Goal: Task Accomplishment & Management: Manage account settings

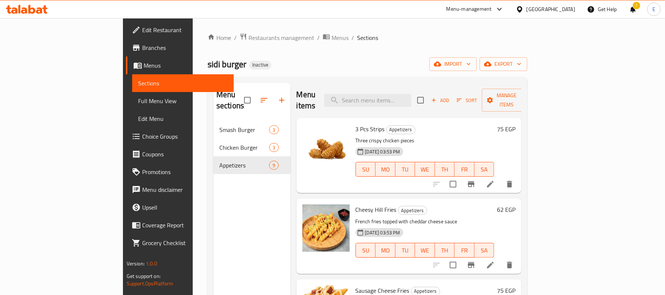
click at [516, 124] on h6 "75 EGP" at bounding box center [506, 129] width 18 height 10
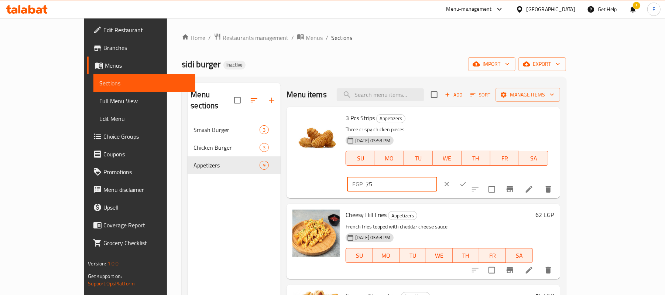
click at [437, 177] on input "75" at bounding box center [401, 184] width 71 height 15
type input "95"
click at [471, 176] on button "ok" at bounding box center [463, 184] width 16 height 16
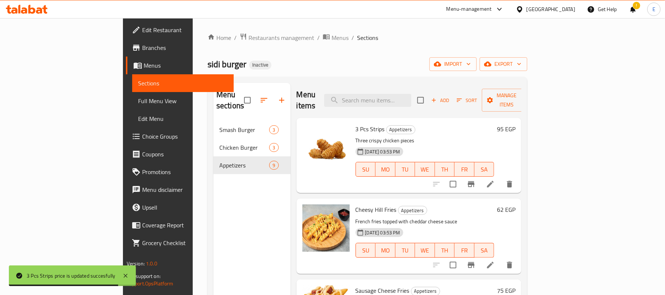
click at [516, 204] on h6 "62 EGP" at bounding box center [506, 209] width 18 height 10
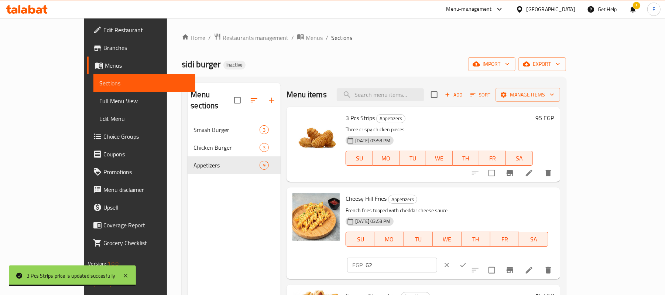
click at [437, 257] on input "62" at bounding box center [401, 264] width 71 height 15
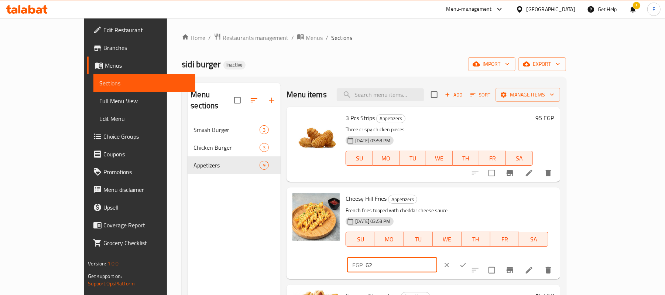
click at [437, 257] on input "62" at bounding box center [401, 264] width 71 height 15
type input "75"
click at [467, 261] on icon "ok" at bounding box center [463, 264] width 7 height 7
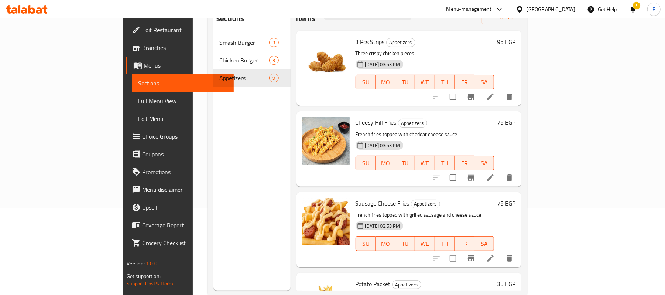
scroll to position [104, 0]
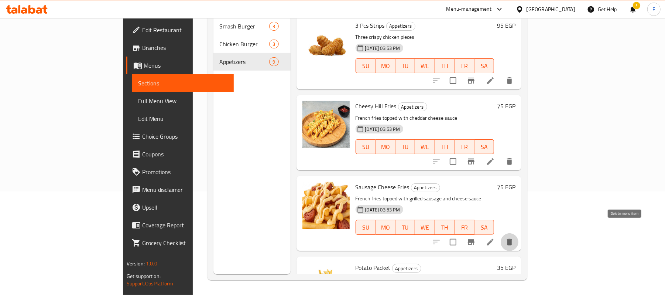
click at [519, 233] on button "delete" at bounding box center [510, 242] width 18 height 18
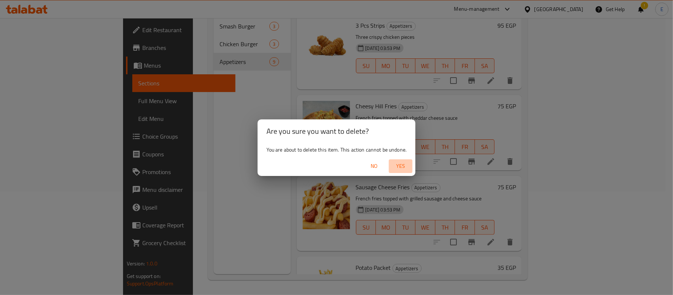
click at [405, 165] on span "Yes" at bounding box center [401, 165] width 18 height 9
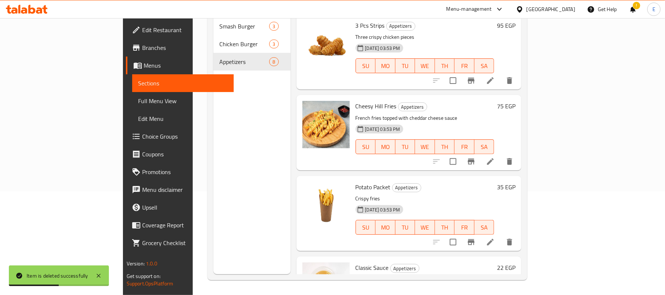
click at [516, 182] on h6 "35 EGP" at bounding box center [506, 187] width 18 height 10
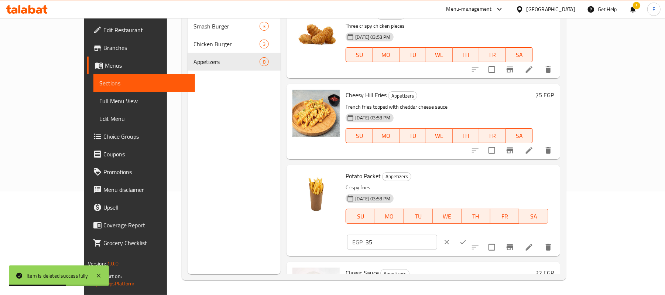
click at [437, 235] on input "35" at bounding box center [401, 242] width 71 height 15
type input "50"
click at [471, 234] on button "ok" at bounding box center [463, 242] width 16 height 16
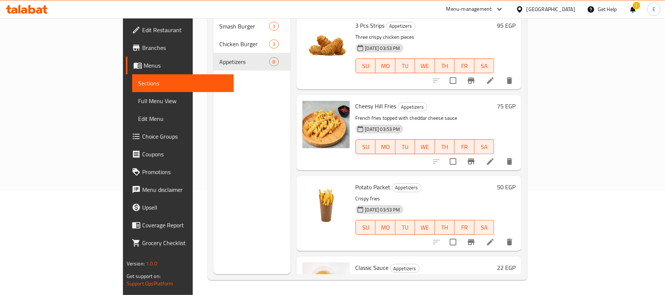
scroll to position [0, 0]
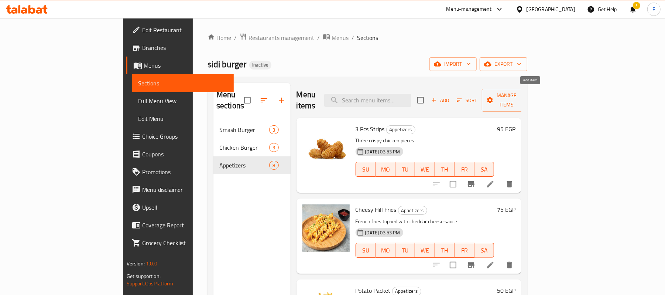
click at [450, 96] on span "Add" at bounding box center [440, 100] width 20 height 8
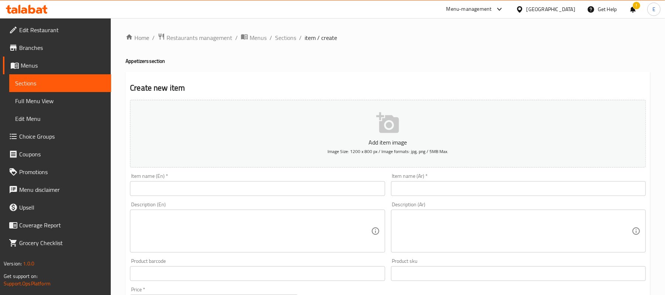
click at [311, 190] on input "text" at bounding box center [257, 188] width 255 height 15
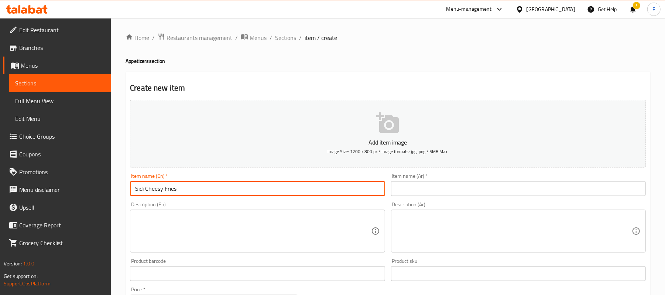
type input "Sidi Cheesy Fries"
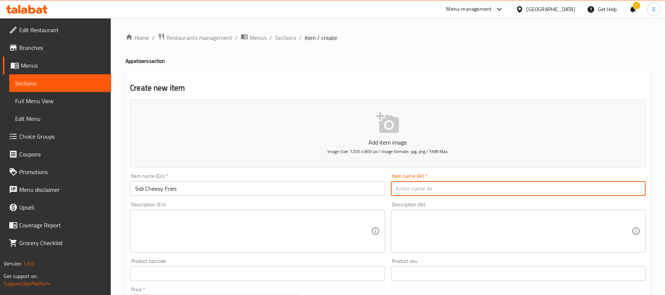
click at [489, 188] on input "text" at bounding box center [518, 188] width 255 height 15
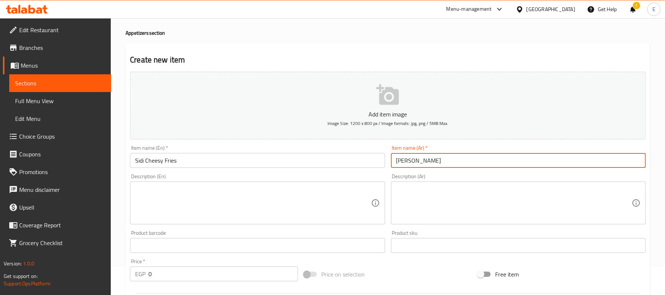
scroll to position [49, 0]
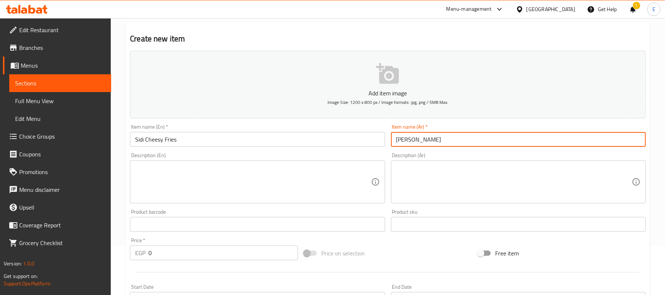
type input "سيدي تشيزي فرايز"
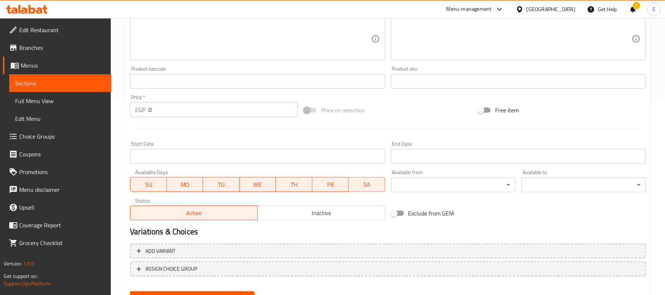
scroll to position [226, 0]
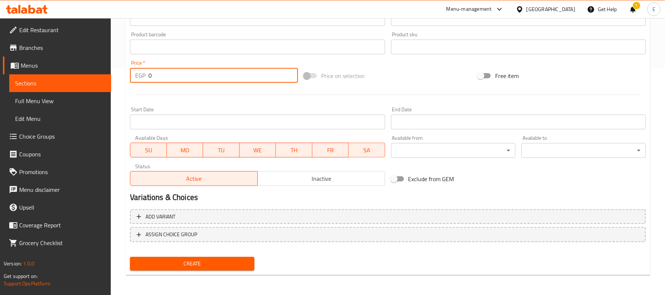
click at [183, 83] on input "0" at bounding box center [224, 75] width 150 height 15
click at [183, 82] on input "0" at bounding box center [224, 75] width 150 height 15
type input "120"
click at [165, 260] on span "Create" at bounding box center [192, 263] width 113 height 9
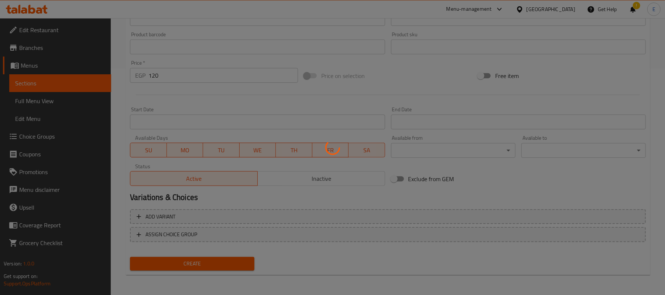
type input "0"
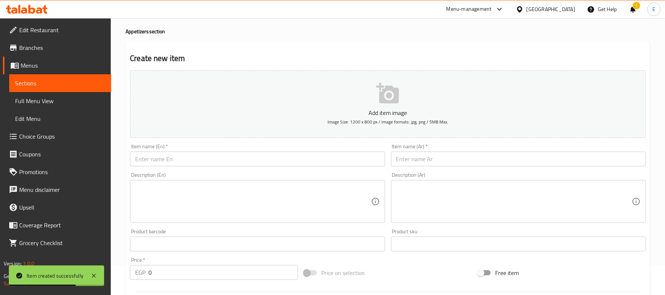
scroll to position [0, 0]
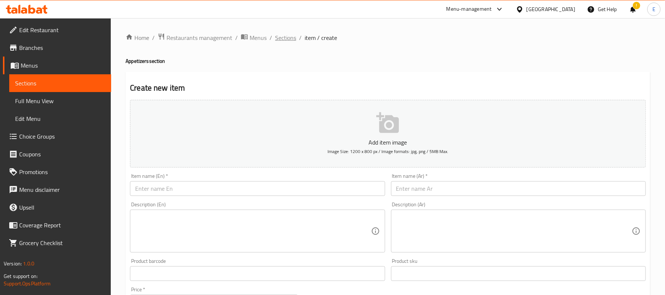
click at [285, 41] on span "Sections" at bounding box center [285, 37] width 21 height 9
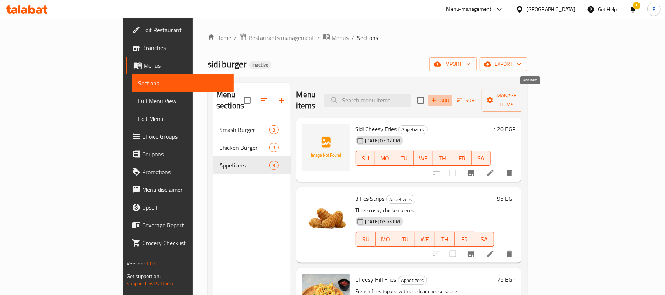
click at [450, 96] on span "Add" at bounding box center [440, 100] width 20 height 8
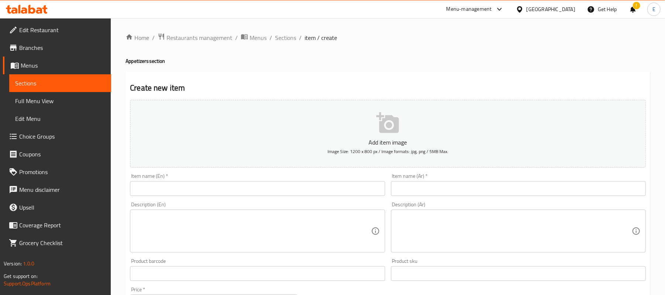
click at [424, 185] on input "text" at bounding box center [518, 188] width 255 height 15
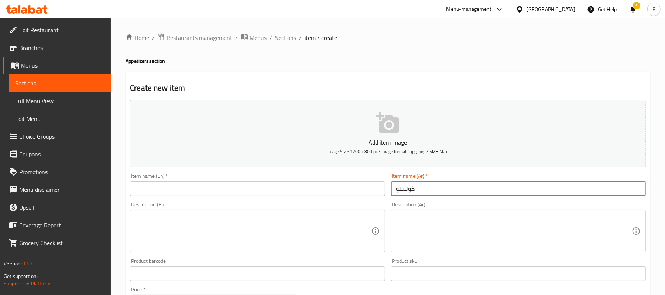
click at [426, 185] on input "كولسلو" at bounding box center [518, 188] width 255 height 15
click at [425, 185] on input "كولسلو" at bounding box center [518, 188] width 255 height 15
type input "كولسلو"
click at [226, 185] on input "text" at bounding box center [257, 188] width 255 height 15
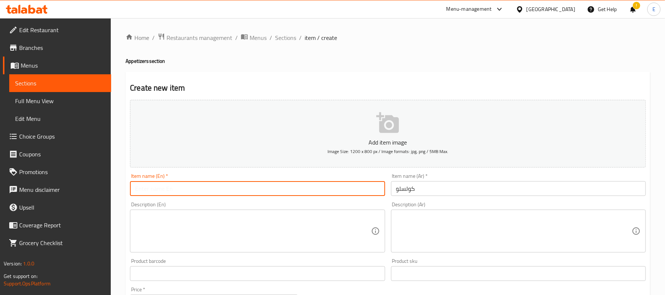
paste input "Coleslaw"
type input "Coleslaw"
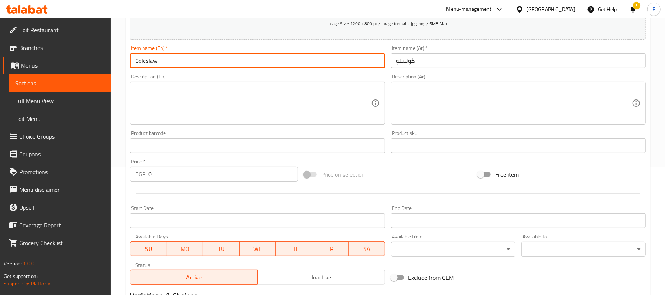
scroll to position [226, 0]
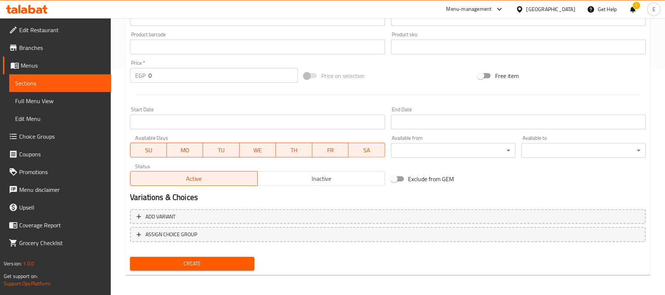
click at [166, 69] on input "0" at bounding box center [224, 75] width 150 height 15
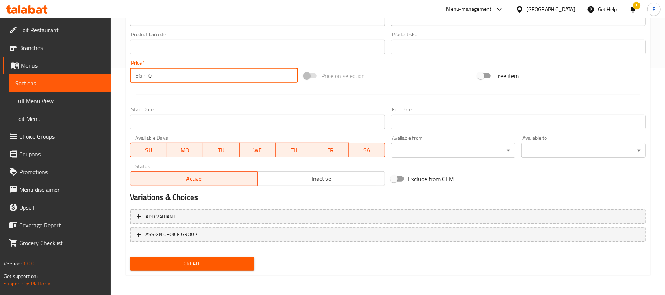
click at [168, 73] on input "0" at bounding box center [224, 75] width 150 height 15
type input "50"
click at [182, 266] on span "Create" at bounding box center [192, 263] width 113 height 9
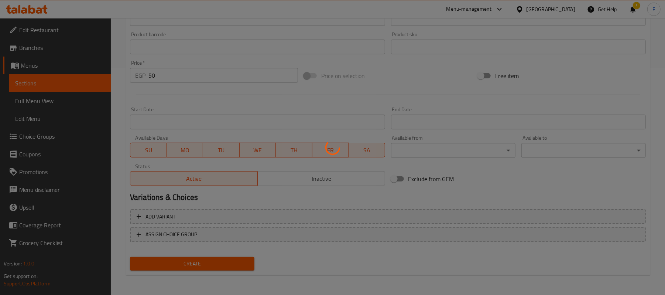
type input "0"
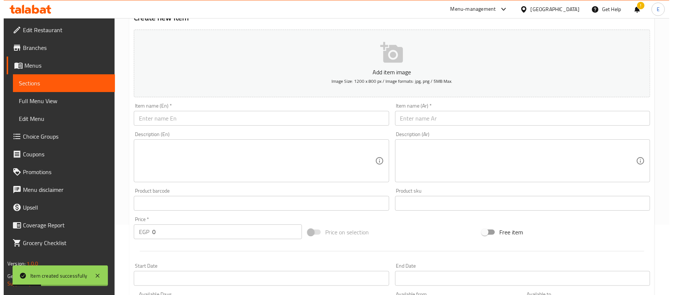
scroll to position [0, 0]
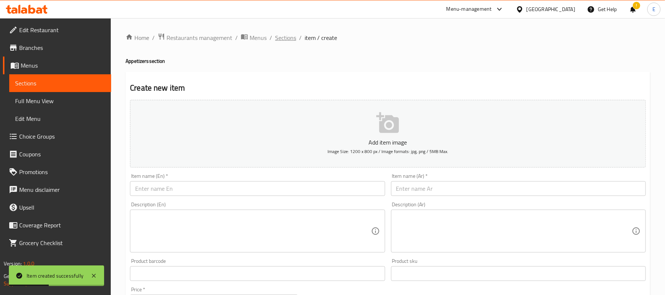
click at [289, 38] on span "Sections" at bounding box center [285, 37] width 21 height 9
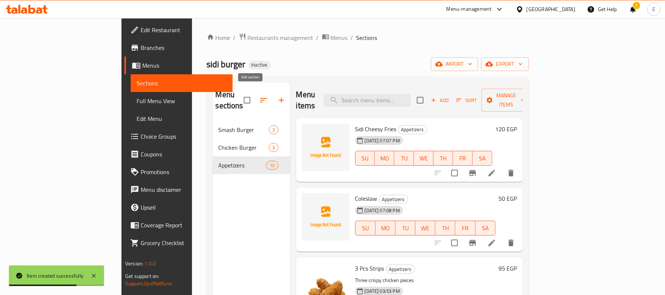
click at [273, 91] on button "button" at bounding box center [282, 100] width 18 height 18
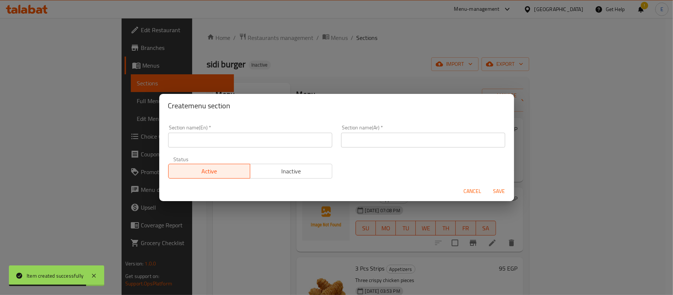
click at [205, 136] on input "text" at bounding box center [250, 140] width 164 height 15
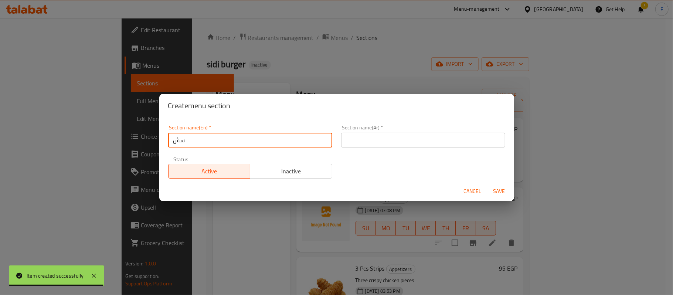
type input "س"
type input "Sauces"
click at [380, 143] on input "text" at bounding box center [423, 140] width 164 height 15
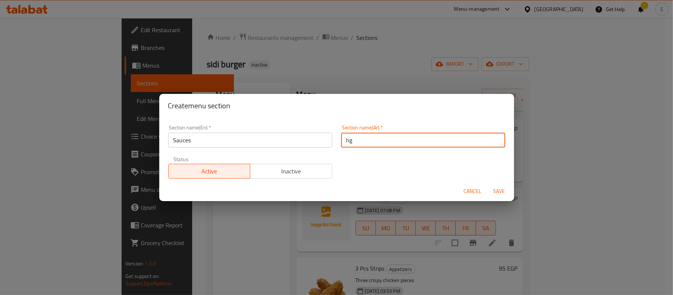
type input "h"
type input "الصوصات"
click at [502, 188] on span "Save" at bounding box center [499, 191] width 18 height 9
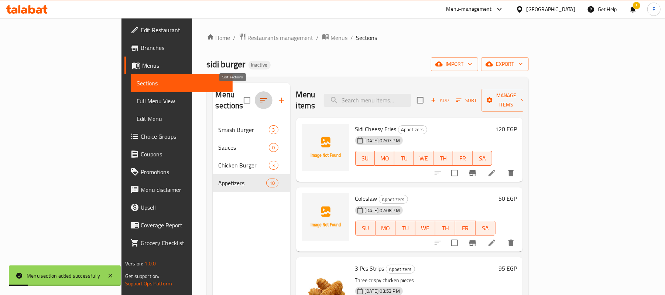
click at [255, 93] on button "button" at bounding box center [264, 100] width 18 height 18
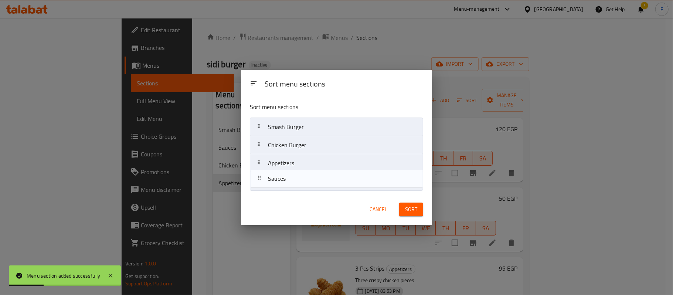
drag, startPoint x: 270, startPoint y: 149, endPoint x: 271, endPoint y: 185, distance: 35.8
click at [271, 185] on nav "Smash Burger Sauces Chicken Burger Appetizers" at bounding box center [336, 153] width 173 height 73
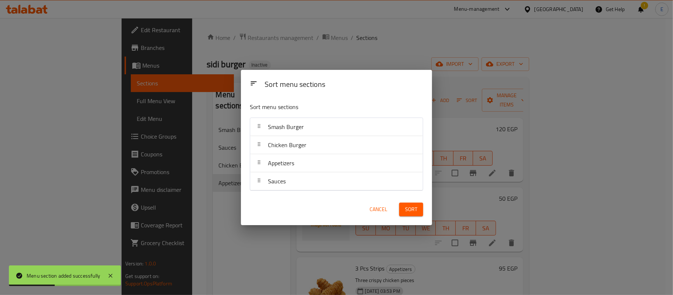
click at [414, 211] on span "Sort" at bounding box center [411, 209] width 12 height 9
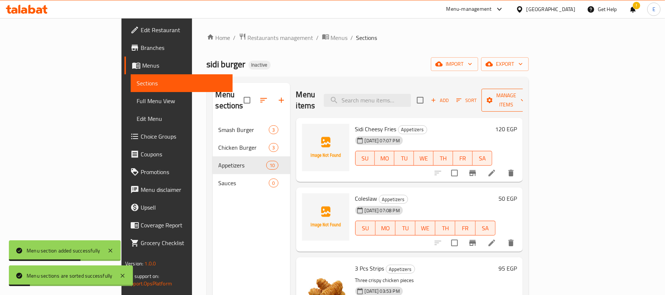
click at [525, 98] on span "Manage items" at bounding box center [507, 100] width 38 height 18
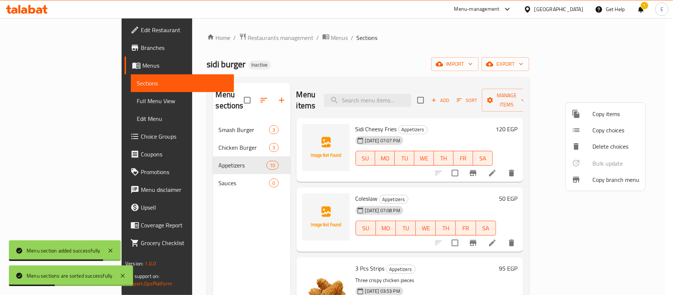
click at [599, 117] on span "Copy items" at bounding box center [615, 113] width 47 height 9
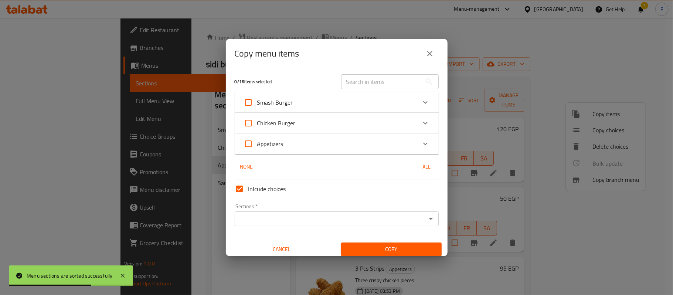
click at [421, 142] on icon "Expand" at bounding box center [425, 143] width 9 height 9
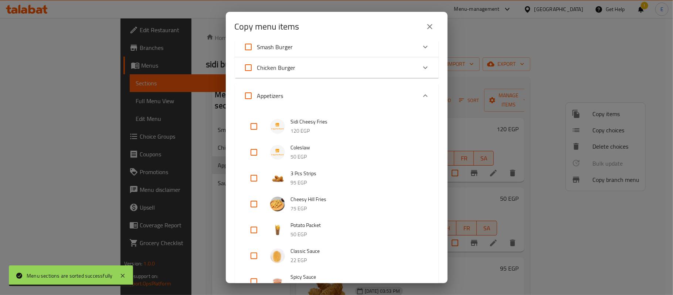
scroll to position [49, 0]
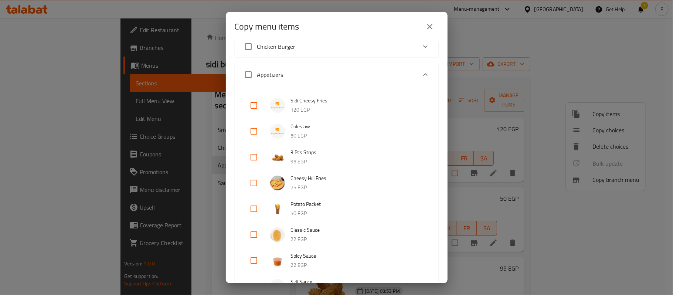
click at [259, 235] on input "checkbox" at bounding box center [254, 235] width 18 height 18
checkbox input "true"
click at [256, 255] on input "checkbox" at bounding box center [254, 261] width 18 height 18
checkbox input "true"
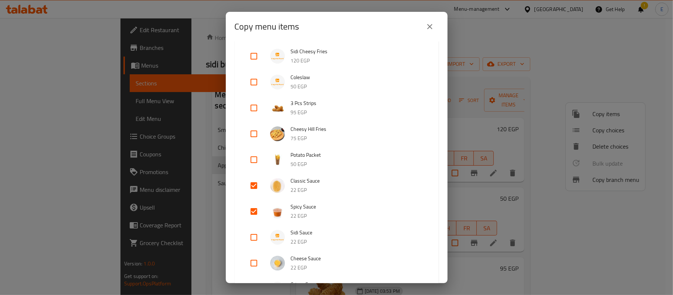
click at [262, 233] on input "checkbox" at bounding box center [254, 237] width 18 height 18
checkbox input "true"
click at [256, 262] on input "checkbox" at bounding box center [254, 263] width 18 height 18
checkbox input "true"
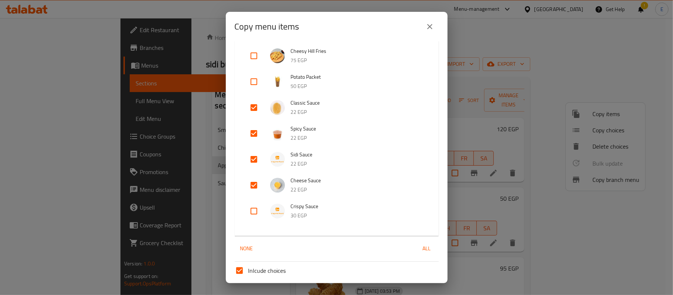
scroll to position [185, 0]
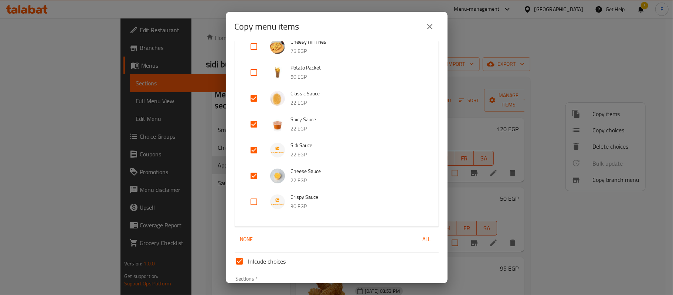
click at [253, 195] on input "checkbox" at bounding box center [254, 202] width 18 height 18
checkbox input "true"
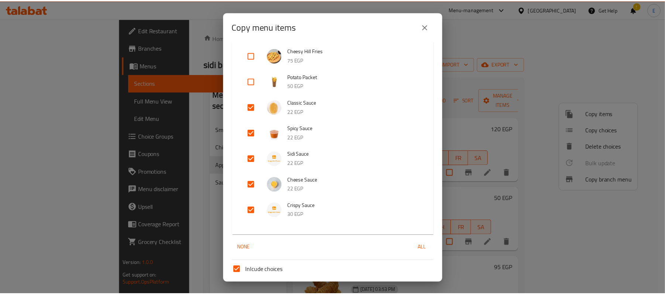
scroll to position [235, 0]
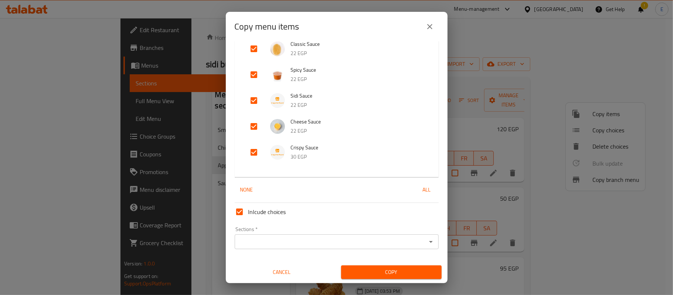
click at [301, 245] on input "Sections   *" at bounding box center [330, 241] width 187 height 10
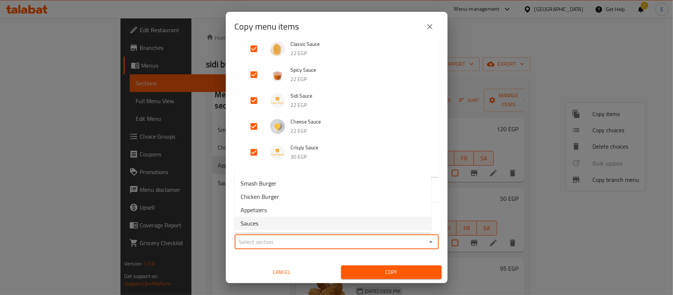
click at [259, 222] on li "Sauces" at bounding box center [333, 222] width 197 height 13
type input "Sauces"
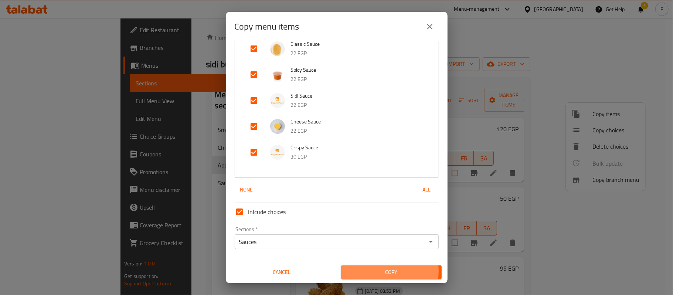
click at [362, 271] on span "Copy" at bounding box center [391, 271] width 89 height 9
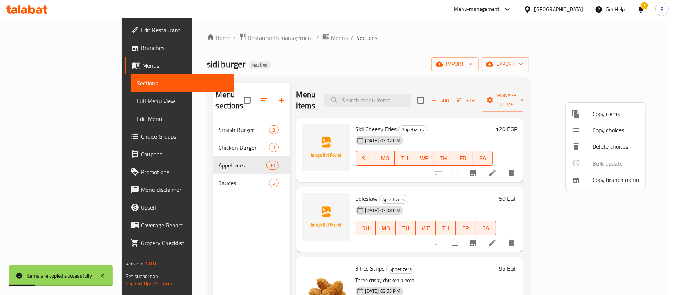
click at [215, 157] on div at bounding box center [336, 147] width 673 height 295
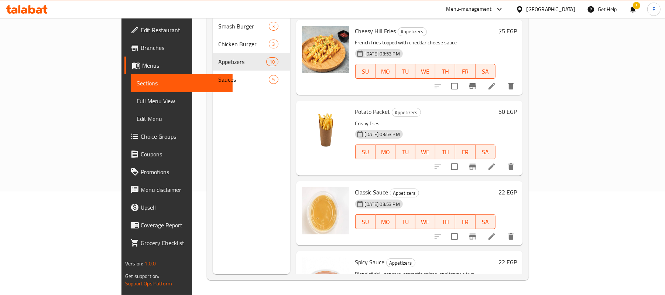
scroll to position [263, 0]
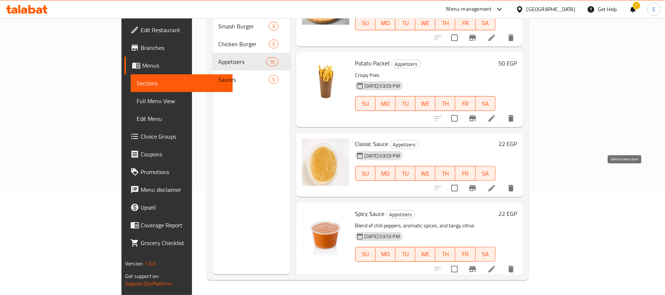
click at [514, 185] on icon "delete" at bounding box center [511, 188] width 5 height 7
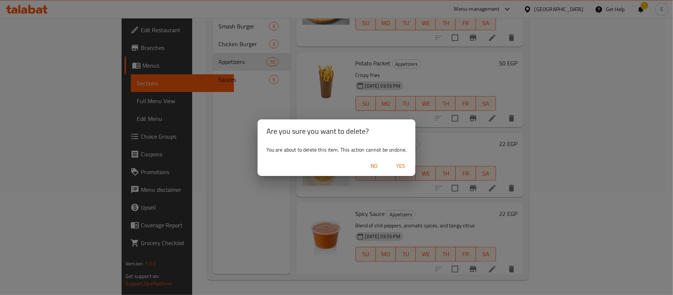
click at [408, 166] on span "Yes" at bounding box center [401, 165] width 18 height 9
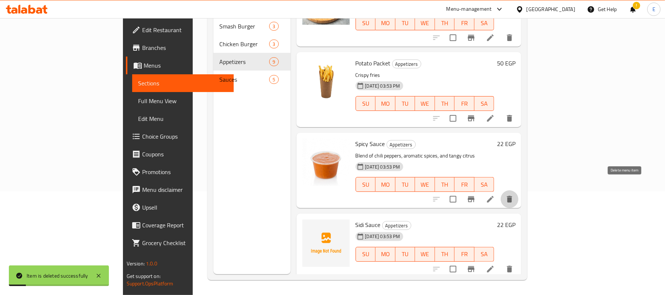
click at [512, 196] on icon "delete" at bounding box center [509, 199] width 5 height 7
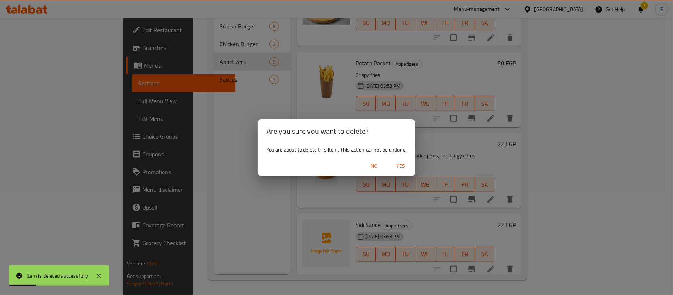
click at [403, 164] on span "Yes" at bounding box center [401, 165] width 18 height 9
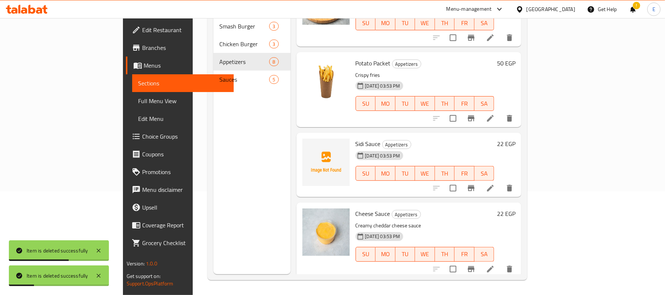
click at [514, 184] on icon "delete" at bounding box center [509, 188] width 9 height 9
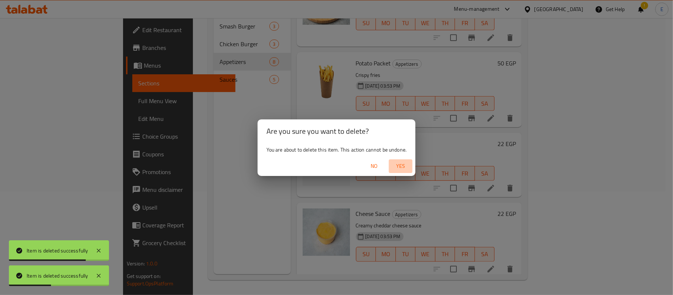
click at [404, 168] on span "Yes" at bounding box center [401, 165] width 18 height 9
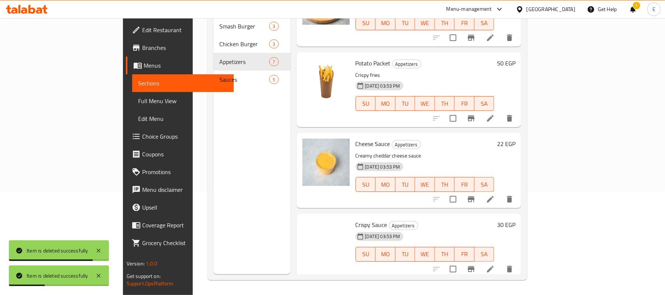
scroll to position [255, 0]
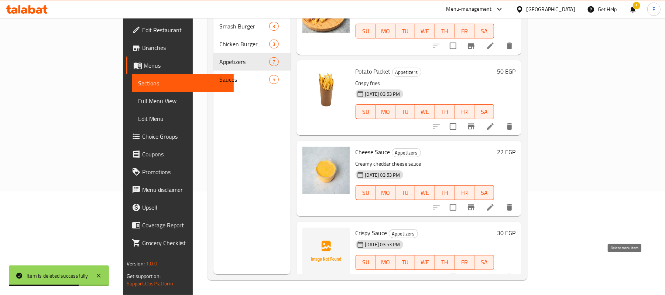
click at [514, 273] on icon "delete" at bounding box center [509, 277] width 9 height 9
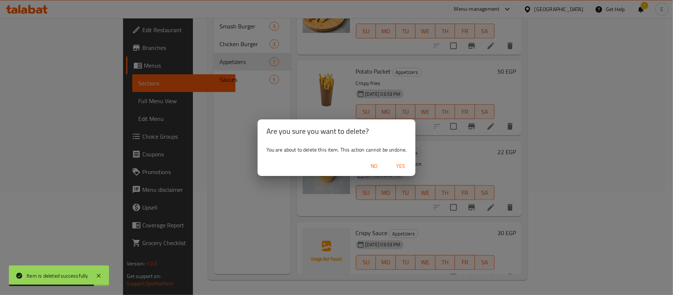
click at [404, 168] on span "Yes" at bounding box center [401, 165] width 18 height 9
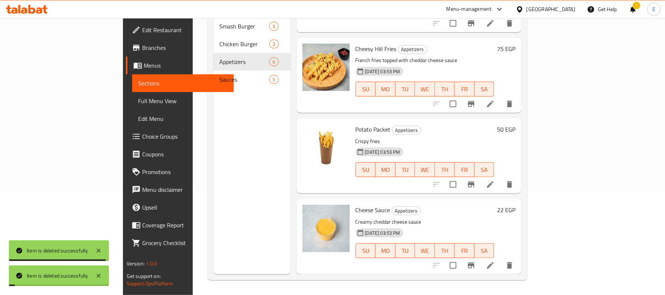
scroll to position [185, 0]
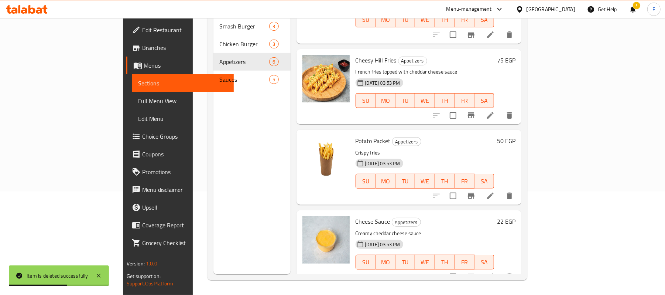
click at [519, 274] on div at bounding box center [473, 277] width 91 height 18
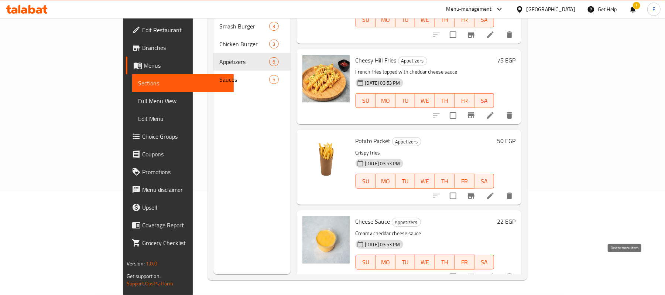
click at [519, 268] on button "delete" at bounding box center [510, 277] width 18 height 18
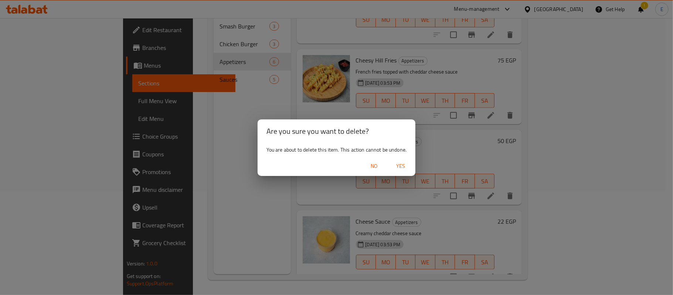
click at [401, 167] on span "Yes" at bounding box center [401, 165] width 18 height 9
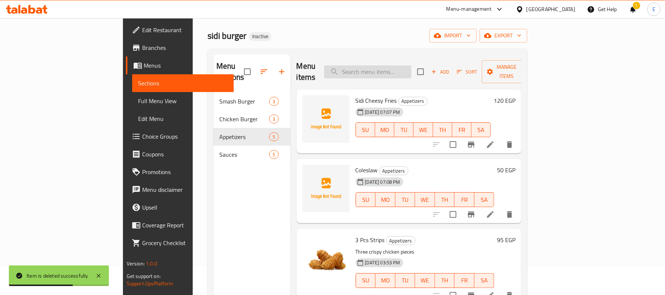
scroll to position [0, 0]
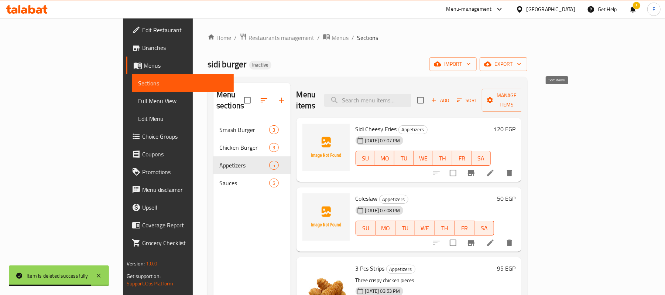
click at [477, 98] on span "Sort" at bounding box center [467, 100] width 20 height 8
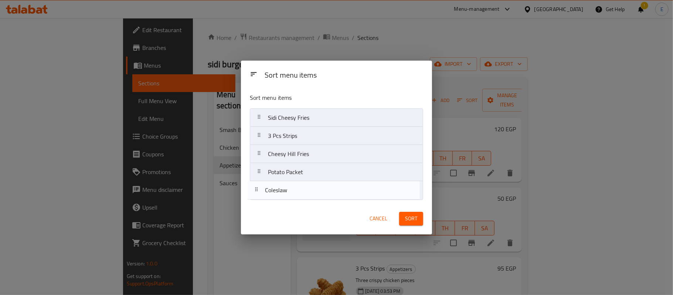
drag, startPoint x: 268, startPoint y: 140, endPoint x: 263, endPoint y: 197, distance: 57.1
click at [263, 197] on nav "Sidi Cheesy Fries Coleslaw 3 Pcs Strips Cheesy Hill Fries Potato Packet" at bounding box center [336, 153] width 173 height 91
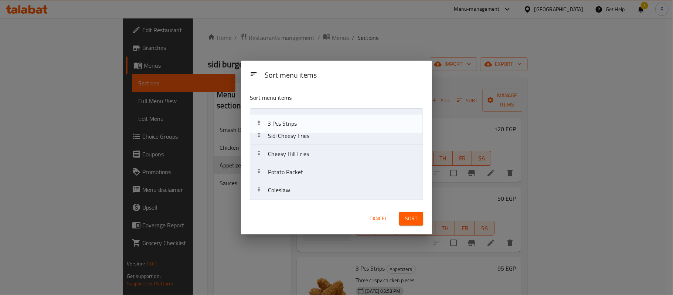
drag, startPoint x: 269, startPoint y: 137, endPoint x: 269, endPoint y: 119, distance: 17.7
click at [269, 119] on nav "Sidi Cheesy Fries 3 Pcs Strips Cheesy Hill Fries Potato Packet Coleslaw" at bounding box center [336, 153] width 173 height 91
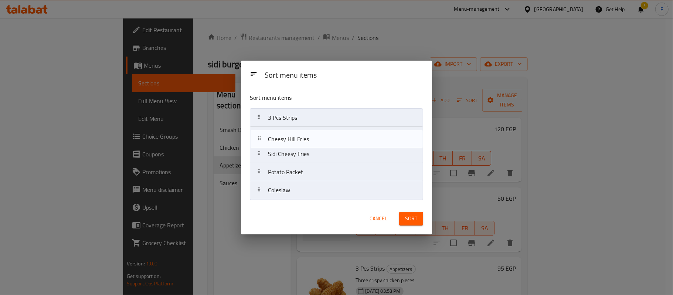
drag, startPoint x: 273, startPoint y: 152, endPoint x: 273, endPoint y: 133, distance: 18.9
click at [273, 133] on nav "3 Pcs Strips Sidi Cheesy Fries Cheesy Hill Fries Potato Packet Coleslaw" at bounding box center [336, 153] width 173 height 91
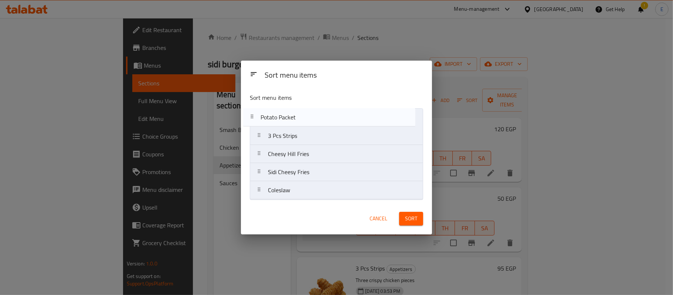
drag, startPoint x: 260, startPoint y: 174, endPoint x: 252, endPoint y: 117, distance: 57.5
click at [252, 117] on nav "3 Pcs Strips Cheesy Hill Fries Sidi Cheesy Fries Potato Packet Coleslaw" at bounding box center [336, 153] width 173 height 91
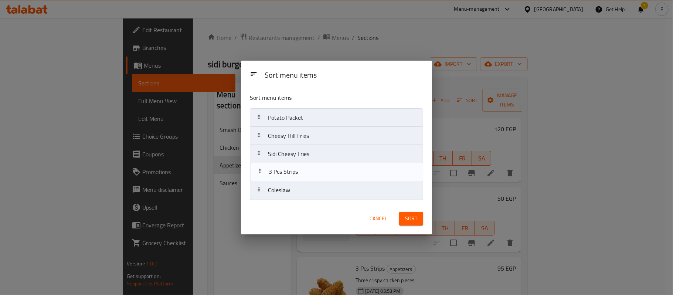
drag, startPoint x: 267, startPoint y: 134, endPoint x: 269, endPoint y: 174, distance: 40.7
click at [269, 174] on nav "Potato Packet 3 Pcs Strips Cheesy Hill Fries Sidi Cheesy Fries Coleslaw" at bounding box center [336, 153] width 173 height 91
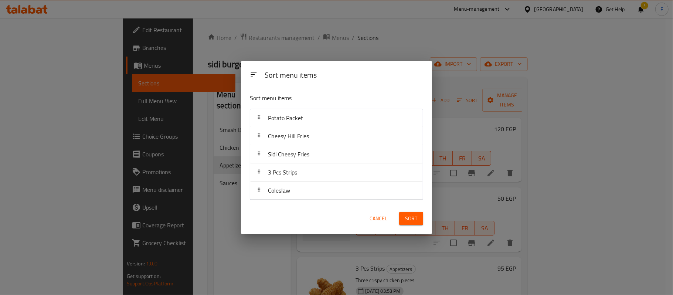
click at [410, 222] on span "Sort" at bounding box center [411, 218] width 12 height 9
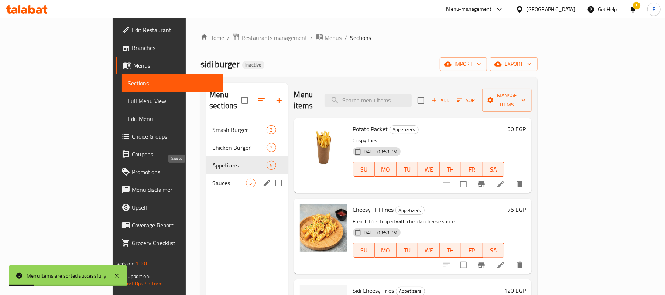
click at [212, 178] on span "Sauces" at bounding box center [229, 182] width 34 height 9
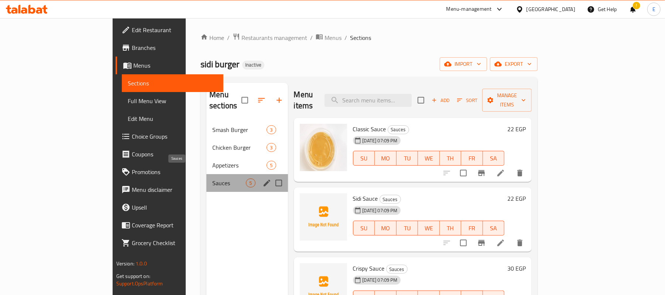
click at [212, 178] on span "Sauces" at bounding box center [229, 182] width 34 height 9
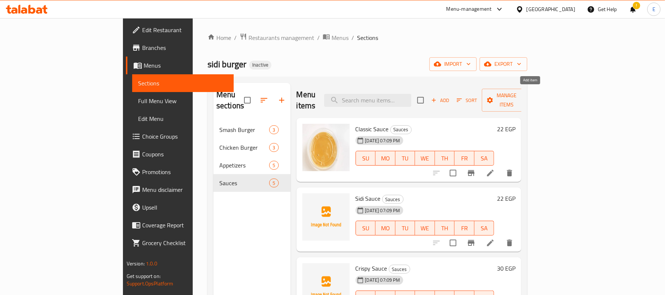
click at [450, 98] on span "Add" at bounding box center [440, 100] width 20 height 8
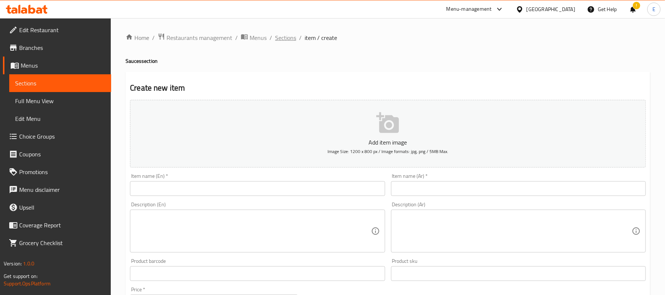
click at [277, 34] on span "Sections" at bounding box center [285, 37] width 21 height 9
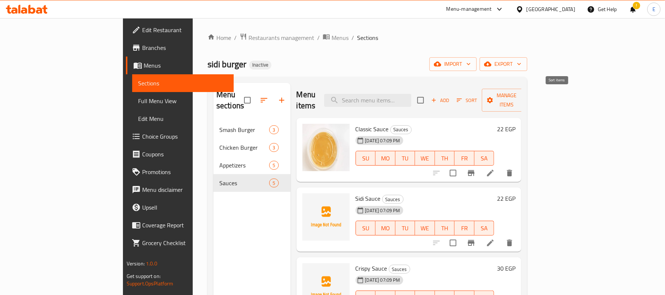
click at [477, 98] on span "Sort" at bounding box center [467, 100] width 20 height 8
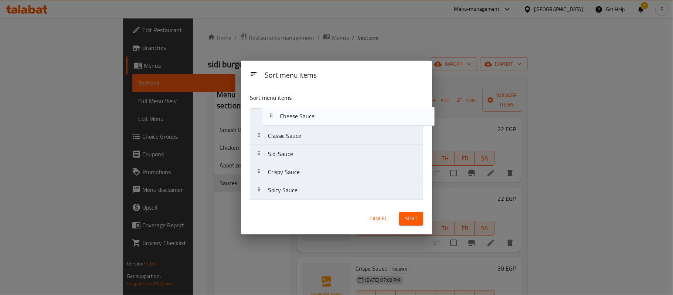
drag, startPoint x: 263, startPoint y: 193, endPoint x: 273, endPoint y: 115, distance: 78.1
click at [274, 116] on nav "Classic Sauce Sidi Sauce Crispy Sauce Spicy Sauce Cheese Sauce" at bounding box center [336, 153] width 173 height 91
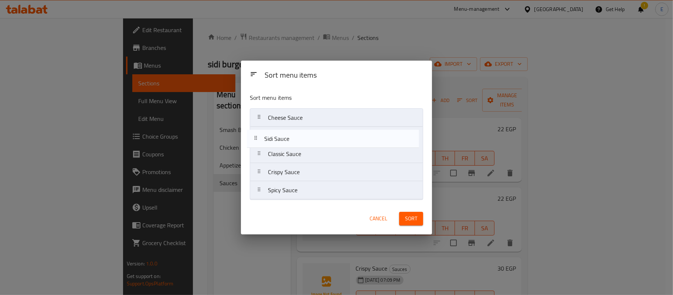
drag, startPoint x: 267, startPoint y: 160, endPoint x: 262, endPoint y: 144, distance: 17.3
click at [262, 144] on nav "Cheese Sauce Classic Sauce Sidi Sauce Crispy Sauce Spicy Sauce" at bounding box center [336, 153] width 173 height 91
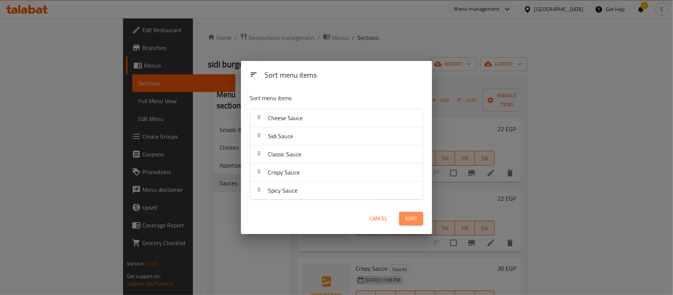
click at [405, 221] on span "Sort" at bounding box center [411, 218] width 12 height 9
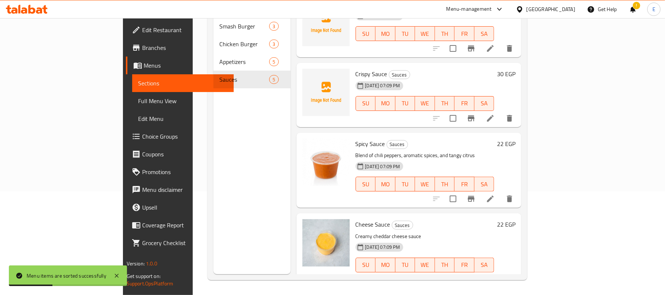
scroll to position [93, 0]
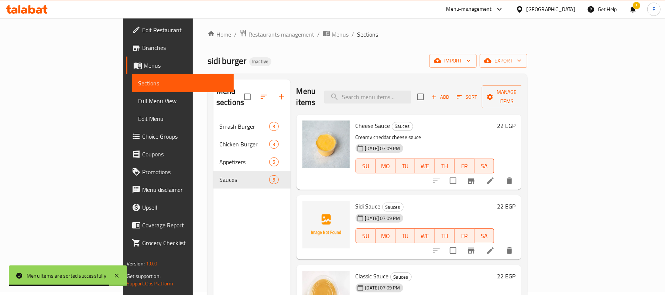
scroll to position [0, 0]
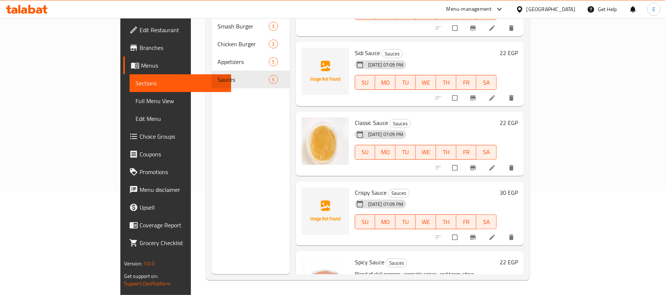
scroll to position [93, 0]
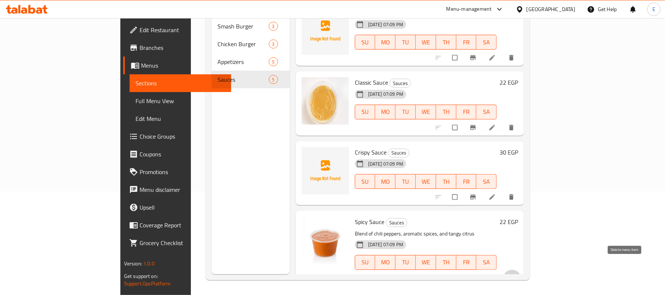
click at [515, 274] on icon "delete" at bounding box center [511, 277] width 7 height 7
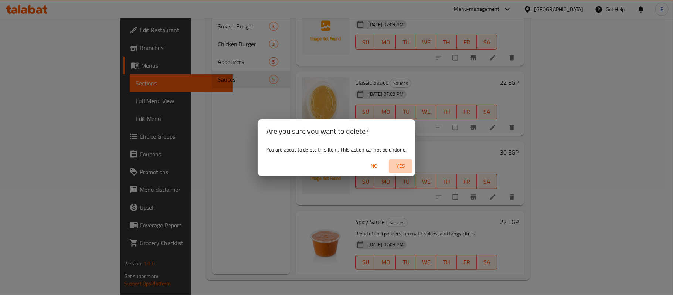
click at [402, 162] on span "Yes" at bounding box center [401, 165] width 18 height 9
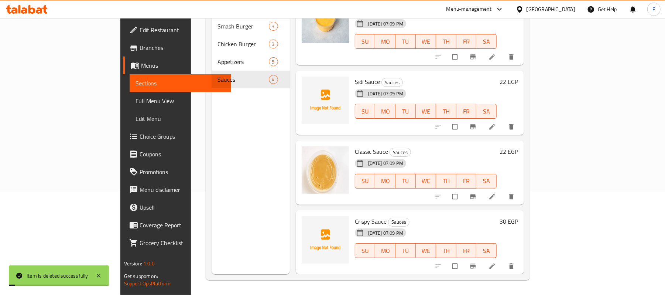
scroll to position [13, 0]
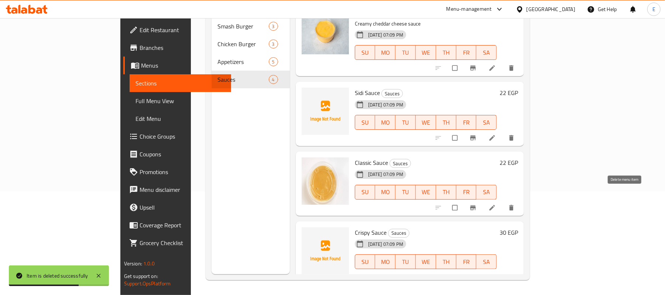
click at [515, 204] on icon "delete" at bounding box center [511, 207] width 7 height 7
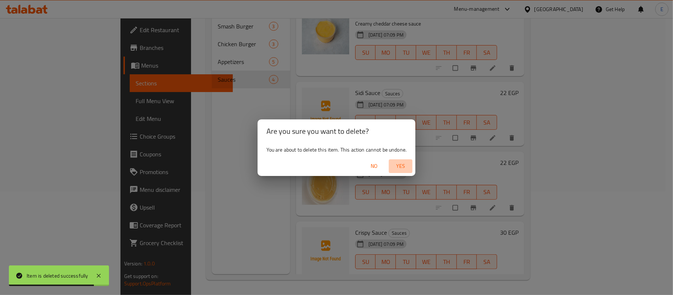
click at [400, 166] on span "Yes" at bounding box center [401, 165] width 18 height 9
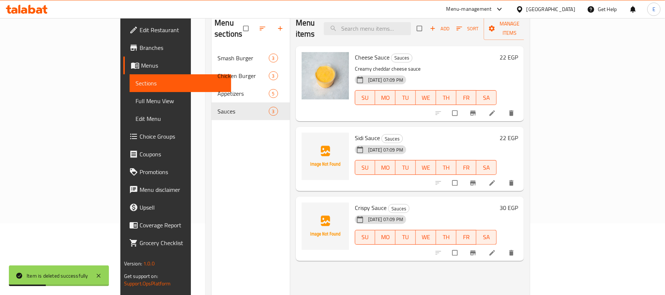
scroll to position [55, 0]
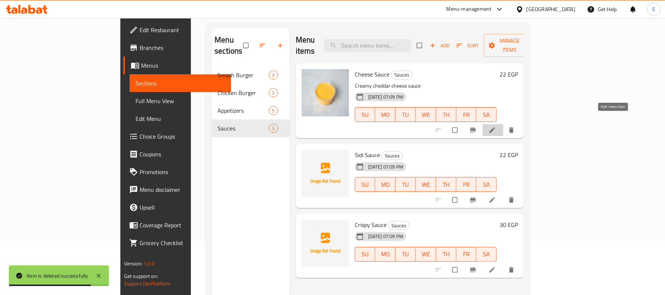
click at [496, 126] on icon at bounding box center [492, 129] width 7 height 7
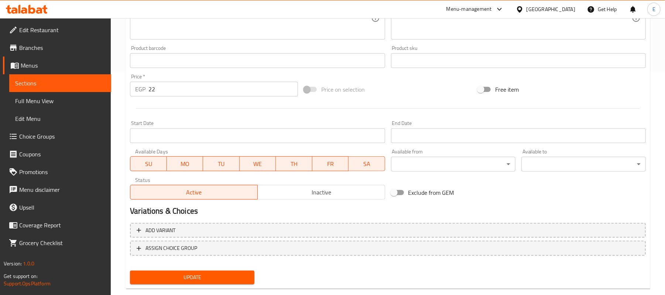
scroll to position [237, 0]
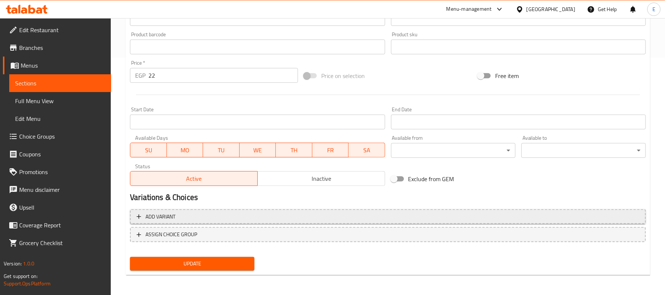
click at [257, 218] on span "Add variant" at bounding box center [388, 216] width 503 height 9
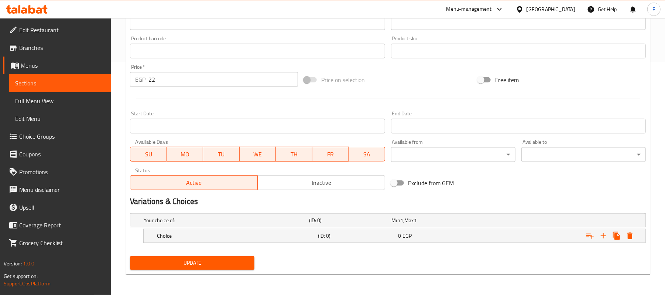
scroll to position [233, 0]
click at [606, 237] on icon "Expand" at bounding box center [603, 235] width 9 height 9
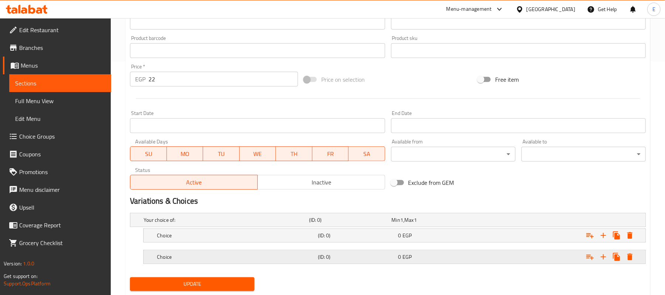
click at [438, 224] on div "0 EGP" at bounding box center [432, 219] width 80 height 7
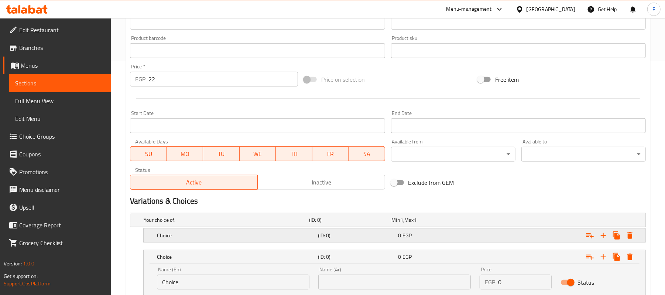
click at [431, 224] on div "0 EGP" at bounding box center [432, 219] width 80 height 7
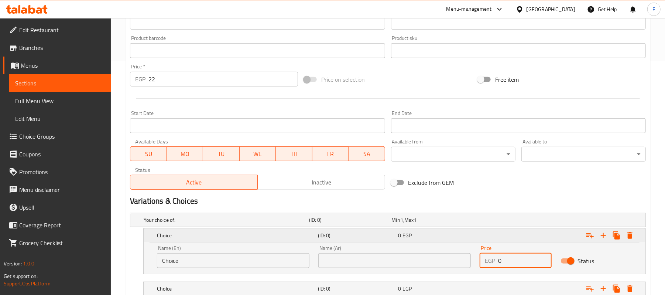
drag, startPoint x: 506, startPoint y: 261, endPoint x: 446, endPoint y: 242, distance: 62.3
click at [462, 240] on div "Choice (ID: 0) 0 EGP Name (En) Choice Name (En) Name (Ar) Name (Ar) Price EGP 0…" at bounding box center [395, 251] width 502 height 45
type input "10"
click at [488, 203] on h2 "Variations & Choices" at bounding box center [388, 200] width 516 height 11
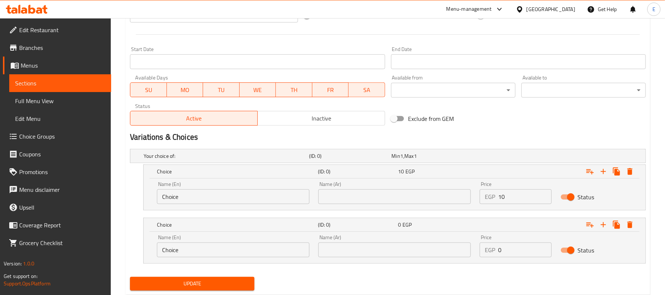
scroll to position [318, 0]
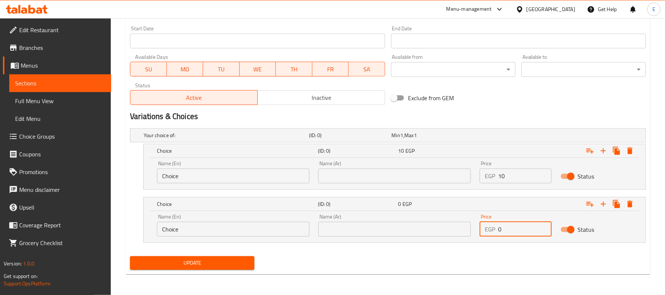
drag, startPoint x: 501, startPoint y: 231, endPoint x: 485, endPoint y: 223, distance: 17.5
click at [488, 225] on div "EGP 0 Price" at bounding box center [516, 229] width 72 height 15
type input "2"
type input "30"
click at [528, 109] on div "Variations & Choices" at bounding box center [388, 116] width 522 height 17
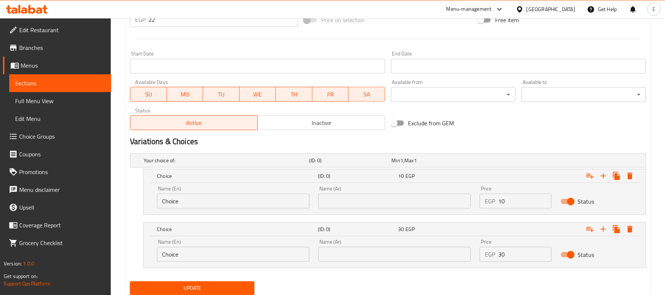
scroll to position [269, 0]
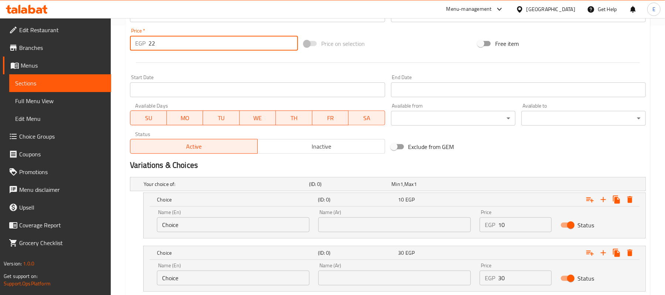
click at [154, 46] on input "22" at bounding box center [224, 43] width 150 height 15
click at [154, 45] on input "22" at bounding box center [224, 43] width 150 height 15
click at [153, 45] on input "22" at bounding box center [224, 43] width 150 height 15
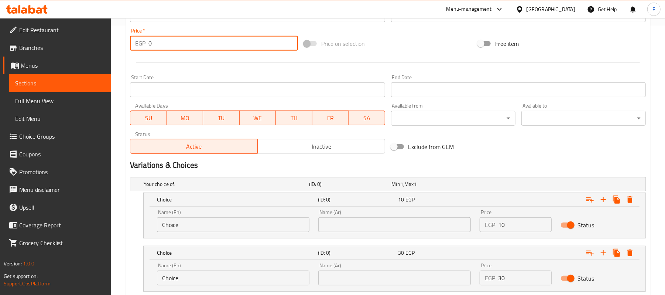
type input "0"
click at [163, 61] on div at bounding box center [388, 63] width 522 height 18
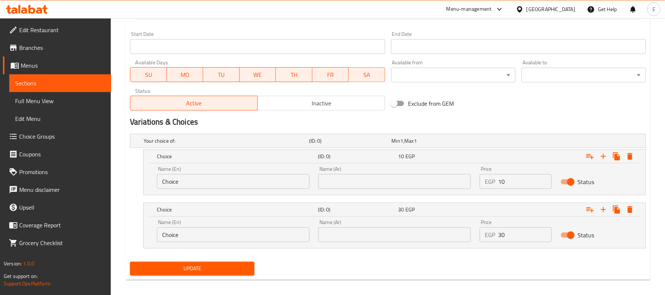
scroll to position [318, 0]
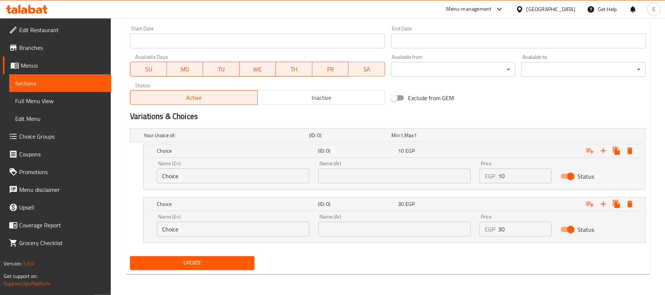
click at [210, 177] on input "Choice" at bounding box center [233, 175] width 153 height 15
type input "a"
type input "small"
click at [167, 228] on input "Choice" at bounding box center [233, 229] width 153 height 15
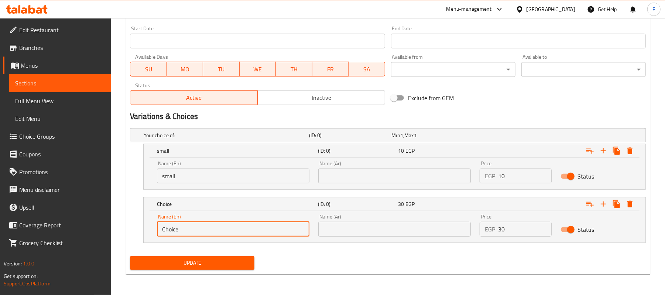
click at [167, 228] on input "Choice" at bounding box center [233, 229] width 153 height 15
type input "Large"
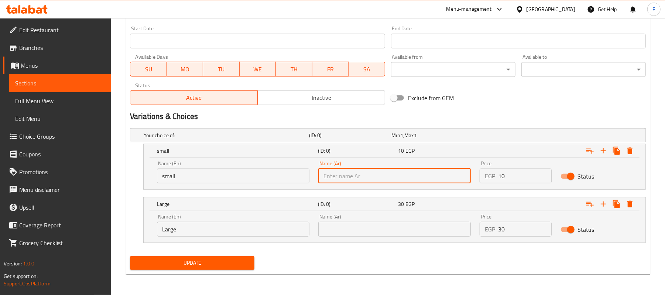
click at [358, 173] on input "text" at bounding box center [394, 175] width 153 height 15
type input "w"
type input "صغير"
click at [454, 225] on input "text" at bounding box center [394, 229] width 153 height 15
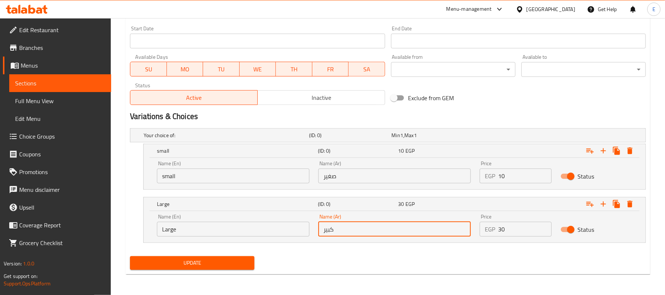
type input "كبير"
click at [187, 257] on button "Update" at bounding box center [192, 263] width 124 height 14
click at [200, 259] on button "Update" at bounding box center [192, 263] width 124 height 14
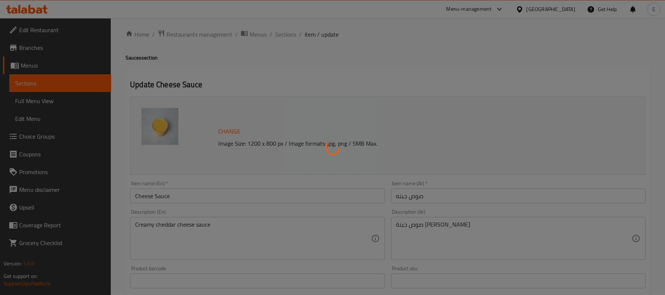
scroll to position [0, 0]
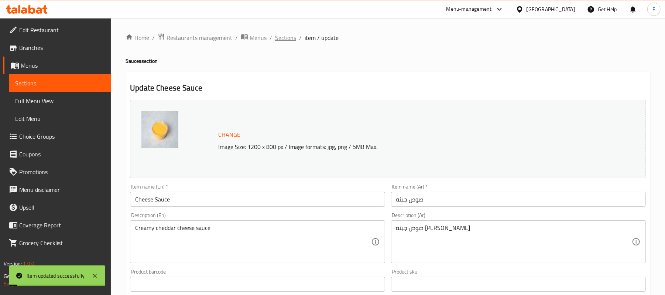
click at [293, 38] on span "Sections" at bounding box center [285, 37] width 21 height 9
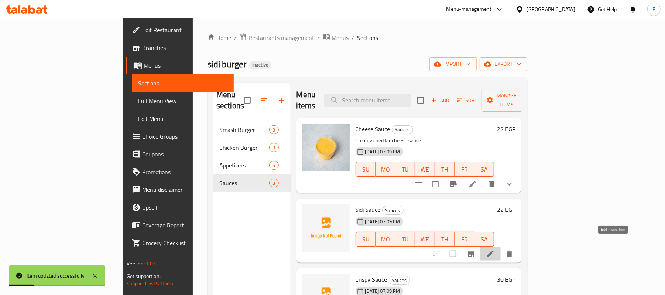
click at [494, 250] on icon at bounding box center [490, 253] width 7 height 7
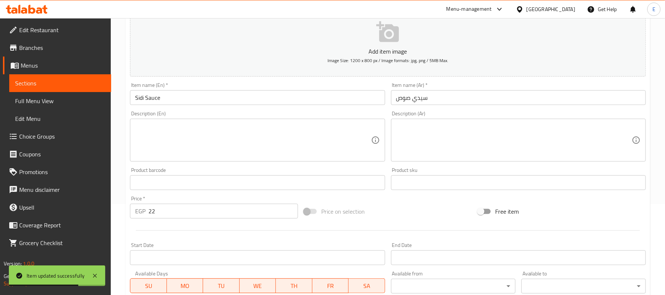
scroll to position [226, 0]
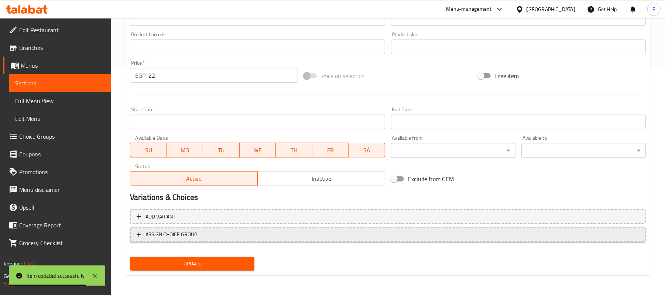
click at [324, 228] on button "ASSIGN CHOICE GROUP" at bounding box center [388, 234] width 516 height 15
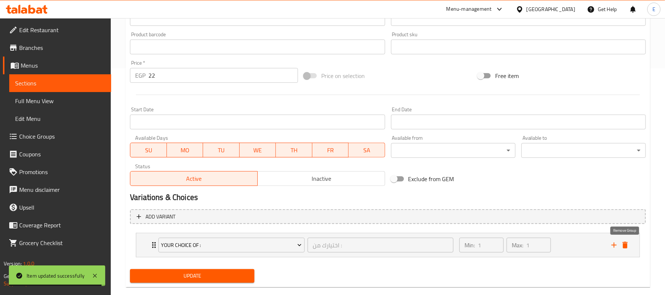
click at [627, 245] on icon "delete" at bounding box center [625, 245] width 5 height 7
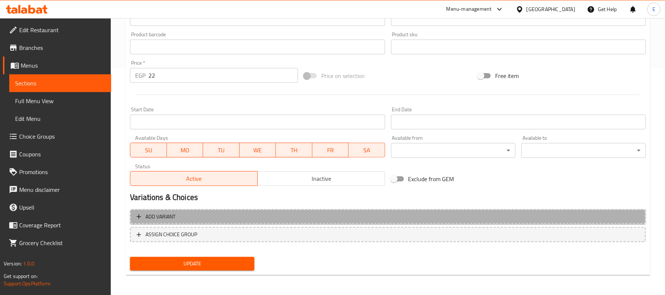
click at [426, 215] on span "Add variant" at bounding box center [388, 216] width 503 height 9
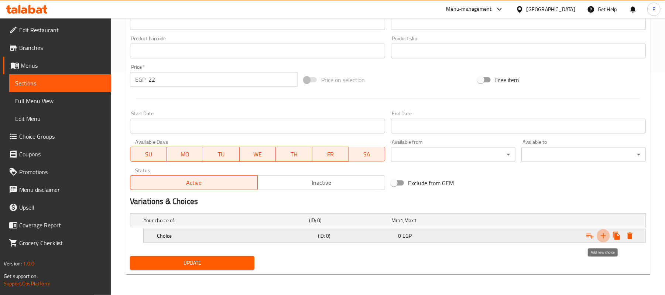
click at [605, 233] on icon "Expand" at bounding box center [603, 235] width 9 height 9
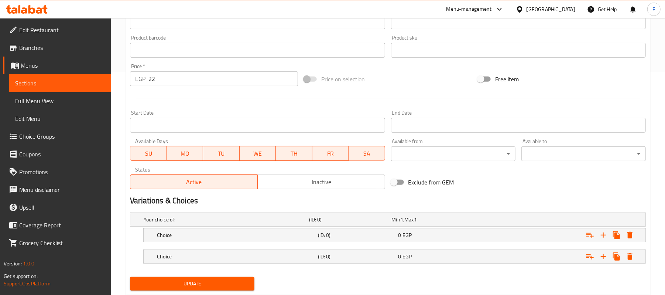
click at [166, 82] on input "22" at bounding box center [224, 78] width 150 height 15
click at [167, 83] on input "22" at bounding box center [224, 78] width 150 height 15
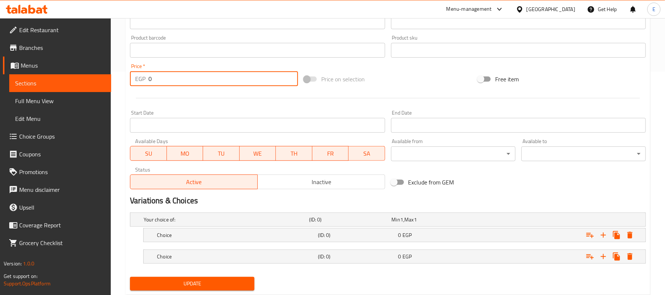
type input "0"
click at [355, 267] on nav at bounding box center [388, 268] width 516 height 6
click at [355, 228] on div "Choice (ID: 0) 0 EGP" at bounding box center [390, 219] width 496 height 16
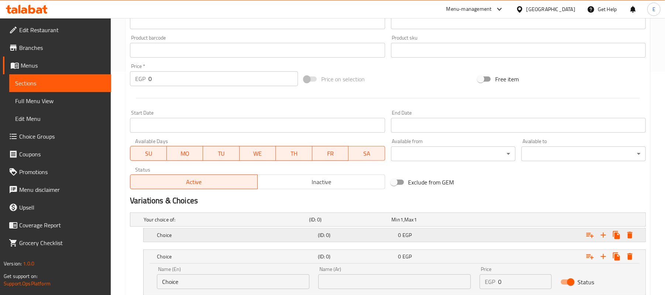
click at [353, 223] on h5 "(ID: 0)" at bounding box center [349, 219] width 80 height 7
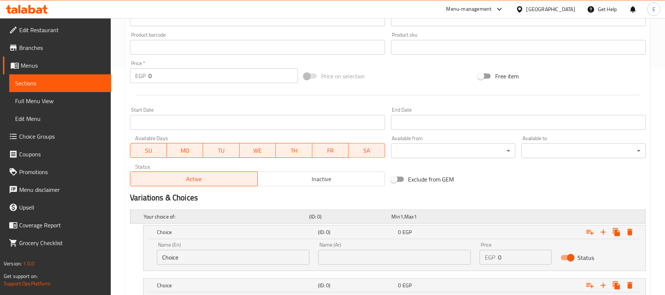
scroll to position [308, 0]
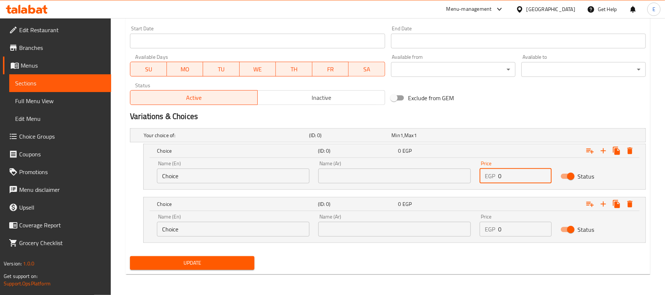
drag, startPoint x: 507, startPoint y: 175, endPoint x: 474, endPoint y: 166, distance: 33.6
click at [474, 166] on div "Name (En) Choice Name (En) Name (Ar) Name (Ar) Price EGP 0 Price Status" at bounding box center [395, 171] width 484 height 31
type input "10"
drag, startPoint x: 520, startPoint y: 231, endPoint x: 471, endPoint y: 218, distance: 51.3
click at [471, 218] on div "Name (En) Choice Name (En) Name (Ar) Name (Ar) Price EGP 0 Price Status" at bounding box center [395, 224] width 484 height 31
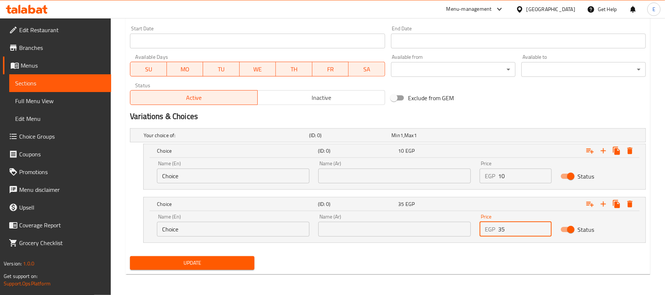
type input "35"
click at [371, 228] on input "text" at bounding box center [394, 229] width 153 height 15
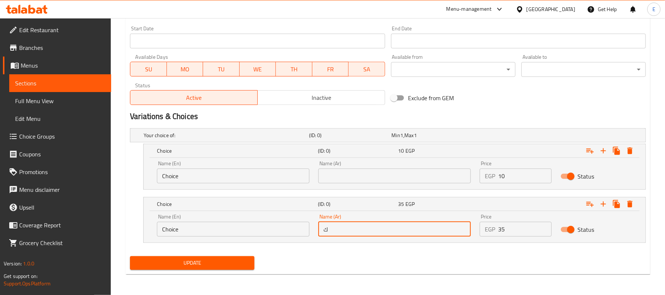
type input "كبير"
click at [370, 177] on input "text" at bounding box center [394, 175] width 153 height 15
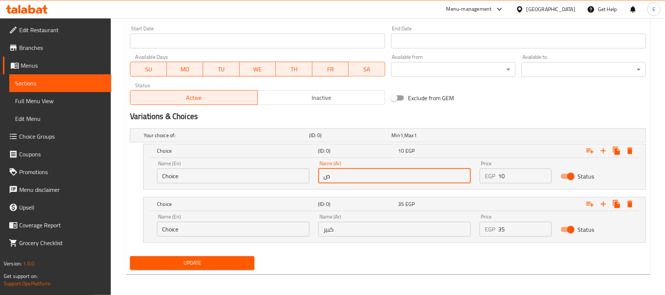
type input "صغير"
click at [264, 185] on div "Name (En) Choice Name (En)" at bounding box center [233, 171] width 161 height 31
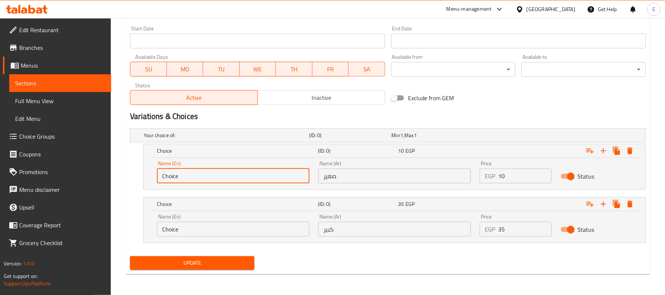
click at [262, 179] on input "Choice" at bounding box center [233, 175] width 153 height 15
type input "Small"
click at [216, 227] on input "Choice" at bounding box center [233, 229] width 153 height 15
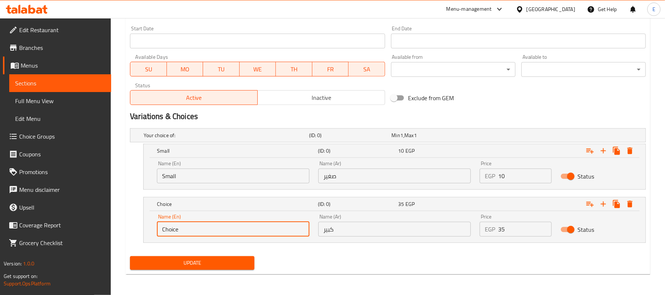
click at [216, 227] on input "Choice" at bounding box center [233, 229] width 153 height 15
type input "Large"
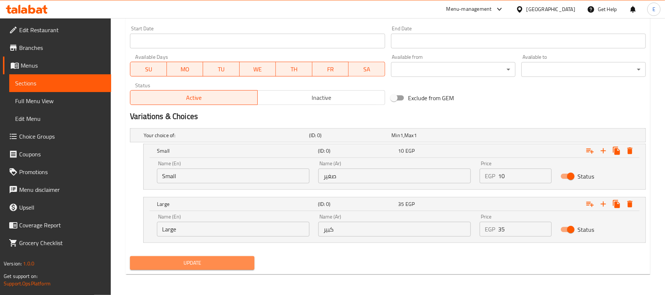
click at [213, 260] on span "Update" at bounding box center [192, 262] width 113 height 9
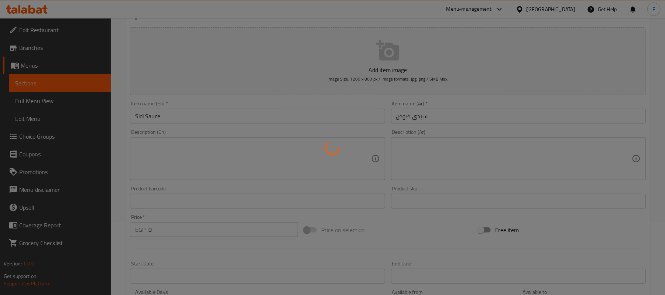
scroll to position [13, 0]
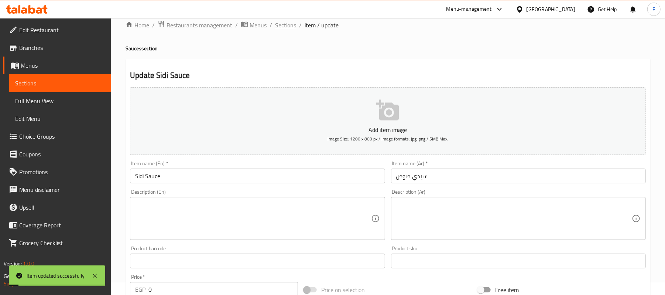
click at [281, 27] on span "Sections" at bounding box center [285, 25] width 21 height 9
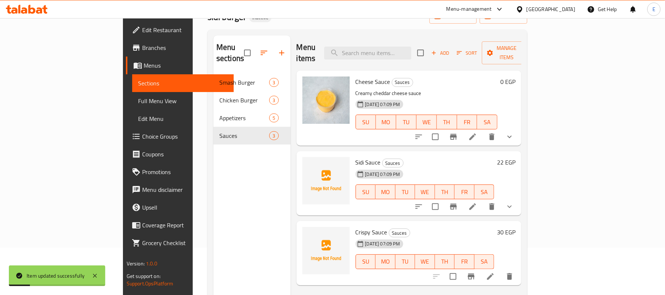
scroll to position [66, 0]
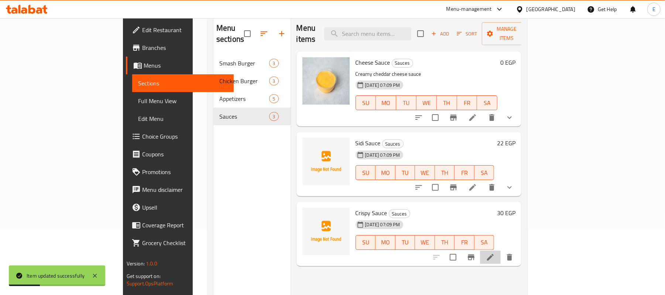
click at [501, 250] on li at bounding box center [490, 256] width 21 height 13
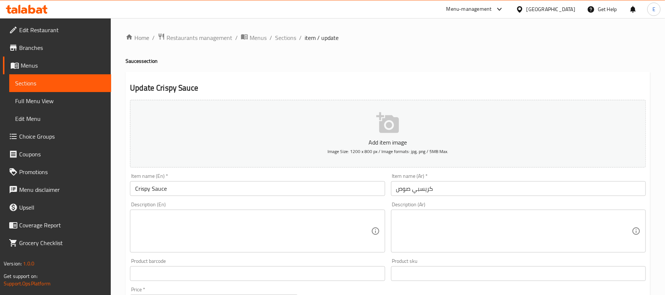
click at [144, 193] on input "Crispy Sauce" at bounding box center [257, 188] width 255 height 15
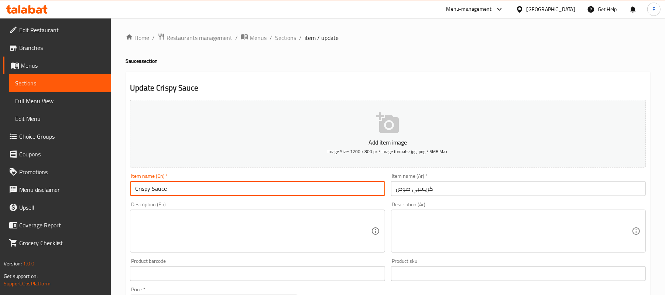
click at [144, 193] on input "Crispy Sauce" at bounding box center [257, 188] width 255 height 15
type input "Texas Sauce"
click at [427, 187] on input "كريسبي صوص" at bounding box center [518, 188] width 255 height 15
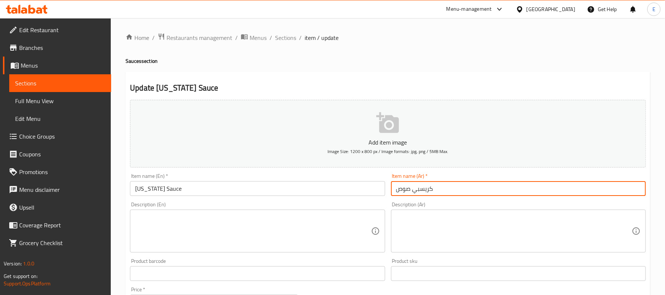
click at [427, 187] on input "كريسبي صوص" at bounding box center [518, 188] width 255 height 15
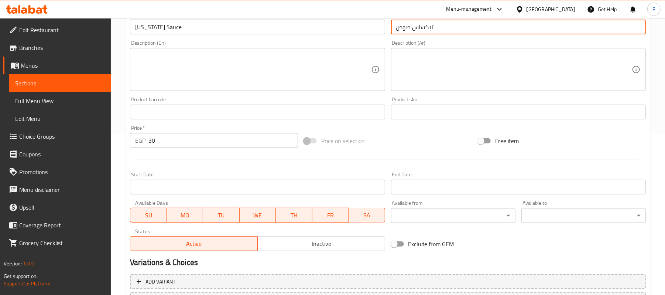
scroll to position [197, 0]
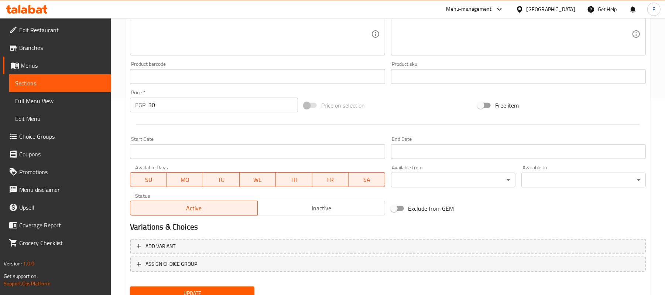
type input "تيكساس صوص"
click at [195, 102] on input "30" at bounding box center [224, 105] width 150 height 15
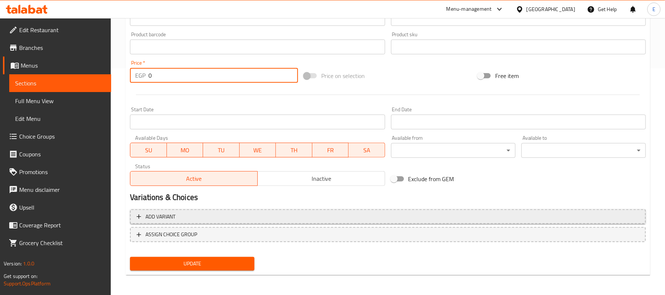
type input "0"
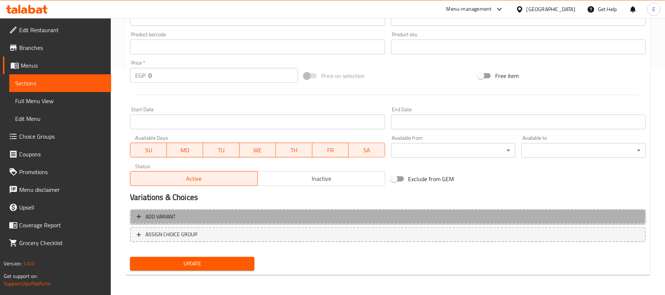
click at [295, 219] on span "Add variant" at bounding box center [388, 216] width 503 height 9
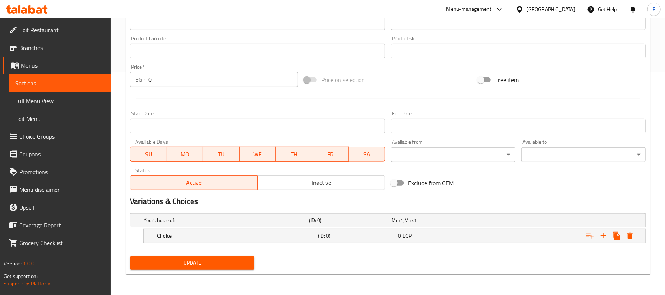
scroll to position [223, 0]
click at [600, 239] on icon "Expand" at bounding box center [603, 235] width 9 height 9
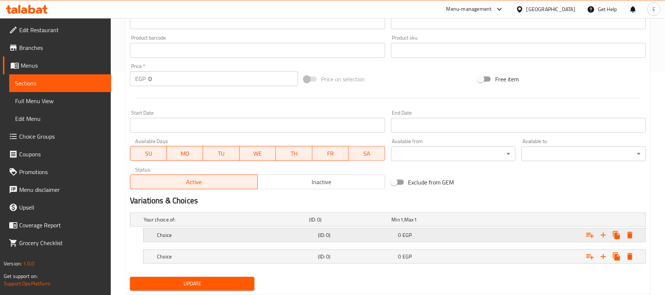
click at [433, 225] on div "0 EGP" at bounding box center [431, 219] width 83 height 10
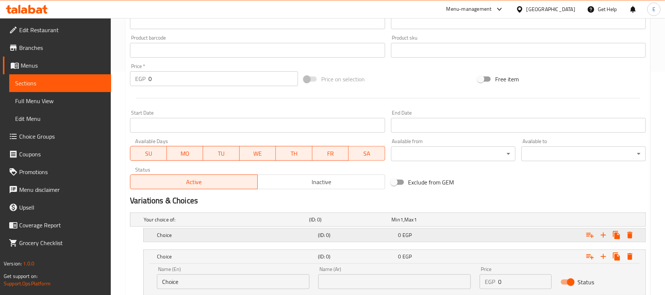
click at [429, 225] on div "0 EGP" at bounding box center [431, 219] width 83 height 10
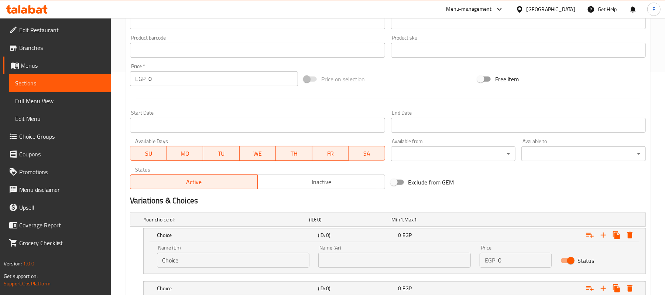
click at [390, 258] on input "text" at bounding box center [394, 260] width 153 height 15
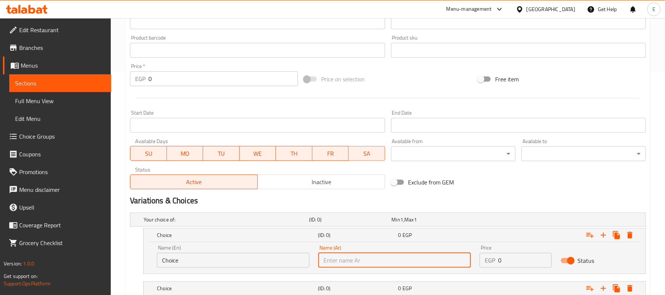
type input "صغير"
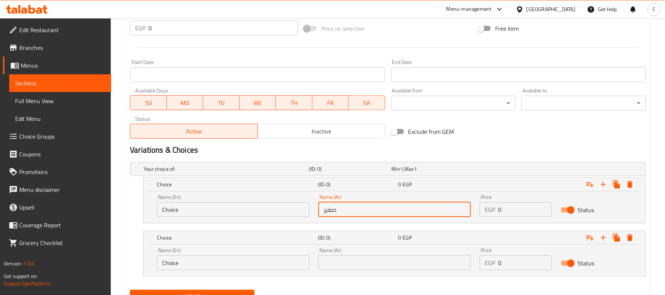
scroll to position [308, 0]
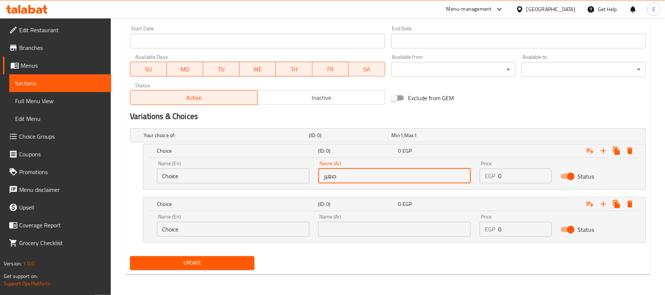
click at [371, 230] on input "text" at bounding box center [394, 229] width 153 height 15
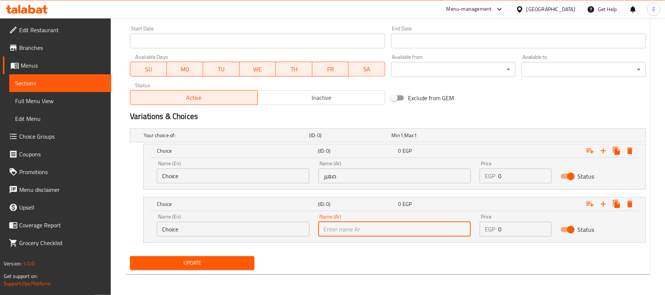
type input "كبير"
click at [192, 224] on input "Choice" at bounding box center [233, 229] width 153 height 15
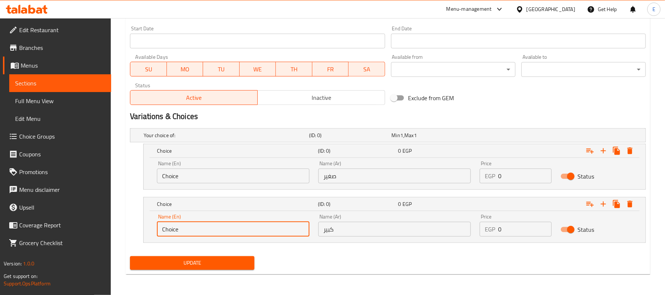
click at [192, 224] on input "Choice" at bounding box center [233, 229] width 153 height 15
type input "Large"
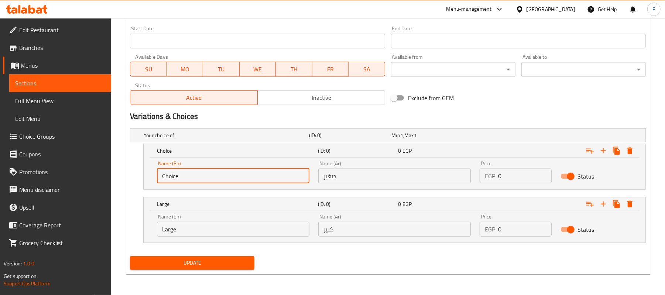
click at [188, 181] on input "Choice" at bounding box center [233, 175] width 153 height 15
type input "l"
type input "Small"
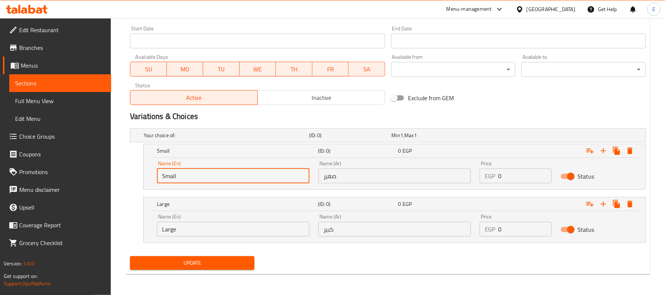
click at [507, 178] on input "0" at bounding box center [524, 175] width 53 height 15
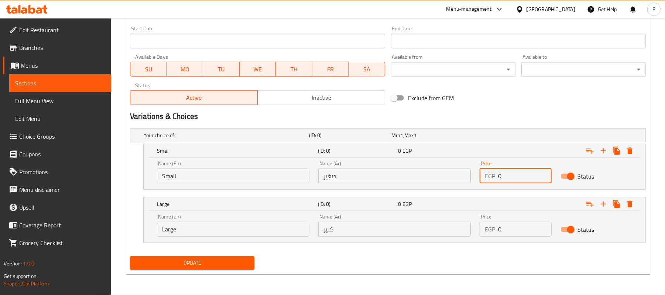
click at [507, 178] on input "0" at bounding box center [524, 175] width 53 height 15
type input "10"
click at [513, 232] on input "0" at bounding box center [524, 229] width 53 height 15
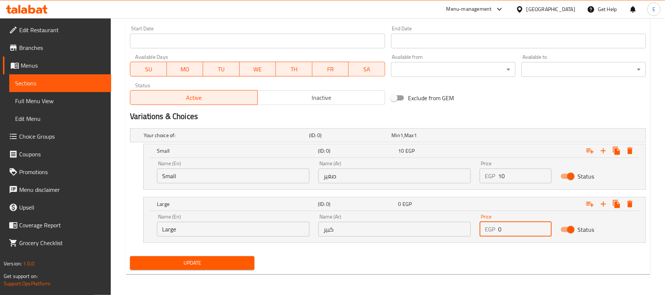
click at [513, 232] on input "0" at bounding box center [524, 229] width 53 height 15
type input "35"
drag, startPoint x: 156, startPoint y: 268, endPoint x: 152, endPoint y: 266, distance: 4.0
click at [156, 269] on button "Update" at bounding box center [192, 263] width 124 height 14
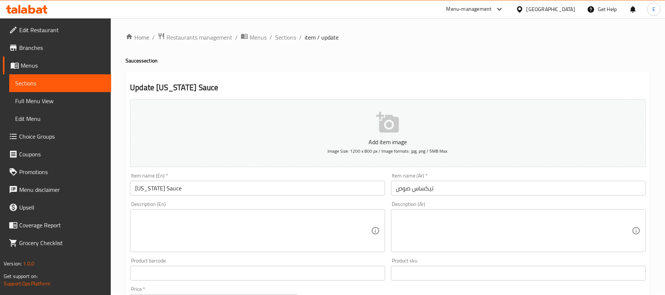
scroll to position [0, 0]
click at [280, 36] on span "Sections" at bounding box center [285, 37] width 21 height 9
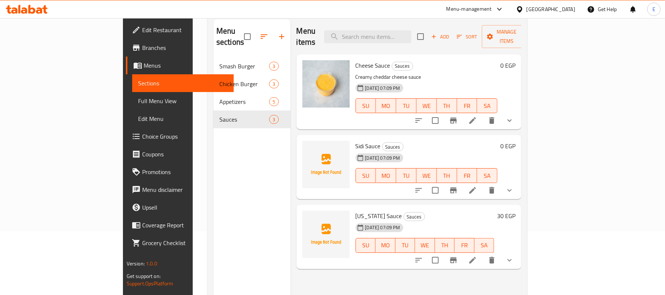
scroll to position [55, 0]
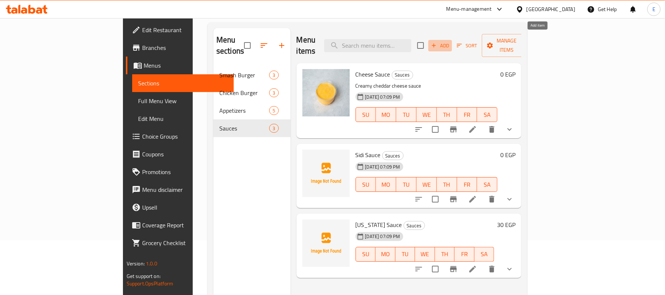
click at [450, 41] on span "Add" at bounding box center [440, 45] width 20 height 8
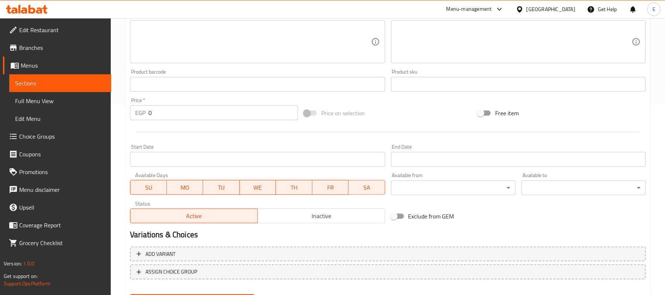
scroll to position [226, 0]
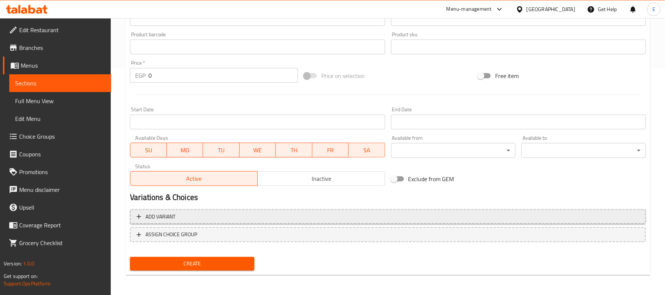
click at [470, 220] on span "Add variant" at bounding box center [388, 216] width 503 height 9
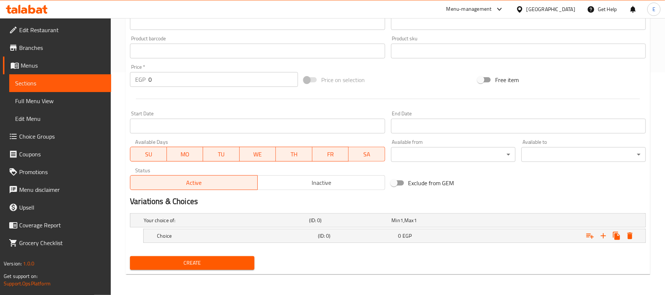
scroll to position [223, 0]
click at [603, 238] on icon "Expand" at bounding box center [603, 235] width 9 height 9
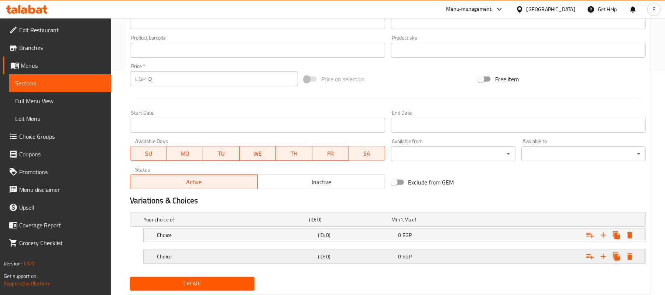
click at [446, 223] on div "0 EGP" at bounding box center [432, 219] width 80 height 7
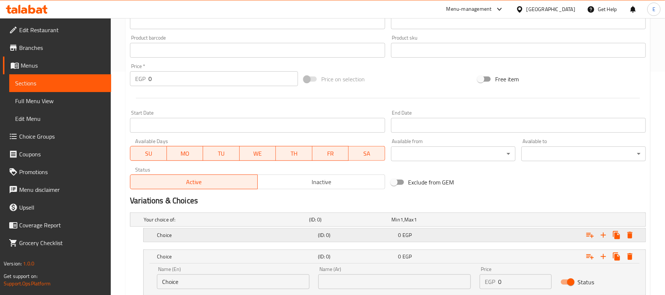
click at [437, 223] on div "0 EGP" at bounding box center [432, 219] width 80 height 7
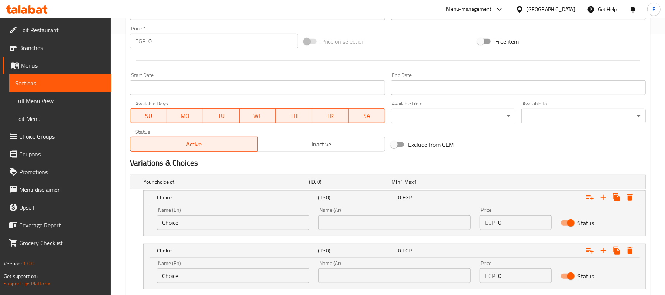
scroll to position [272, 0]
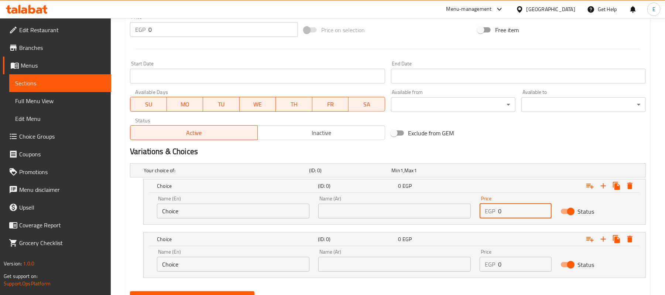
drag, startPoint x: 501, startPoint y: 211, endPoint x: 489, endPoint y: 205, distance: 13.5
click at [489, 205] on div "EGP 0 Price" at bounding box center [516, 211] width 72 height 15
type input "10"
drag, startPoint x: 498, startPoint y: 264, endPoint x: 513, endPoint y: 270, distance: 16.2
click at [513, 270] on input "0" at bounding box center [524, 264] width 53 height 15
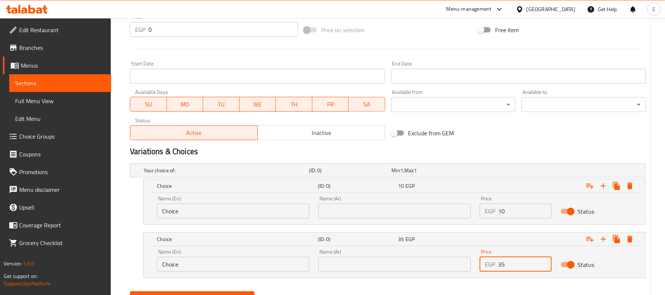
type input "35"
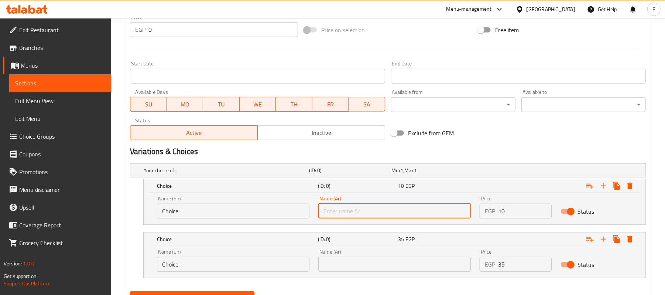
click at [411, 210] on input "text" at bounding box center [394, 211] width 153 height 15
type input "صغير"
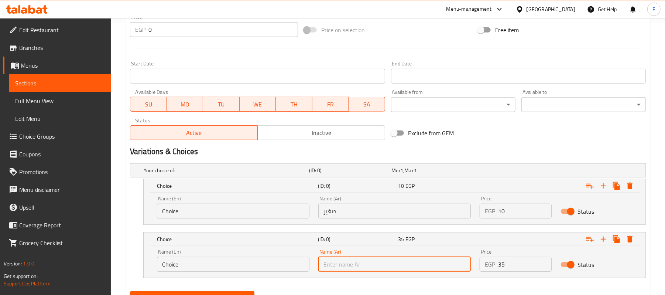
click at [358, 262] on input "text" at bounding box center [394, 264] width 153 height 15
type input "كبير"
click at [227, 264] on input "Choice" at bounding box center [233, 264] width 153 height 15
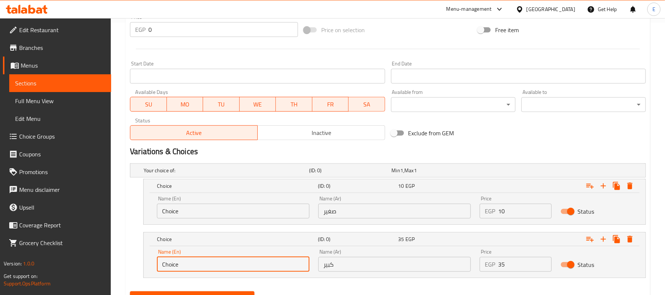
click at [227, 264] on input "Choice" at bounding box center [233, 264] width 153 height 15
click at [228, 264] on input "Choice" at bounding box center [233, 264] width 153 height 15
type input "Large"
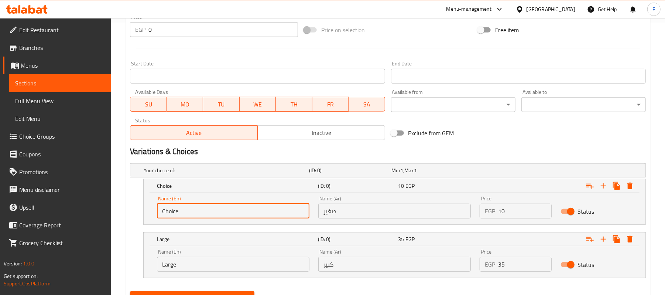
click at [161, 212] on input "Choice" at bounding box center [233, 211] width 153 height 15
type input "small"
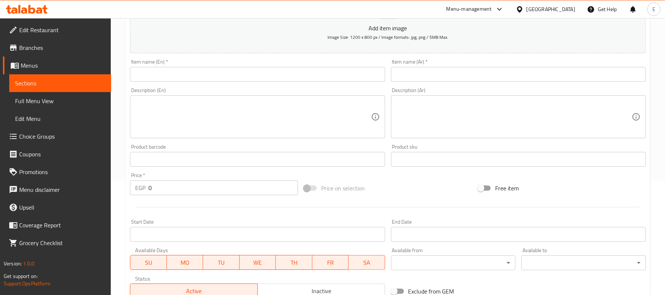
scroll to position [75, 0]
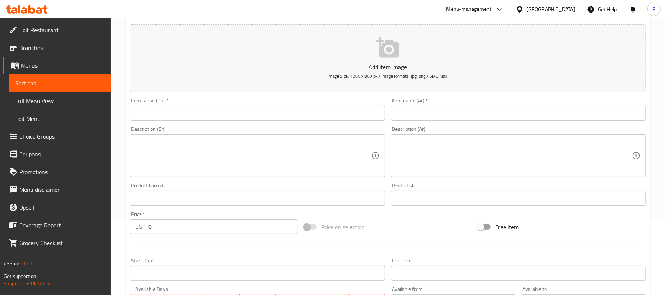
click at [436, 119] on input "text" at bounding box center [518, 113] width 255 height 15
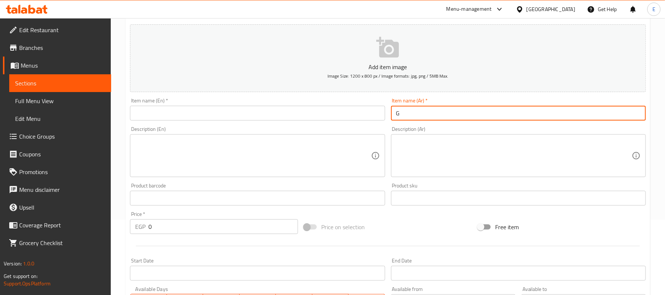
type input "G"
click at [154, 110] on input "text" at bounding box center [257, 113] width 255 height 15
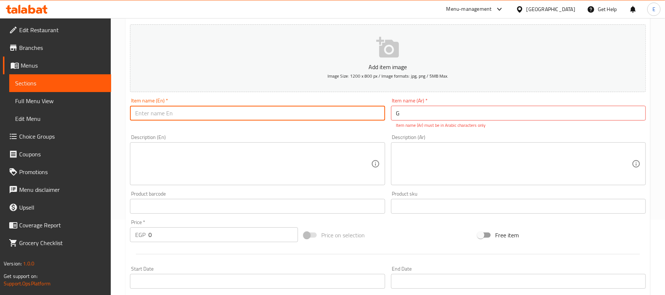
type input "g"
type input "Garlic Sauce"
click at [474, 120] on input "G" at bounding box center [518, 113] width 255 height 15
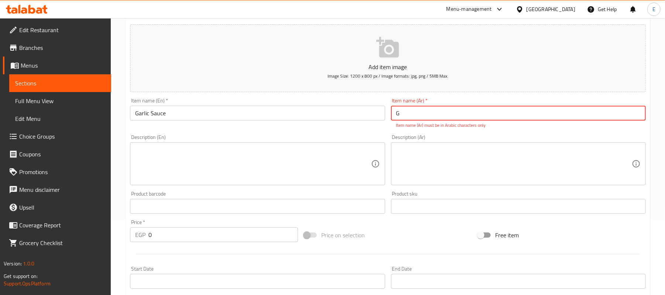
click at [474, 120] on input "G" at bounding box center [518, 113] width 255 height 15
drag, startPoint x: 396, startPoint y: 119, endPoint x: 381, endPoint y: 118, distance: 14.8
click at [381, 118] on div "Add item image Image Size: 1200 x 800 px / Image formats: jpg, png / 5MB Max. I…" at bounding box center [388, 184] width 522 height 327
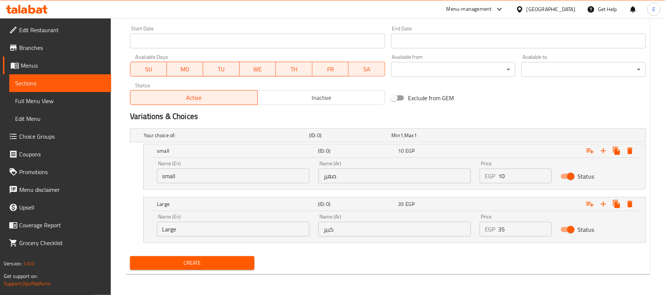
type input "جارليك صوص"
click at [188, 255] on div "Create" at bounding box center [192, 263] width 130 height 20
click at [190, 259] on span "Create" at bounding box center [192, 262] width 113 height 9
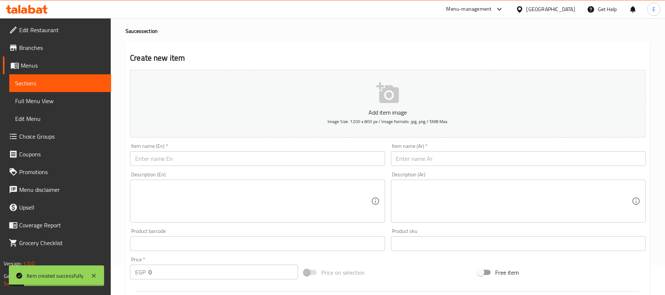
scroll to position [0, 0]
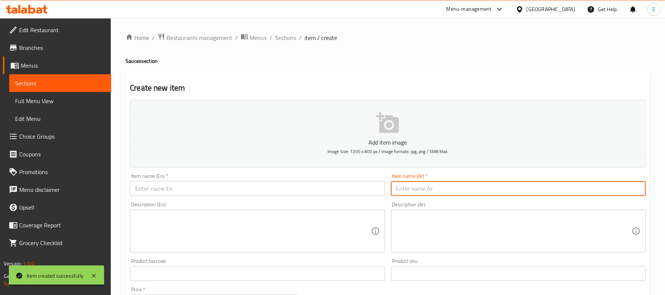
click at [426, 196] on input "text" at bounding box center [518, 188] width 255 height 15
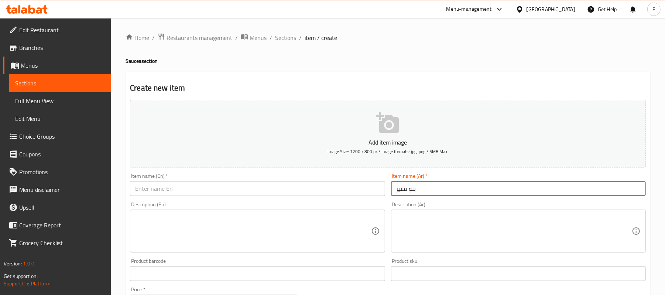
type input "بلو تشيز"
click at [355, 190] on input "text" at bounding box center [257, 188] width 255 height 15
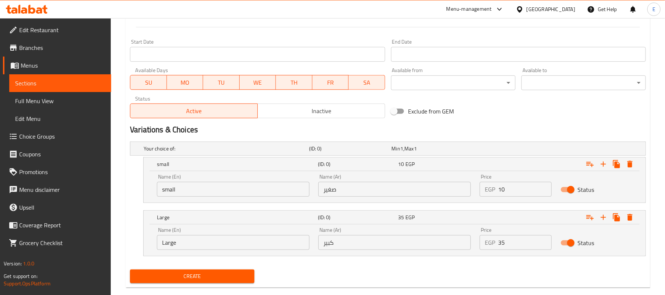
scroll to position [296, 0]
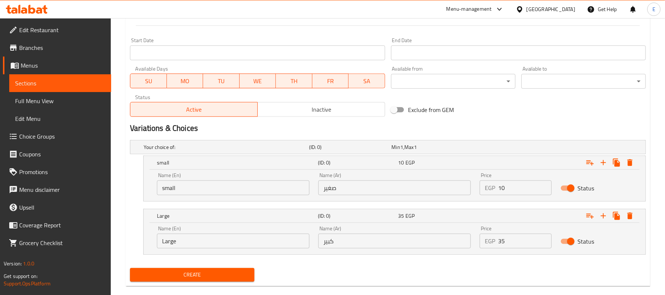
type input "Blue Cheese"
click at [226, 188] on input "small" at bounding box center [233, 187] width 153 height 15
type input "Small"
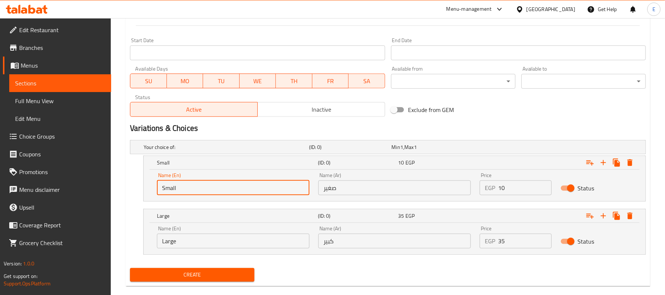
click at [197, 239] on input "Large" at bounding box center [233, 240] width 153 height 15
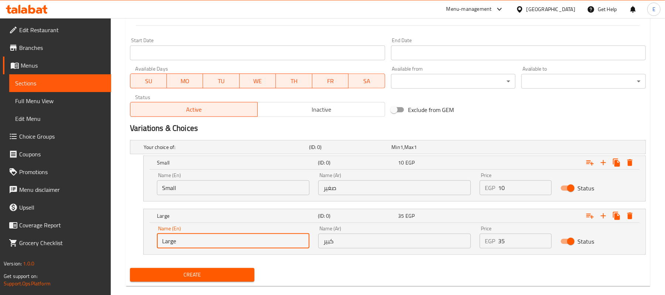
click at [196, 239] on input "Large" at bounding box center [233, 240] width 153 height 15
type input "Large"
click at [357, 238] on input "كبير" at bounding box center [394, 240] width 153 height 15
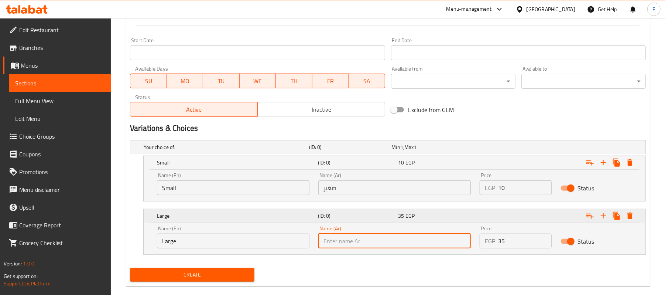
type input "كبير"
click at [359, 186] on input "صغير" at bounding box center [394, 187] width 153 height 15
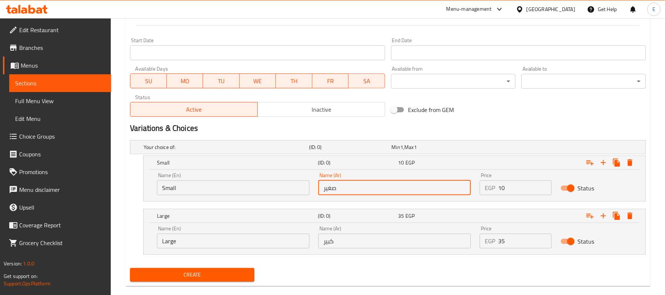
type input "صغير"
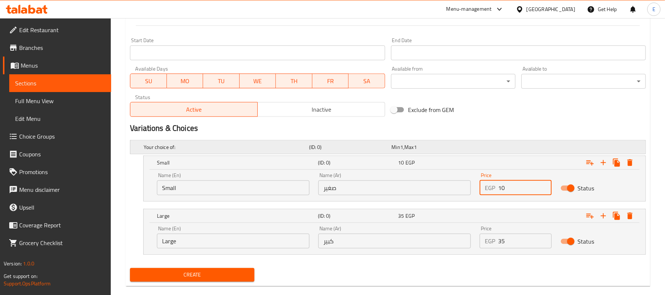
drag, startPoint x: 528, startPoint y: 188, endPoint x: 237, endPoint y: 139, distance: 294.9
click at [287, 151] on div "Your choice of: (ID: 0) Min 1 , Max 1 Name (En) Your choice of: Name (En) Name …" at bounding box center [388, 201] width 522 height 128
type input "15"
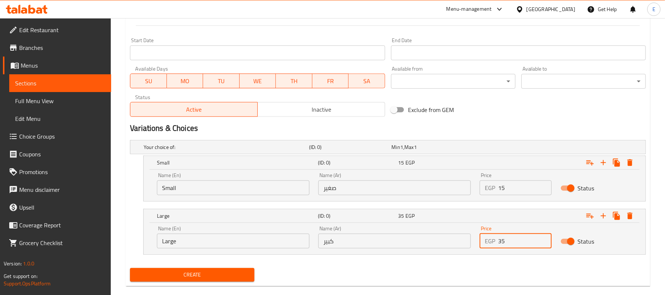
drag, startPoint x: 505, startPoint y: 245, endPoint x: 482, endPoint y: 240, distance: 23.1
click at [482, 240] on div "EGP 35 Price" at bounding box center [516, 240] width 72 height 15
type input "40"
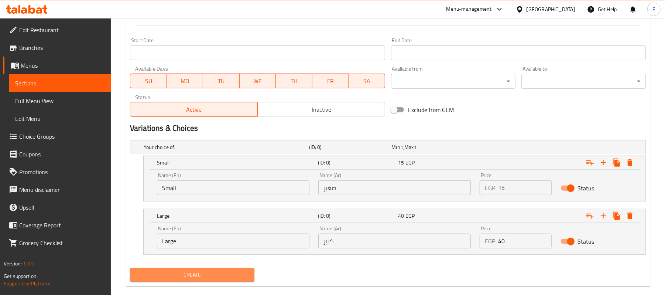
click at [168, 272] on span "Create" at bounding box center [192, 274] width 113 height 9
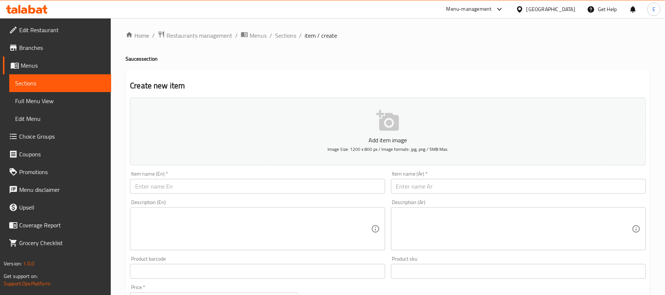
scroll to position [0, 0]
click at [176, 186] on input "text" at bounding box center [257, 188] width 255 height 15
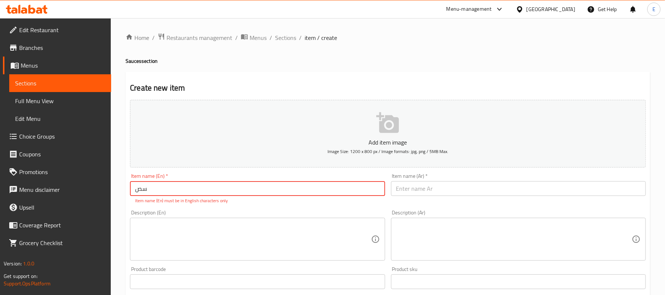
type input "س"
type input "Sweet Chili"
click at [518, 186] on input "text" at bounding box center [518, 188] width 255 height 15
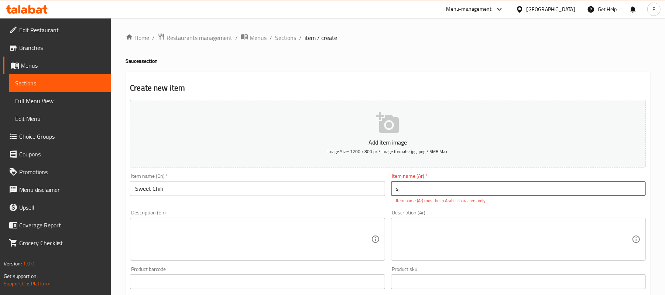
type input "s"
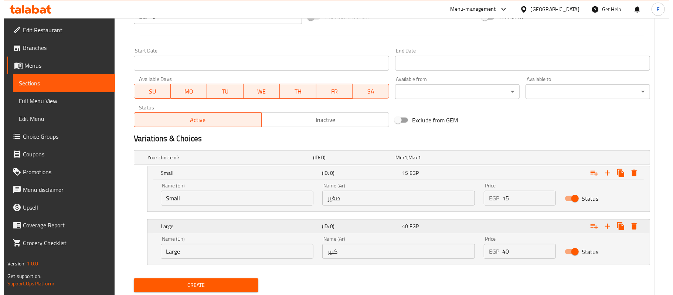
scroll to position [308, 0]
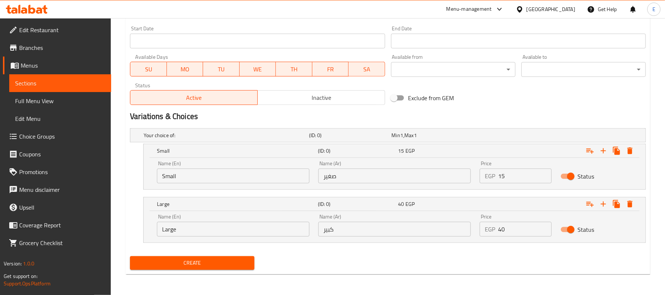
type input "سويت شيلي"
drag, startPoint x: 512, startPoint y: 182, endPoint x: 495, endPoint y: 184, distance: 16.7
click at [495, 184] on div "Price EGP 15 Price" at bounding box center [515, 171] width 81 height 31
type input "10"
click at [501, 238] on div "Price EGP 40 Price" at bounding box center [515, 224] width 81 height 31
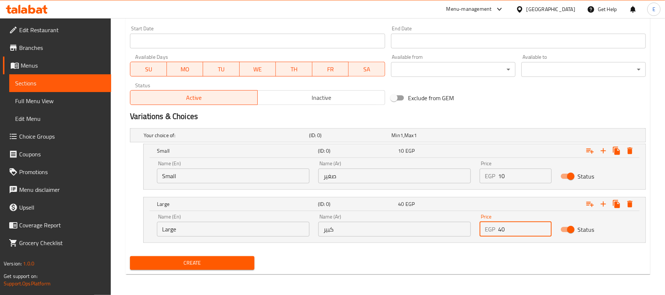
drag, startPoint x: 508, startPoint y: 229, endPoint x: 479, endPoint y: 224, distance: 29.3
click at [480, 224] on div "EGP 40 Price" at bounding box center [516, 229] width 72 height 15
type input "25"
click at [429, 220] on div "Name (Ar) كبير Name (Ar)" at bounding box center [394, 225] width 153 height 23
click at [408, 247] on nav at bounding box center [388, 247] width 516 height 6
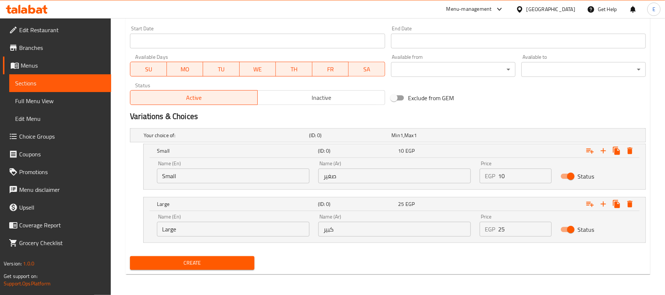
click at [410, 238] on div "Name (Ar) كبير Name (Ar)" at bounding box center [394, 224] width 161 height 31
click at [415, 227] on input "كبير" at bounding box center [394, 229] width 153 height 15
type input "كبير"
click at [403, 166] on div "Name (Ar) صغير Name (Ar)" at bounding box center [394, 172] width 153 height 23
click at [398, 171] on input "صغير" at bounding box center [394, 175] width 153 height 15
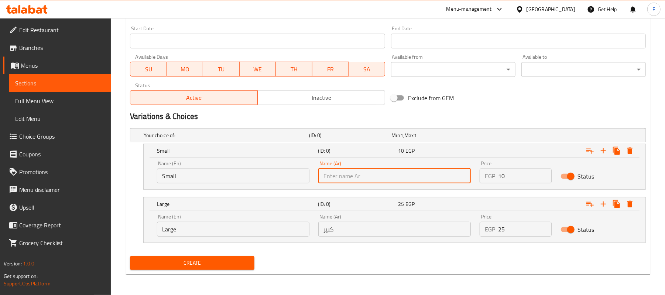
type input "صغير"
click at [187, 176] on input "Small" at bounding box center [233, 175] width 153 height 15
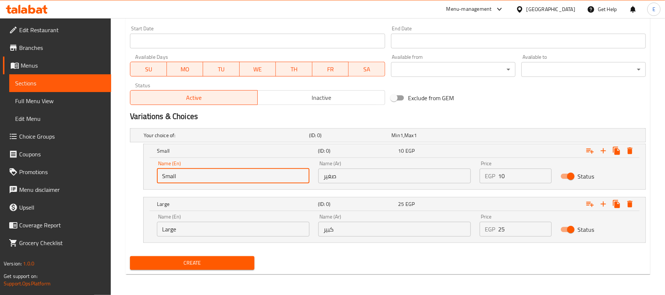
click at [187, 176] on input "Small" at bounding box center [233, 175] width 153 height 15
type input "Small"
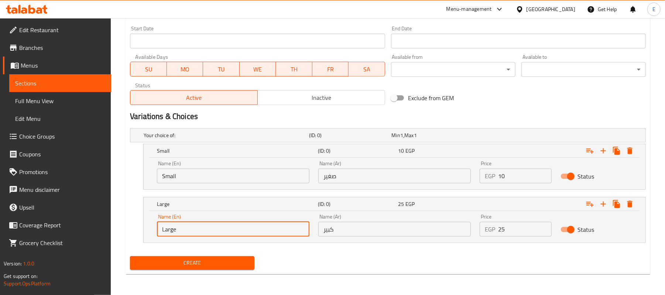
click at [199, 224] on input "Large" at bounding box center [233, 229] width 153 height 15
type input "Large"
click at [216, 265] on span "Create" at bounding box center [192, 262] width 113 height 9
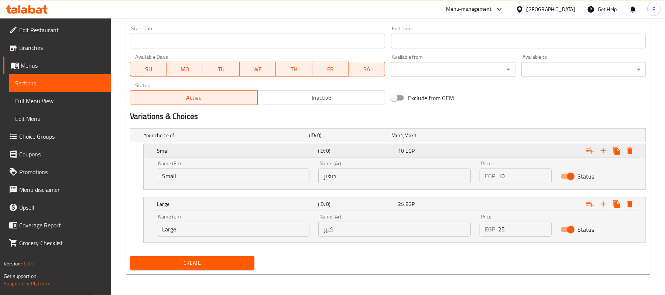
click at [631, 151] on icon "Expand" at bounding box center [630, 150] width 5 height 7
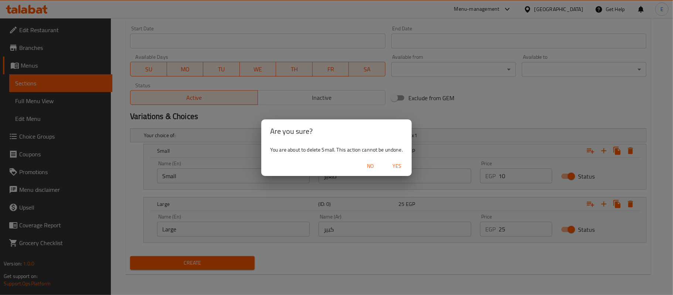
click at [396, 160] on button "Yes" at bounding box center [397, 166] width 24 height 14
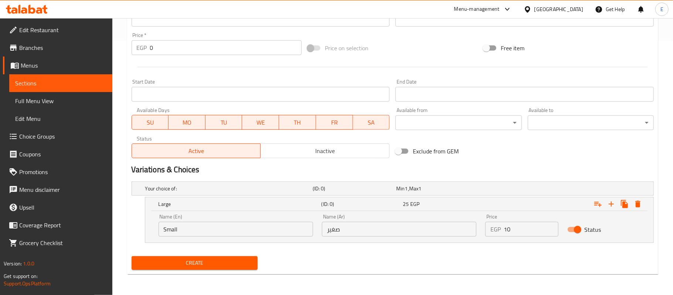
scroll to position [255, 0]
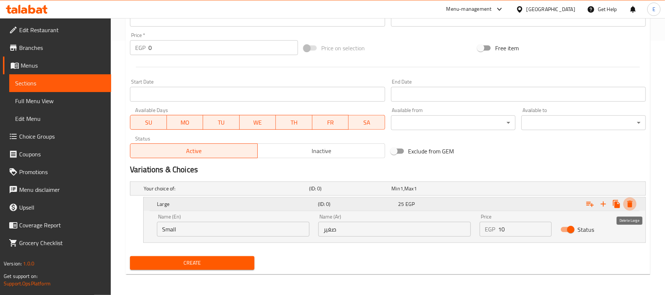
click at [635, 206] on button "Expand" at bounding box center [630, 203] width 13 height 13
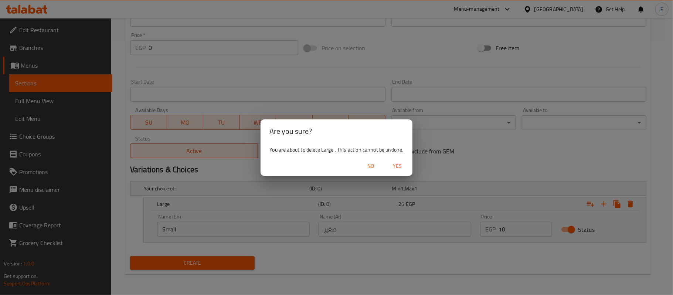
click at [402, 166] on span "Yes" at bounding box center [398, 165] width 18 height 9
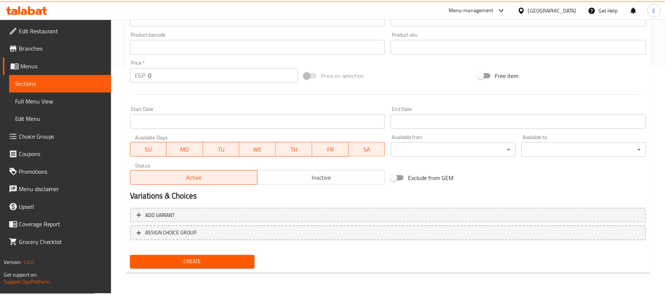
scroll to position [226, 0]
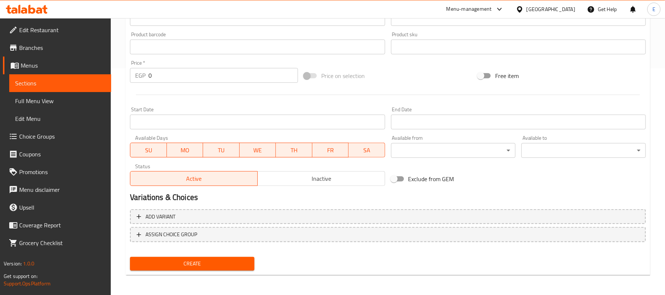
click at [207, 78] on input "0" at bounding box center [224, 75] width 150 height 15
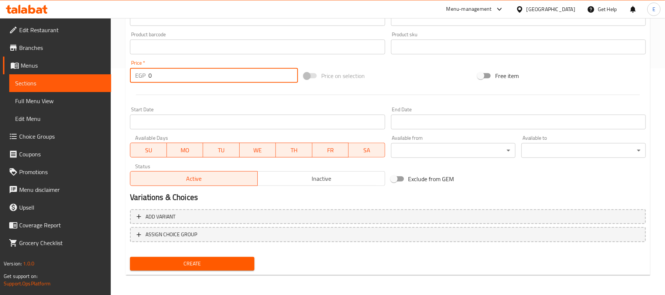
click at [207, 78] on input "0" at bounding box center [224, 75] width 150 height 15
type input "60"
click at [205, 95] on div at bounding box center [388, 95] width 522 height 18
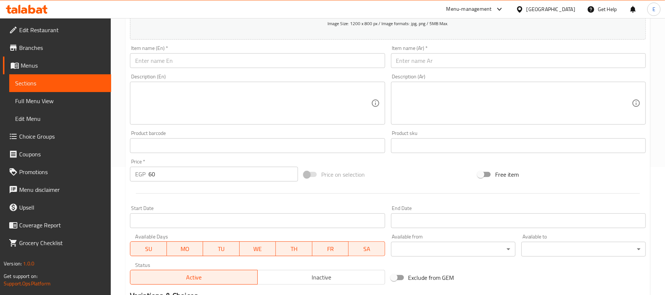
scroll to position [30, 0]
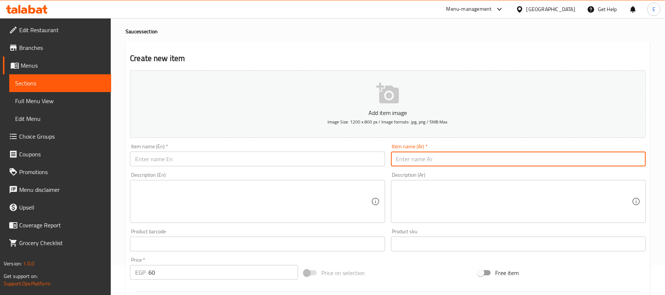
click at [432, 166] on input "text" at bounding box center [518, 158] width 255 height 15
click at [566, 176] on div "Description (Ar) Description (Ar)" at bounding box center [518, 197] width 255 height 51
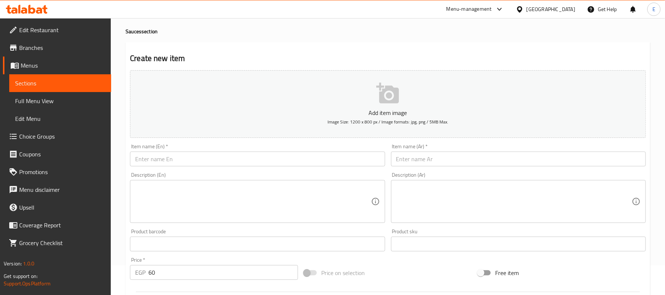
click at [566, 169] on div "Item name (Ar)   * Item name (Ar) *" at bounding box center [518, 155] width 261 height 28
click at [565, 160] on input "text" at bounding box center [518, 158] width 255 height 15
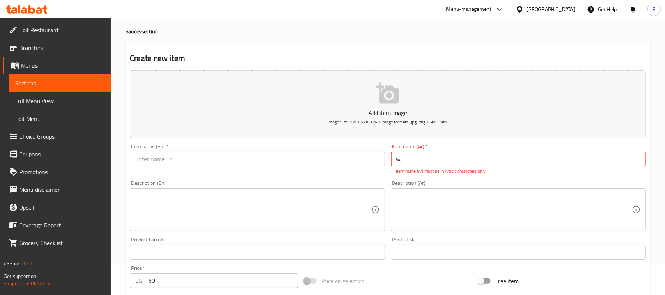
type input "w"
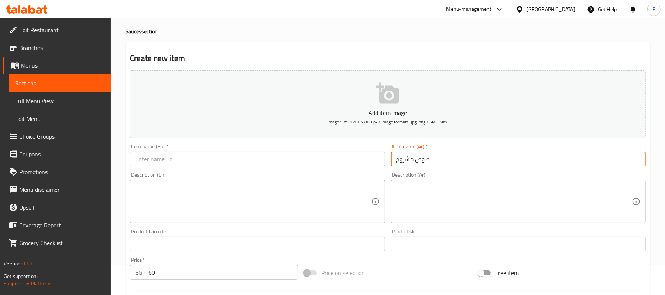
click at [565, 160] on input "صوص مشروم" at bounding box center [518, 158] width 255 height 15
type input "صوص مشروم"
click at [203, 159] on input "text" at bounding box center [257, 158] width 255 height 15
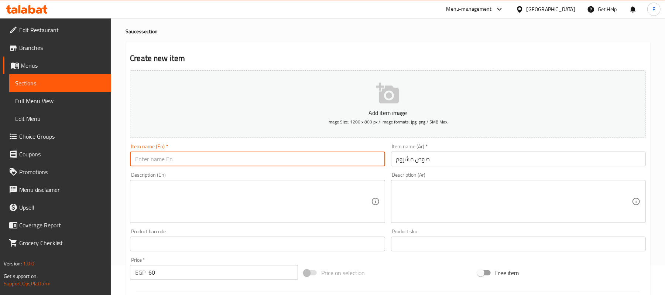
paste input "Mushroom sauce"
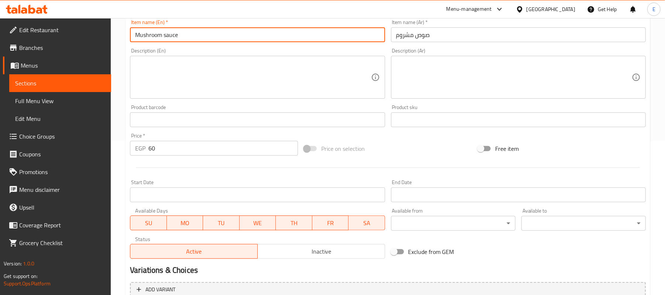
scroll to position [226, 0]
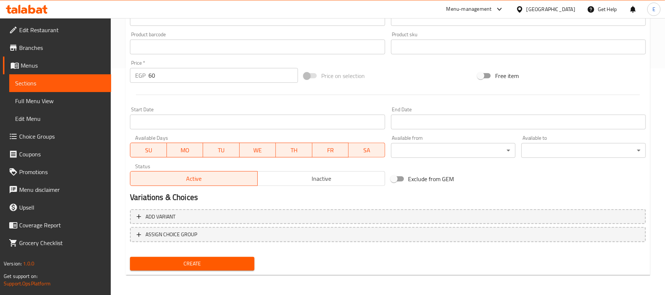
type input "Mushroom sauce"
click at [172, 260] on span "Create" at bounding box center [192, 263] width 113 height 9
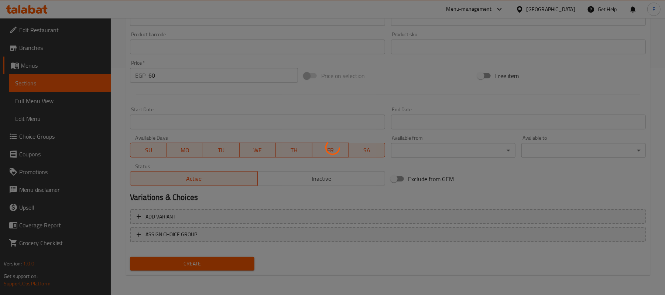
type input "0"
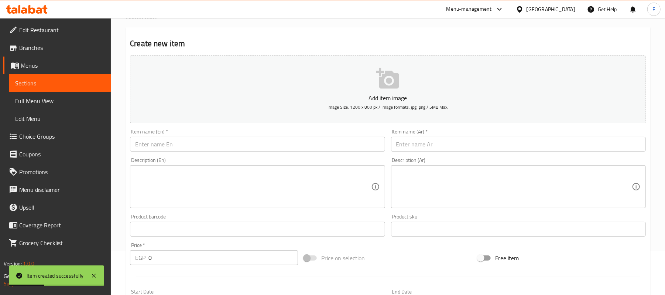
scroll to position [0, 0]
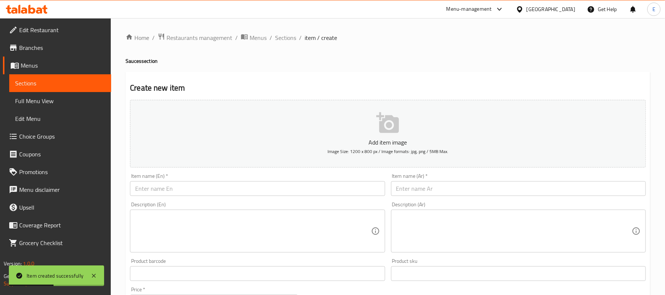
click at [288, 31] on div "Home / Restaurants management / Menus / Sections / item / create Sauces section…" at bounding box center [388, 270] width 555 height 504
click at [287, 39] on span "Sections" at bounding box center [285, 37] width 21 height 9
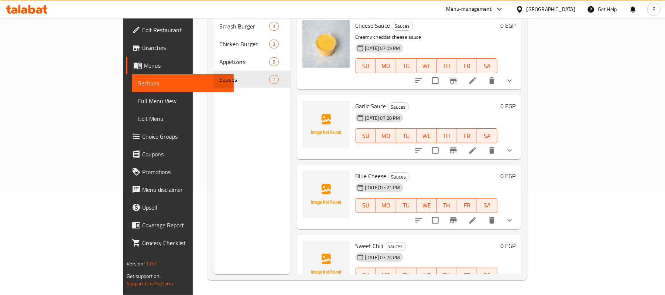
scroll to position [222, 0]
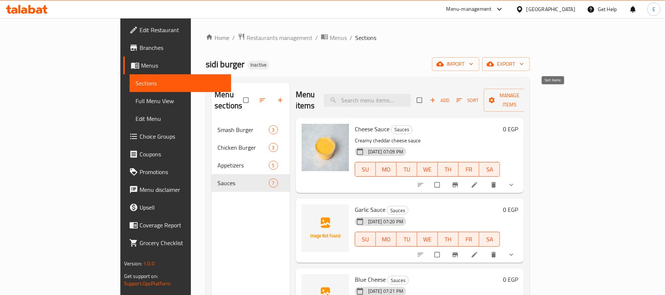
click at [479, 96] on span "Sort" at bounding box center [468, 100] width 23 height 8
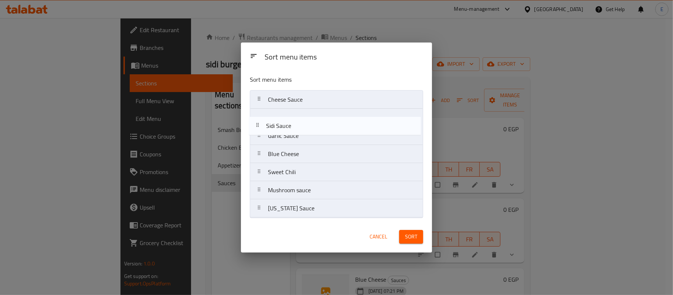
drag, startPoint x: 259, startPoint y: 197, endPoint x: 259, endPoint y: 130, distance: 66.5
click at [259, 130] on nav "Cheese Sauce Garlic Sauce Blue Cheese Sweet Chili Mushroom sauce Sidi Sauce Tex…" at bounding box center [336, 153] width 173 height 127
drag, startPoint x: 262, startPoint y: 212, endPoint x: 262, endPoint y: 136, distance: 75.4
click at [262, 136] on nav "Cheese Sauce Sidi Sauce Garlic Sauce Blue Cheese Sweet Chili Mushroom sauce Tex…" at bounding box center [336, 153] width 173 height 127
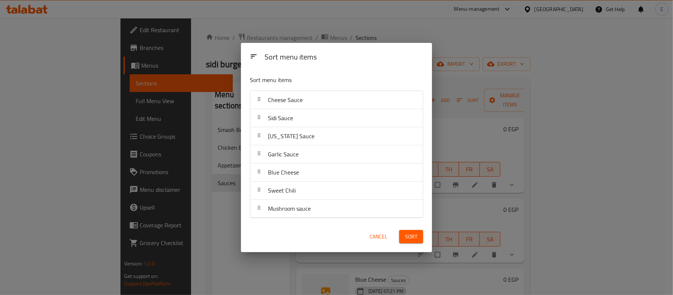
click at [405, 240] on span "Sort" at bounding box center [411, 236] width 12 height 9
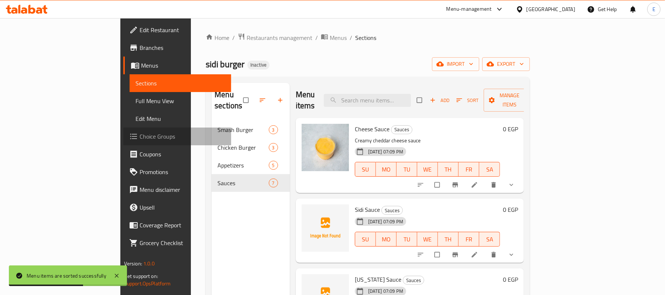
click at [140, 136] on span "Choice Groups" at bounding box center [183, 136] width 86 height 9
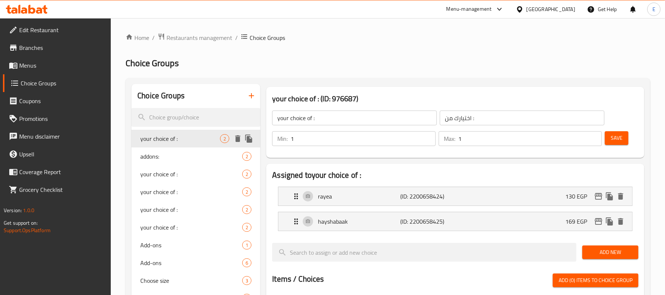
click at [239, 140] on icon "delete" at bounding box center [237, 138] width 5 height 7
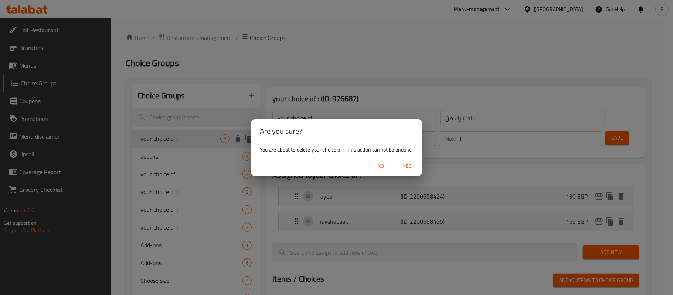
click at [409, 164] on span "Yes" at bounding box center [407, 165] width 18 height 9
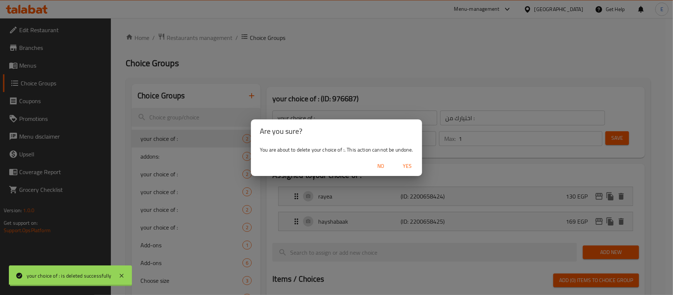
type input "addons:"
type input "اضافات:"
type input "0"
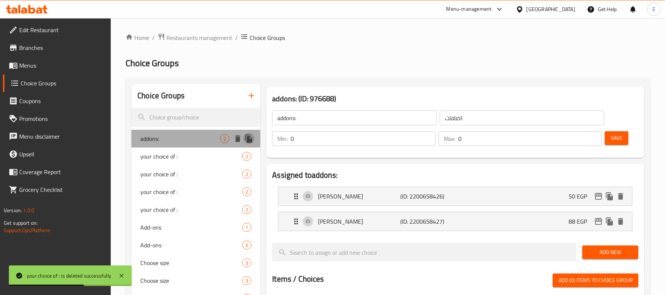
click at [252, 139] on icon "duplicate" at bounding box center [248, 138] width 7 height 8
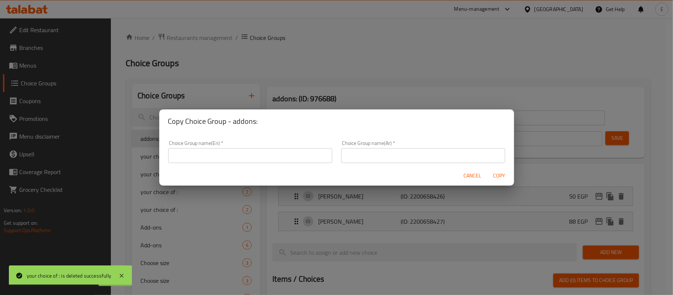
click at [467, 177] on span "Cancel" at bounding box center [473, 175] width 18 height 9
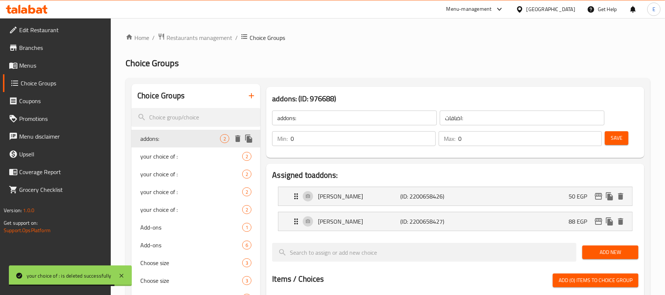
click at [251, 139] on icon "duplicate" at bounding box center [248, 138] width 7 height 8
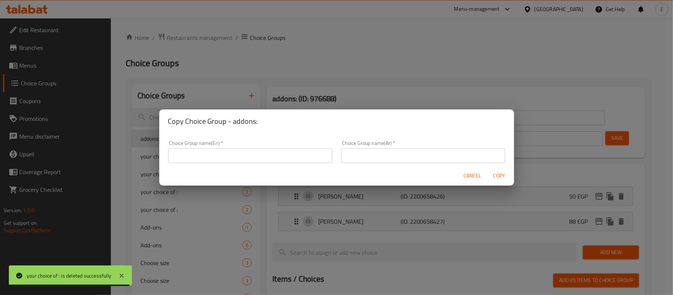
click at [464, 178] on span "Cancel" at bounding box center [473, 175] width 18 height 9
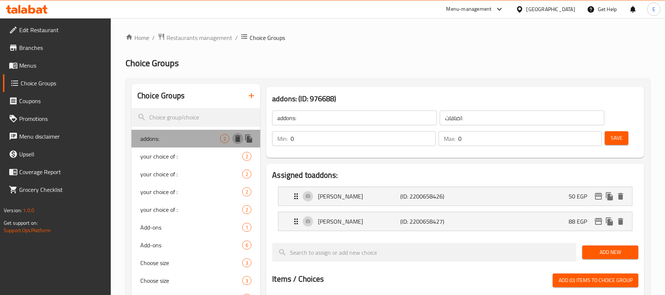
click at [240, 140] on icon "delete" at bounding box center [237, 138] width 5 height 7
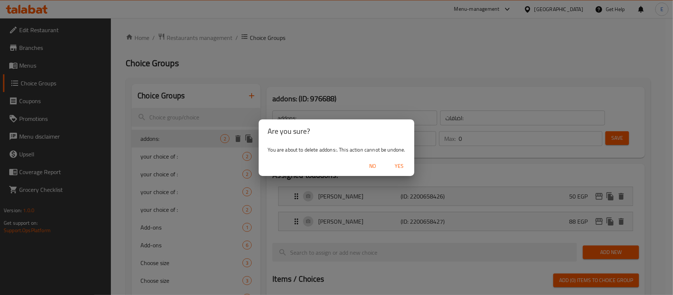
click at [399, 168] on span "Yes" at bounding box center [399, 165] width 18 height 9
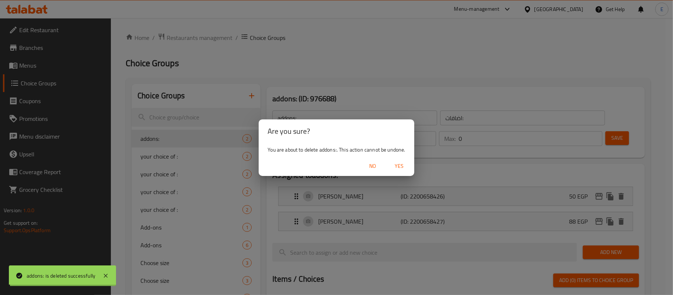
type input "your choice of :"
type input "اختيارك من :"
type input "1"
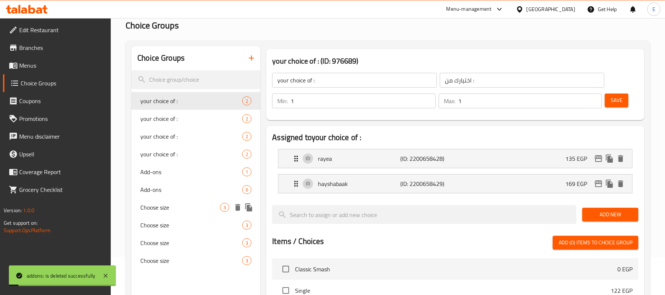
scroll to position [49, 0]
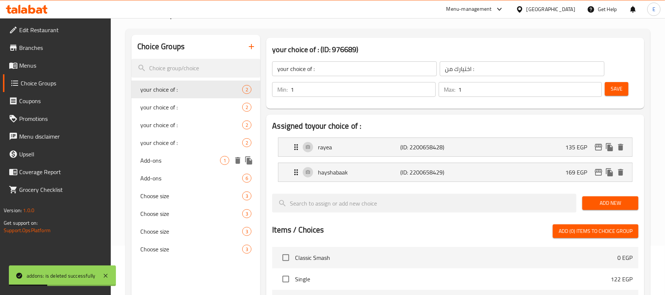
click at [241, 161] on icon "delete" at bounding box center [237, 160] width 9 height 9
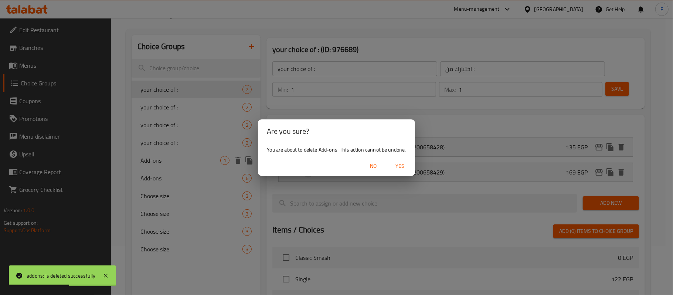
click at [404, 166] on span "Yes" at bounding box center [400, 165] width 18 height 9
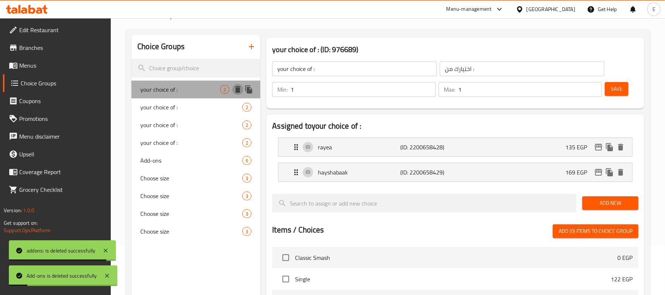
click at [238, 91] on icon "delete" at bounding box center [237, 89] width 5 height 7
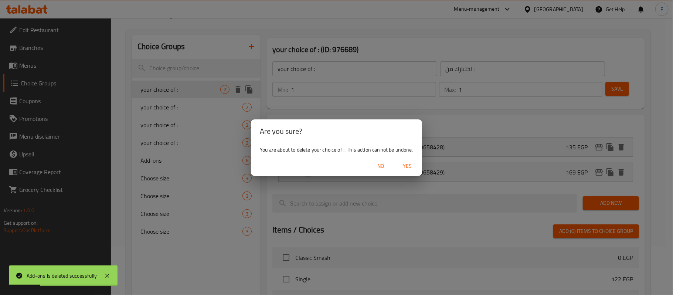
click at [407, 169] on span "Yes" at bounding box center [407, 165] width 18 height 9
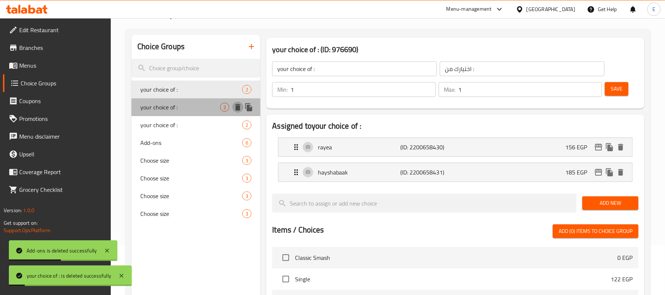
click at [238, 109] on icon "delete" at bounding box center [237, 107] width 5 height 7
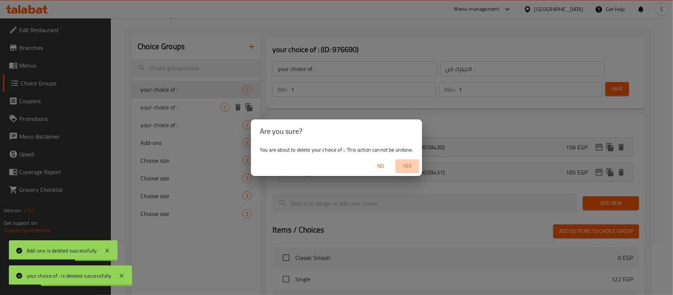
click at [401, 163] on span "Yes" at bounding box center [407, 165] width 18 height 9
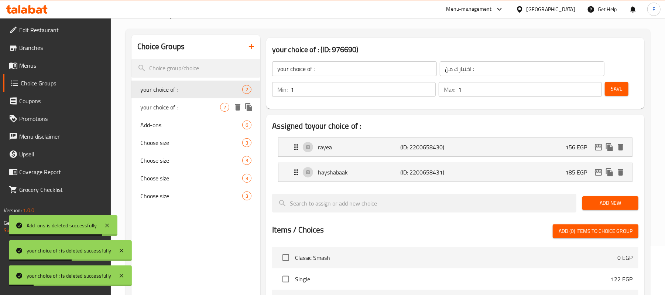
click at [239, 109] on icon "delete" at bounding box center [237, 107] width 5 height 7
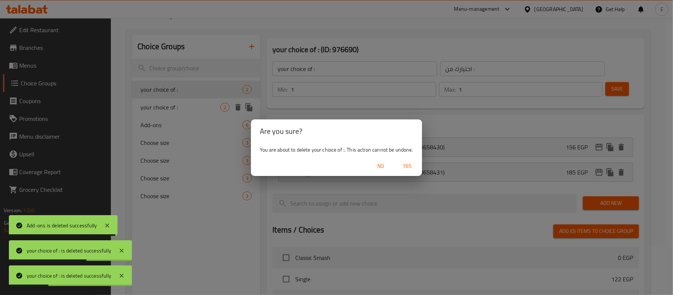
click at [414, 167] on span "Yes" at bounding box center [407, 165] width 18 height 9
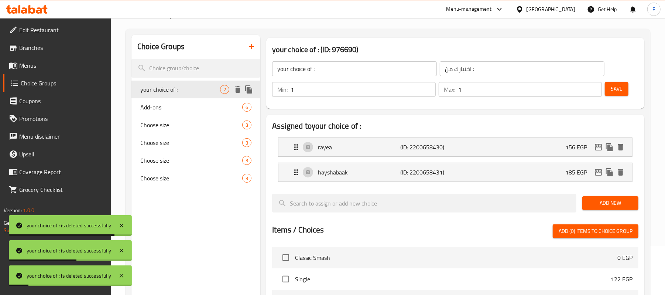
click at [238, 91] on icon "delete" at bounding box center [237, 89] width 5 height 7
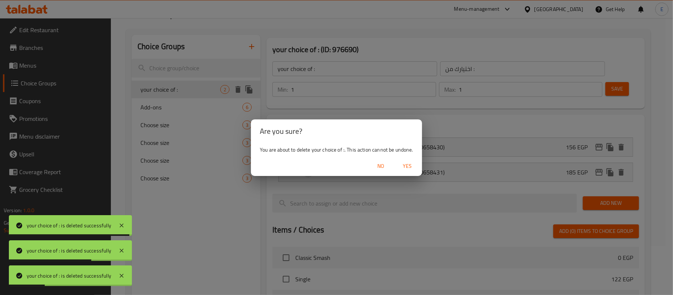
click at [407, 162] on span "Yes" at bounding box center [407, 165] width 18 height 9
type input "Add-ons"
type input "الاضافات"
type input "0"
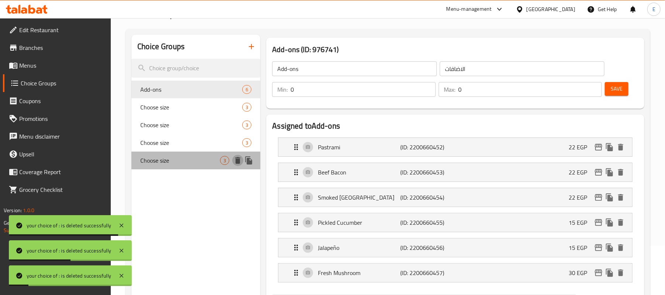
click at [236, 163] on icon "delete" at bounding box center [237, 160] width 5 height 7
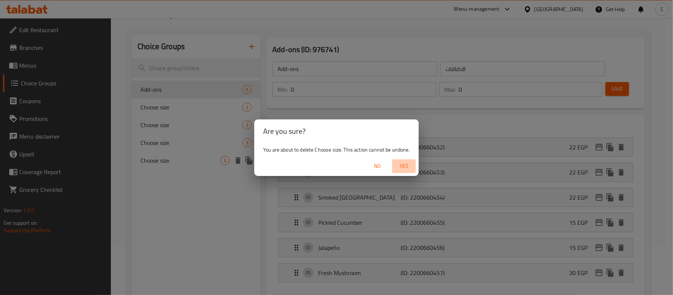
click at [405, 166] on span "Yes" at bounding box center [404, 165] width 18 height 9
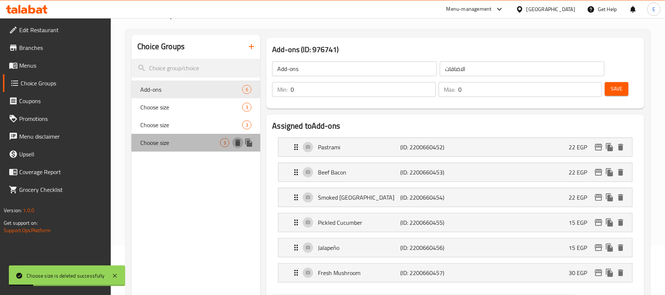
click at [239, 146] on icon "delete" at bounding box center [237, 142] width 5 height 7
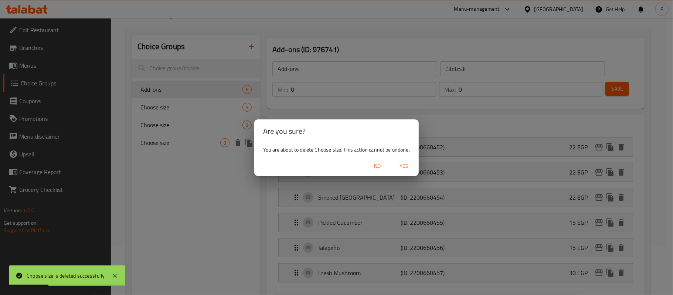
click at [405, 170] on span "Yes" at bounding box center [404, 165] width 18 height 9
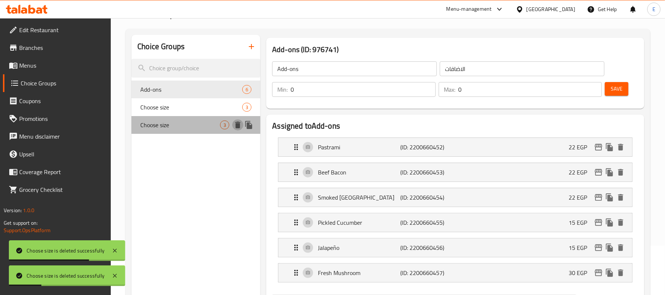
click at [238, 126] on icon "delete" at bounding box center [237, 125] width 5 height 7
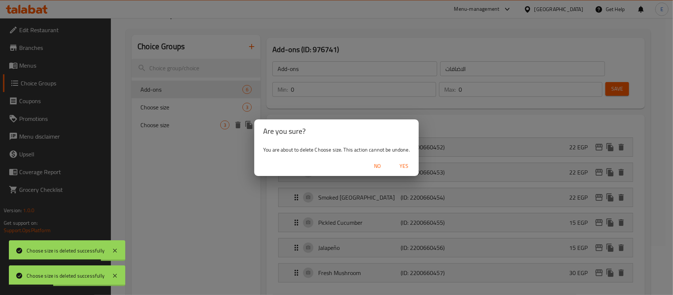
click at [403, 167] on span "Yes" at bounding box center [404, 165] width 18 height 9
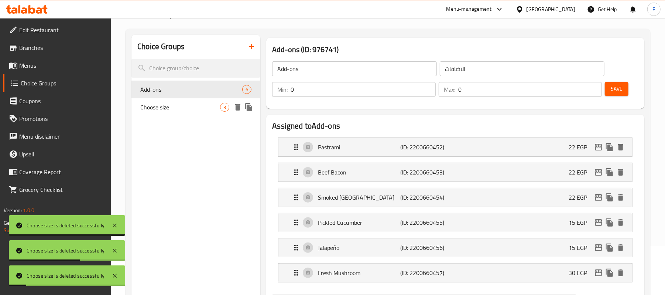
click at [240, 110] on icon "delete" at bounding box center [237, 107] width 5 height 7
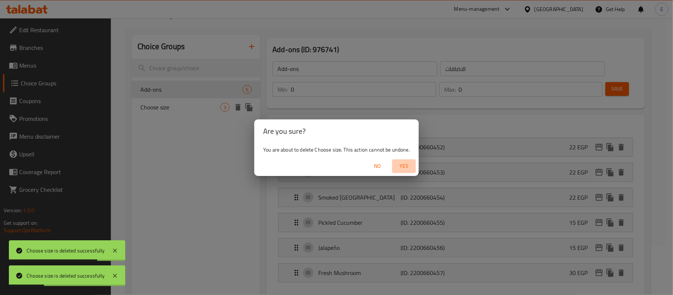
click at [402, 164] on span "Yes" at bounding box center [404, 165] width 18 height 9
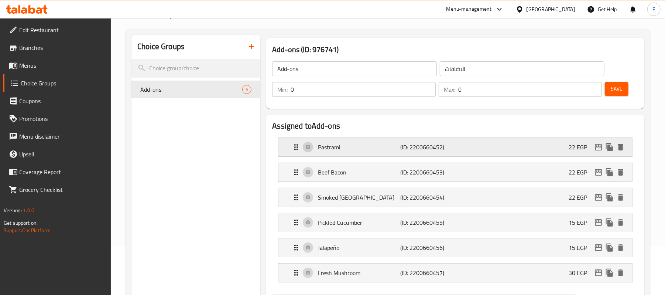
click at [567, 145] on div "Pastrami (ID: 2200660452) 22 EGP" at bounding box center [458, 147] width 332 height 18
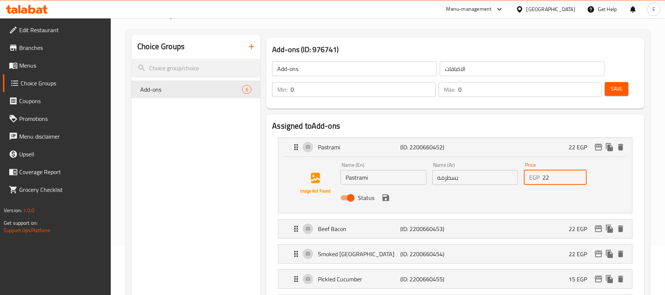
drag, startPoint x: 556, startPoint y: 171, endPoint x: 534, endPoint y: 176, distance: 22.6
click at [535, 176] on div "EGP 22 Price" at bounding box center [555, 177] width 63 height 15
type input "30"
click at [565, 259] on div "Smoked Turkey (ID: 2200660454) 22 EGP" at bounding box center [458, 254] width 332 height 18
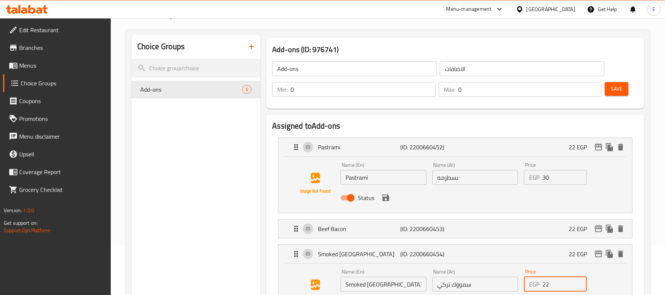
drag, startPoint x: 546, startPoint y: 280, endPoint x: 525, endPoint y: 269, distance: 24.0
click at [526, 270] on div "Price EGP 22 Price" at bounding box center [555, 280] width 63 height 23
type input "30"
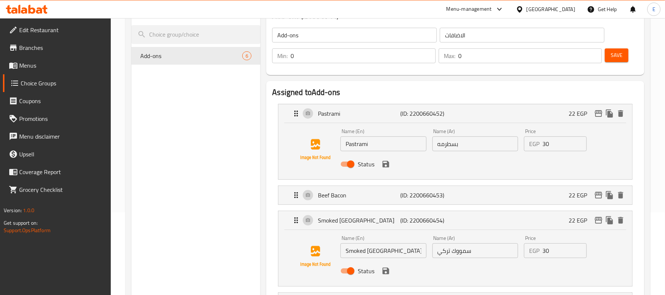
scroll to position [98, 0]
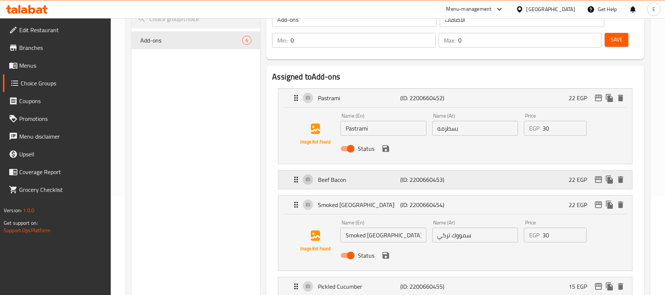
click at [484, 177] on div "Beef Bacon (ID: 2200660453) 22 EGP" at bounding box center [458, 179] width 332 height 18
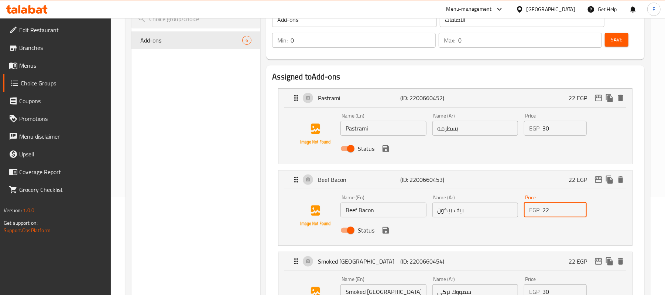
drag, startPoint x: 550, startPoint y: 210, endPoint x: 525, endPoint y: 197, distance: 28.8
click at [526, 197] on div "Price EGP 22 Price" at bounding box center [555, 206] width 63 height 23
click at [636, 205] on li "Beef Bacon (ID: 2200660453) 22 EGP Name (En) Beef Bacon Name (En) Name (Ar) بيف…" at bounding box center [455, 208] width 366 height 82
type input "30"
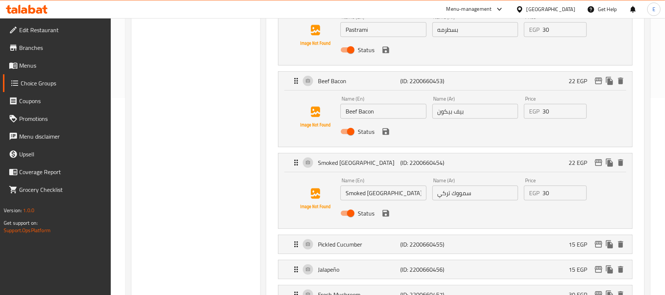
scroll to position [345, 0]
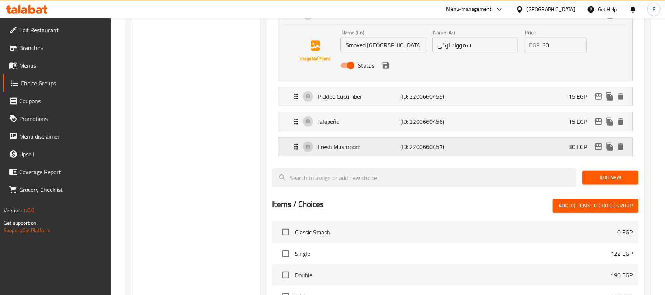
click at [496, 141] on div "Fresh Mushroom (ID: 2200660457) 30 EGP" at bounding box center [458, 146] width 332 height 18
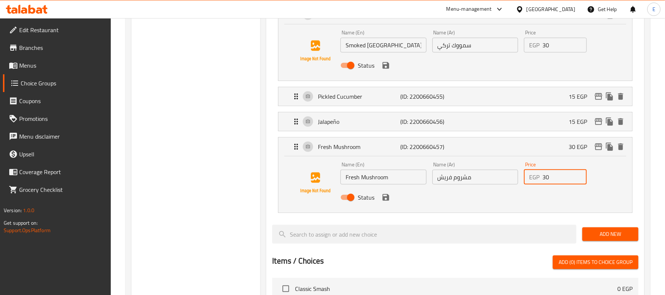
drag, startPoint x: 550, startPoint y: 175, endPoint x: 536, endPoint y: 170, distance: 15.3
click at [536, 170] on div "Price EGP 30 Price" at bounding box center [555, 173] width 63 height 23
type input "50"
click at [437, 130] on div "Jalapeño (ID: 2200660456) 15 EGP" at bounding box center [458, 121] width 332 height 18
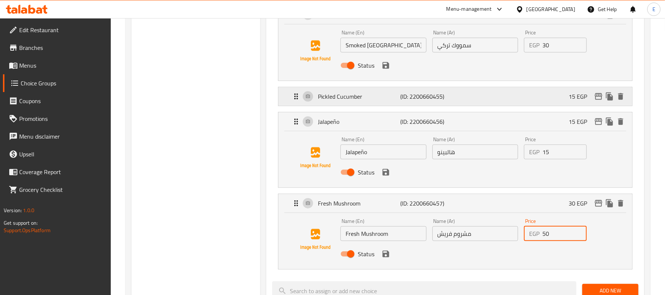
click at [428, 98] on p "(ID: 2200660455)" at bounding box center [428, 96] width 55 height 9
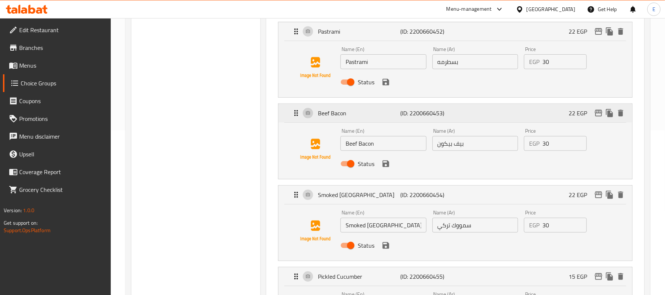
scroll to position [148, 0]
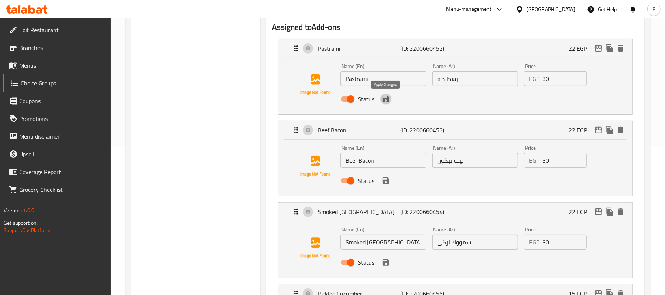
click at [388, 100] on icon "save" at bounding box center [386, 99] width 7 height 7
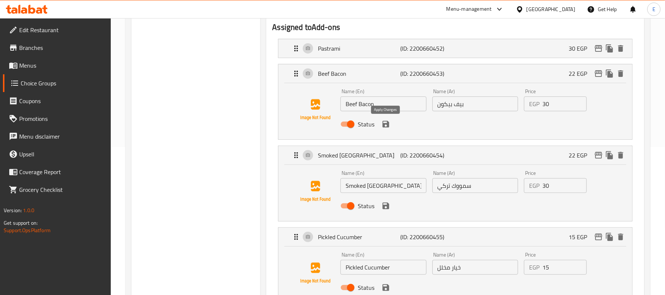
click at [387, 123] on icon "save" at bounding box center [386, 124] width 7 height 7
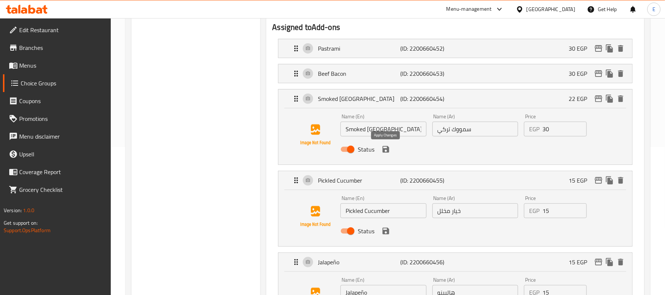
click at [386, 147] on icon "save" at bounding box center [386, 149] width 7 height 7
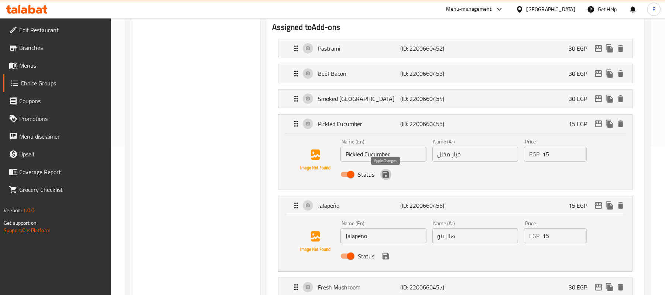
click at [385, 174] on icon "save" at bounding box center [386, 174] width 7 height 7
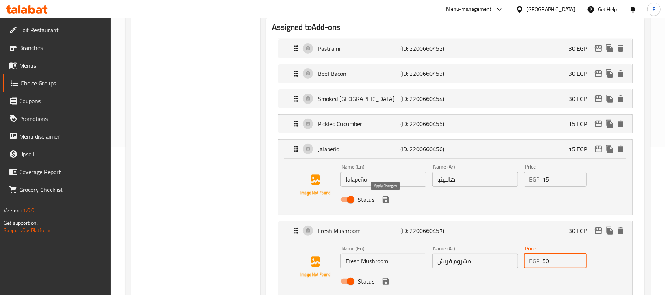
click at [384, 200] on icon "save" at bounding box center [386, 199] width 7 height 7
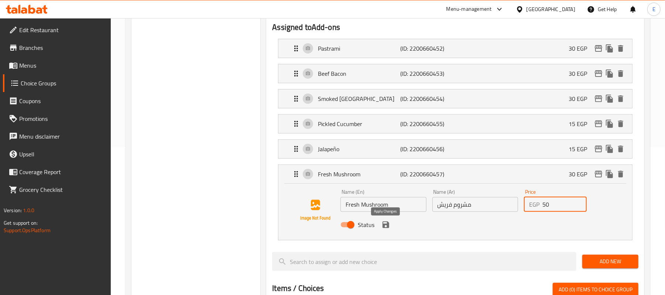
click at [386, 228] on icon "save" at bounding box center [386, 224] width 7 height 7
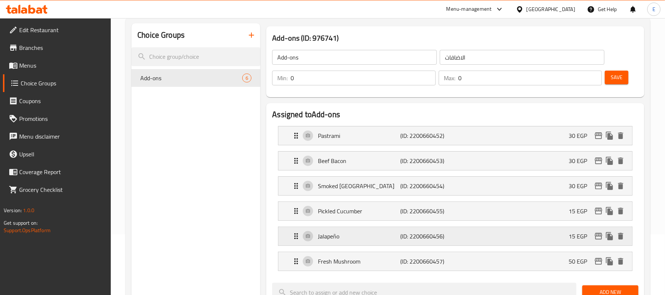
scroll to position [49, 0]
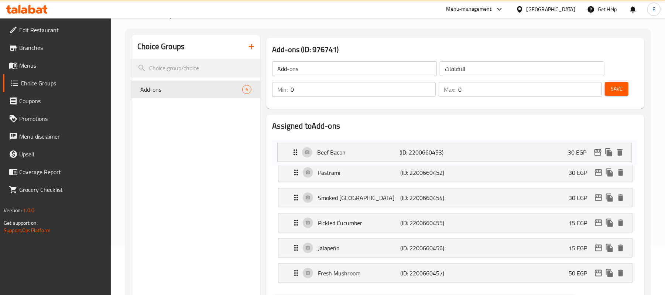
drag, startPoint x: 291, startPoint y: 168, endPoint x: 291, endPoint y: 145, distance: 23.3
click at [291, 145] on nav "Pastrami (ID: 2200660452) 30 EGP Name (En) Pastrami Name (En) Name (Ar) بسطرمه …" at bounding box center [455, 210] width 366 height 157
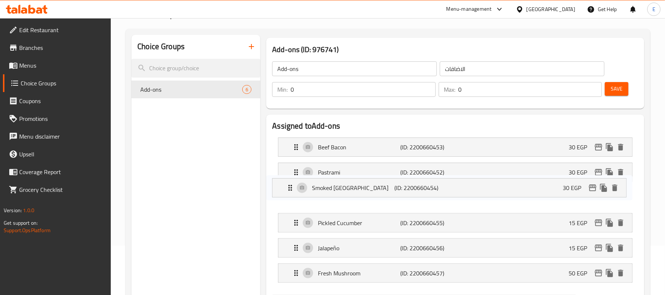
drag, startPoint x: 299, startPoint y: 197, endPoint x: 292, endPoint y: 176, distance: 21.5
click at [290, 177] on nav "Beef Bacon (ID: 2200660453) 30 EGP Name (En) Beef Bacon Name (En) Name (Ar) بيف…" at bounding box center [455, 210] width 366 height 157
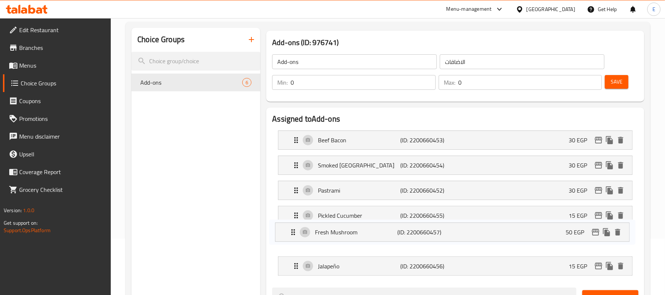
scroll to position [59, 0]
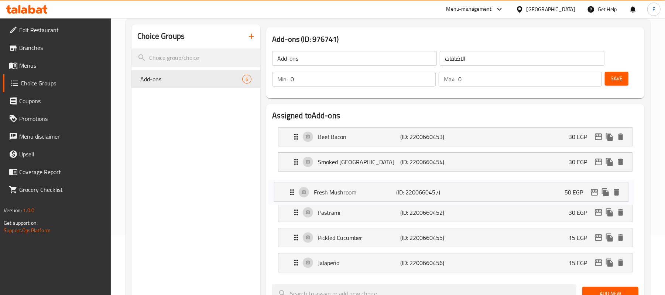
drag, startPoint x: 301, startPoint y: 271, endPoint x: 296, endPoint y: 187, distance: 84.4
click at [296, 187] on nav "Beef Bacon (ID: 2200660453) 30 EGP Name (En) Beef Bacon Name (En) Name (Ar) بيف…" at bounding box center [455, 199] width 366 height 157
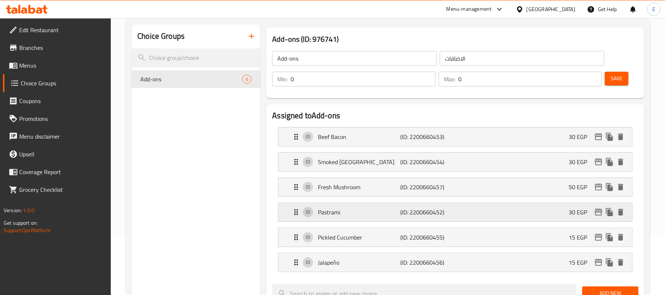
click at [293, 212] on icon "Expand" at bounding box center [296, 212] width 9 height 9
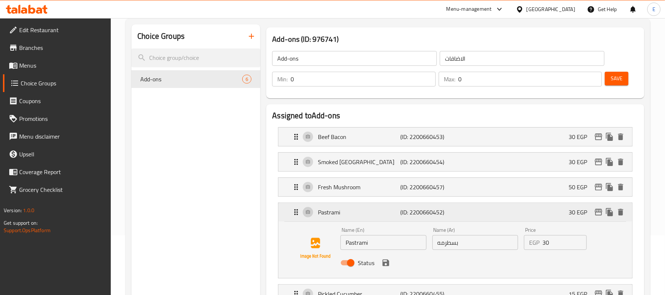
click at [296, 214] on icon "Expand" at bounding box center [296, 212] width 9 height 9
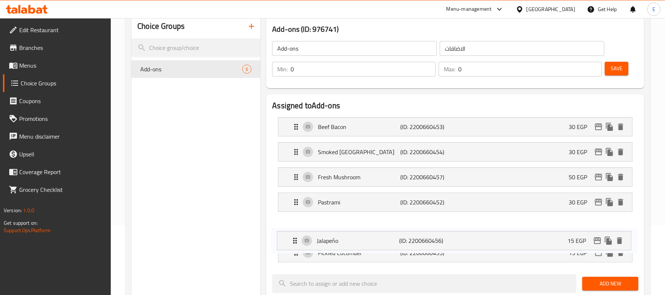
drag, startPoint x: 298, startPoint y: 260, endPoint x: 297, endPoint y: 230, distance: 30.7
click at [297, 230] on nav "Beef Bacon (ID: 2200660453) 30 EGP Name (En) Beef Bacon Name (En) Name (Ar) بيف…" at bounding box center [455, 189] width 366 height 157
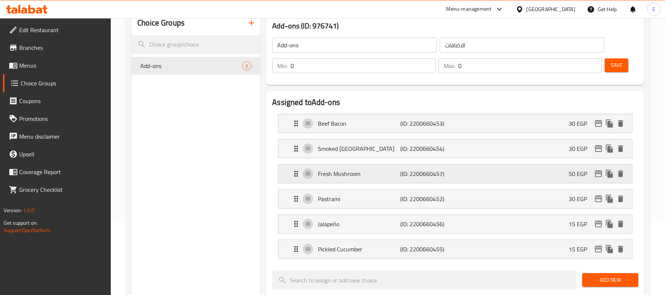
click at [362, 176] on p "Fresh Mushroom" at bounding box center [359, 173] width 82 height 9
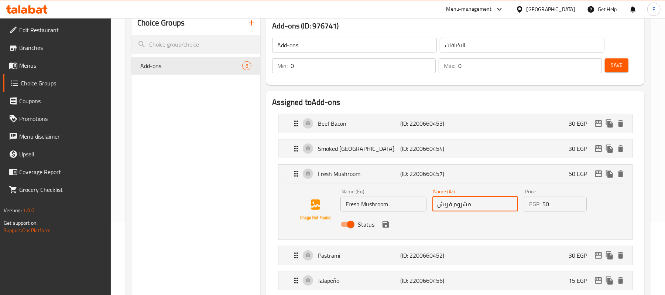
click at [446, 207] on input "مشروم فريش" at bounding box center [476, 204] width 86 height 15
type input "مشروم"
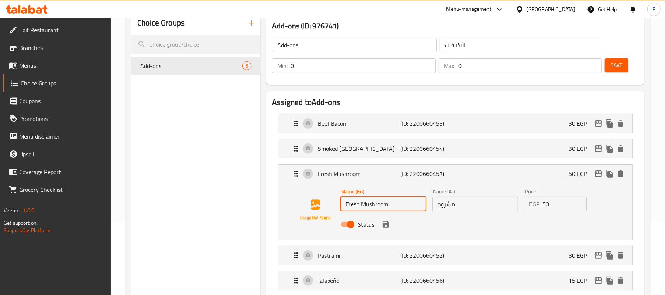
click at [352, 207] on input "Fresh Mushroom" at bounding box center [384, 204] width 86 height 15
click at [389, 227] on icon "save" at bounding box center [386, 224] width 7 height 7
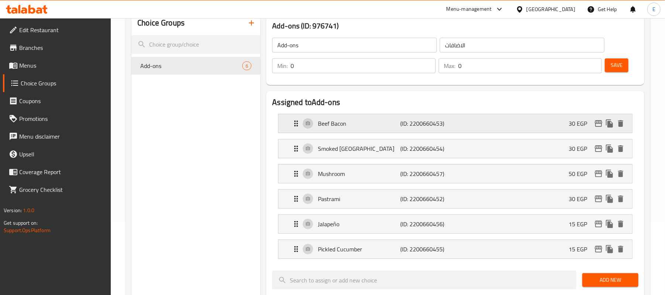
type input "Mushroom"
click at [611, 66] on span "Save" at bounding box center [617, 65] width 12 height 9
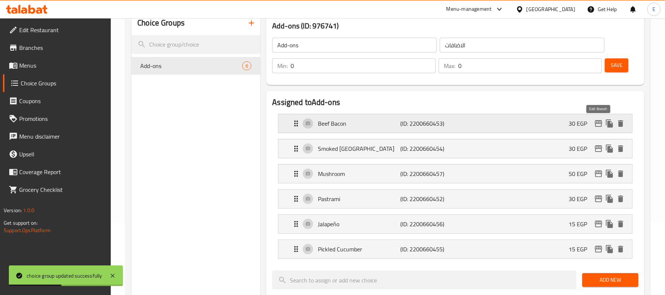
click at [598, 128] on button "edit" at bounding box center [598, 123] width 11 height 11
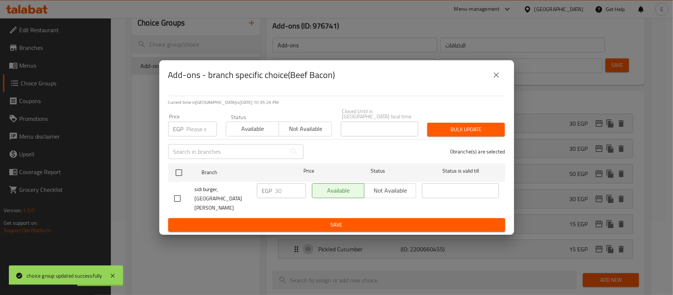
click at [494, 78] on icon "close" at bounding box center [496, 74] width 5 height 5
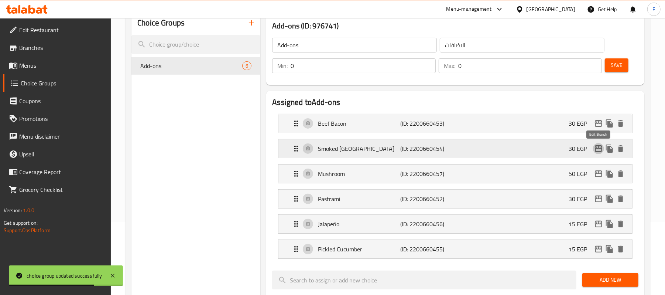
click at [597, 148] on icon "edit" at bounding box center [598, 148] width 7 height 7
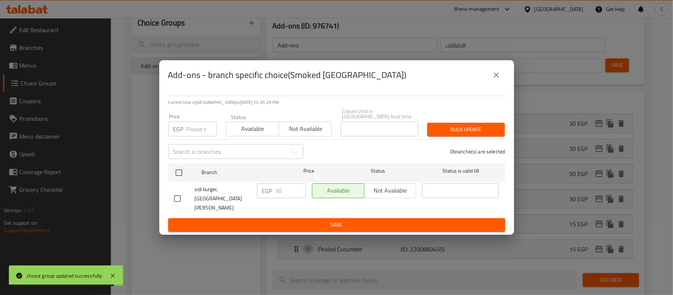
click at [498, 84] on button "close" at bounding box center [496, 75] width 18 height 18
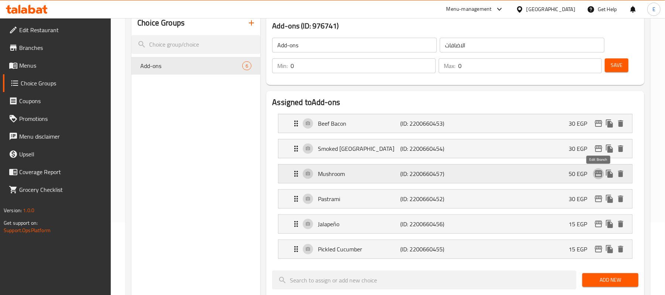
click at [596, 175] on icon "edit" at bounding box center [598, 173] width 7 height 7
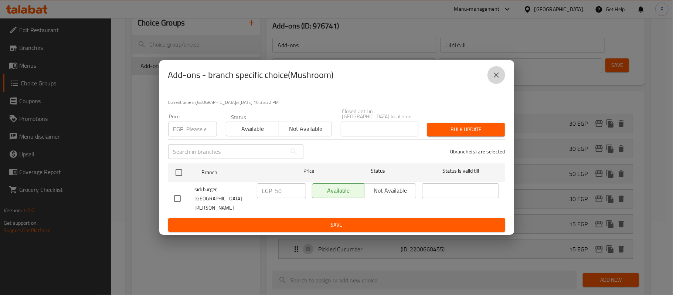
click at [499, 79] on icon "close" at bounding box center [496, 75] width 9 height 9
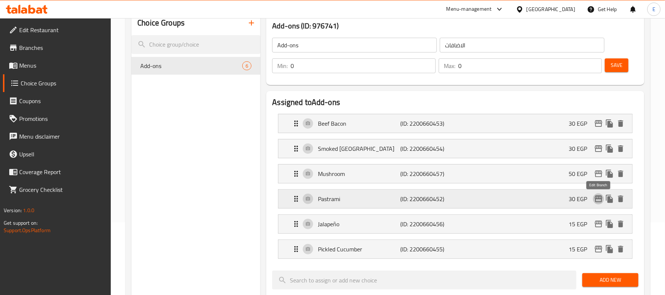
click at [601, 202] on icon "edit" at bounding box center [598, 198] width 7 height 7
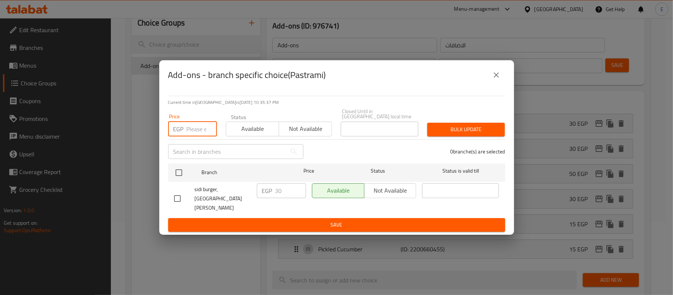
drag, startPoint x: 194, startPoint y: 129, endPoint x: 198, endPoint y: 129, distance: 4.1
click at [197, 129] on input "number" at bounding box center [202, 129] width 30 height 15
type input "50"
click at [174, 180] on input "checkbox" at bounding box center [179, 173] width 16 height 16
checkbox input "true"
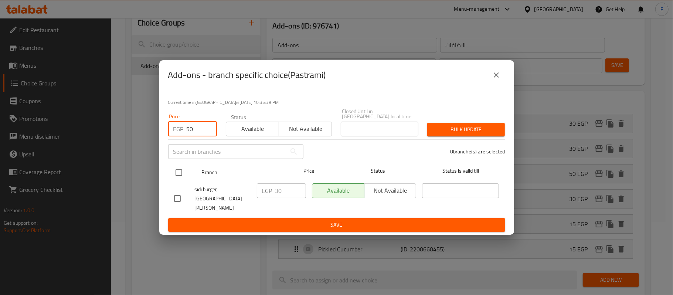
checkbox input "true"
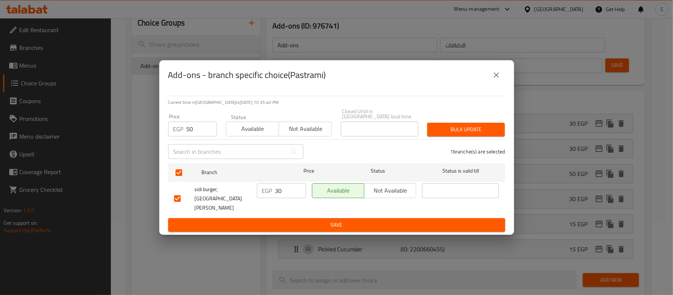
click at [482, 133] on span "Bulk update" at bounding box center [466, 129] width 66 height 9
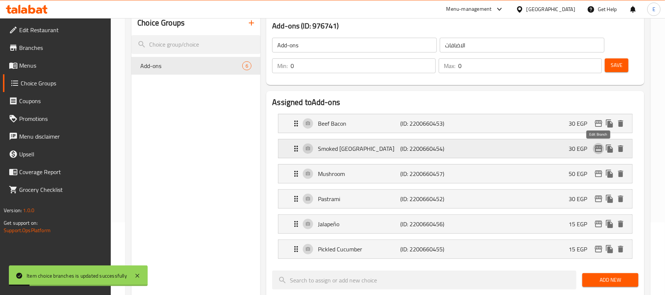
click at [601, 149] on icon "edit" at bounding box center [598, 148] width 7 height 7
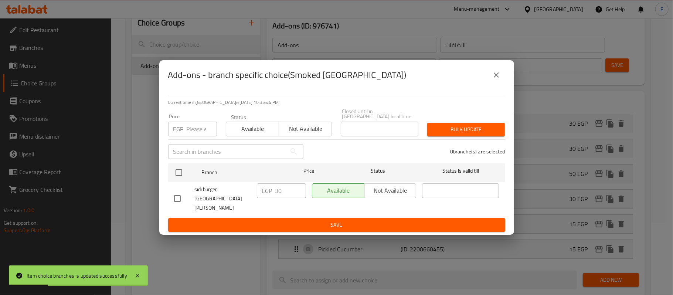
click at [498, 84] on button "close" at bounding box center [496, 75] width 18 height 18
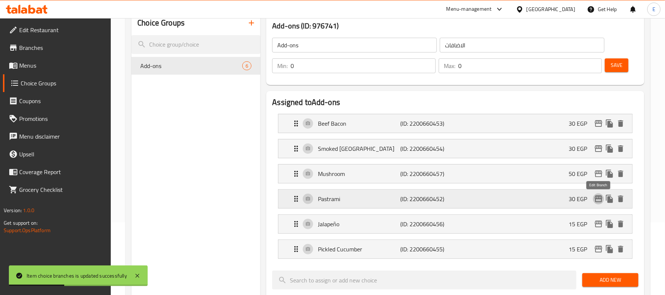
click at [598, 199] on icon "edit" at bounding box center [598, 198] width 7 height 7
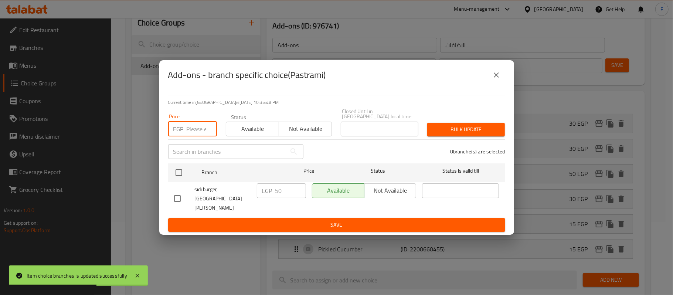
click at [187, 133] on input "number" at bounding box center [202, 129] width 30 height 15
type input "30"
click at [178, 178] on input "checkbox" at bounding box center [179, 173] width 16 height 16
checkbox input "true"
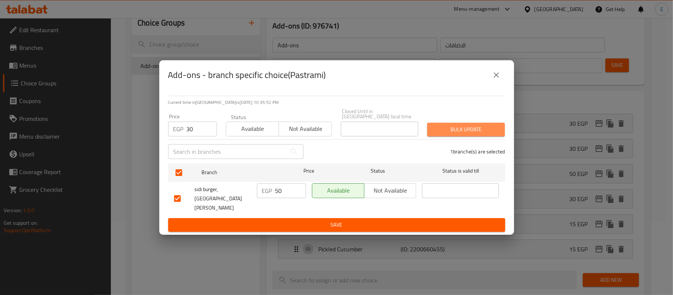
click at [480, 132] on span "Bulk update" at bounding box center [466, 129] width 66 height 9
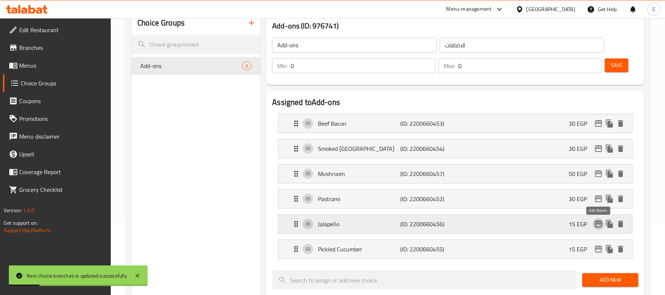
click at [601, 224] on icon "edit" at bounding box center [598, 223] width 9 height 9
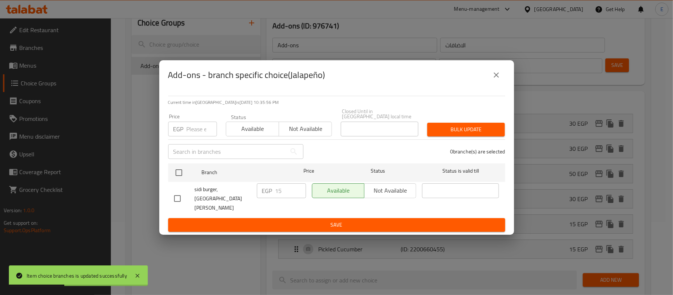
click at [492, 79] on icon "close" at bounding box center [496, 75] width 9 height 9
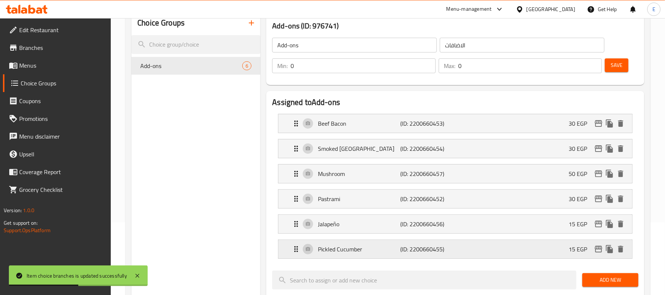
click at [600, 252] on icon "edit" at bounding box center [598, 249] width 7 height 7
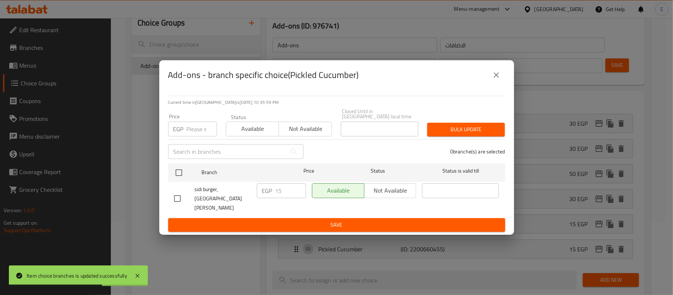
click at [499, 79] on icon "close" at bounding box center [496, 75] width 9 height 9
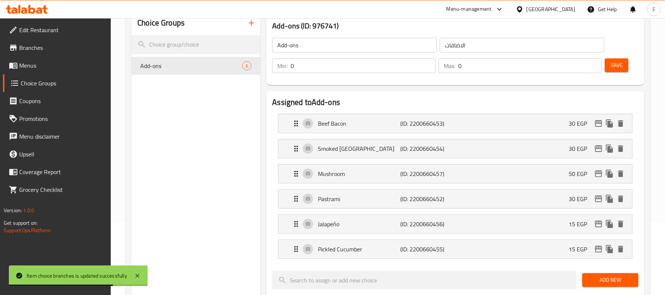
click at [615, 63] on span "Save" at bounding box center [617, 65] width 12 height 9
click at [598, 203] on icon "edit" at bounding box center [598, 198] width 9 height 9
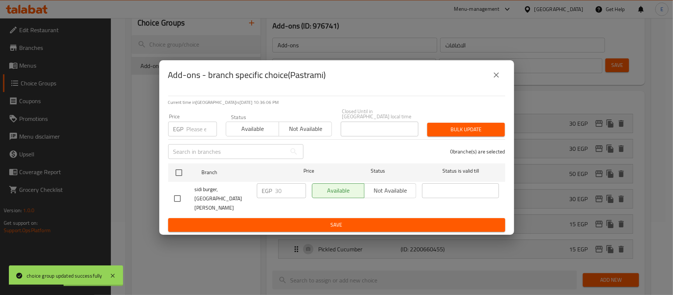
click at [491, 83] on button "close" at bounding box center [496, 75] width 18 height 18
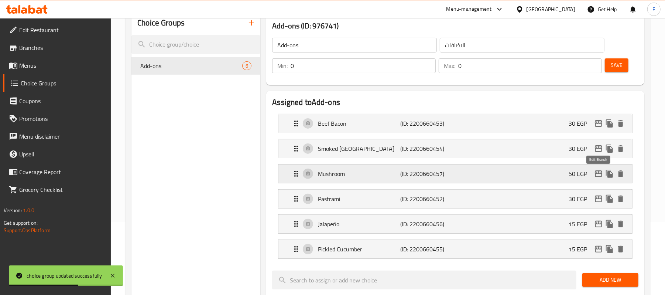
click at [599, 176] on icon "edit" at bounding box center [598, 173] width 9 height 9
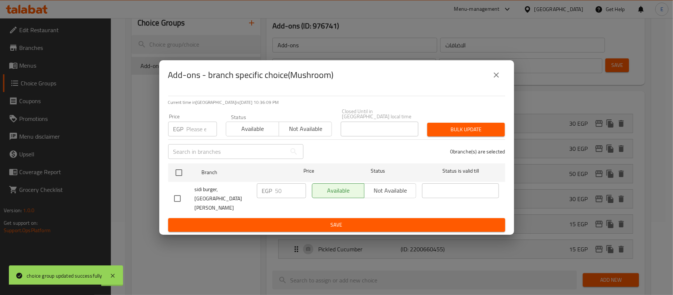
click at [498, 79] on icon "close" at bounding box center [496, 75] width 9 height 9
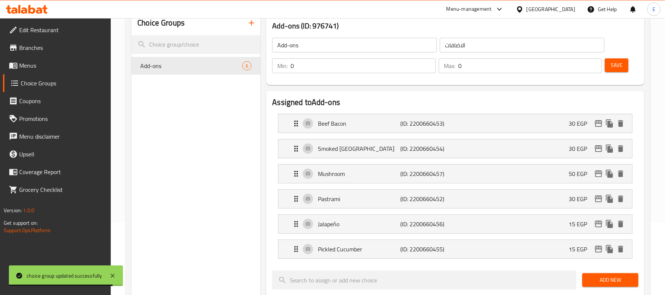
click at [614, 70] on button "Save" at bounding box center [617, 65] width 24 height 14
click at [30, 62] on span "Menus" at bounding box center [62, 65] width 86 height 9
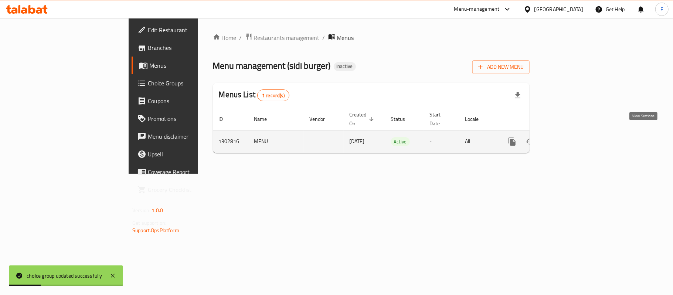
click at [570, 137] on icon "enhanced table" at bounding box center [565, 141] width 9 height 9
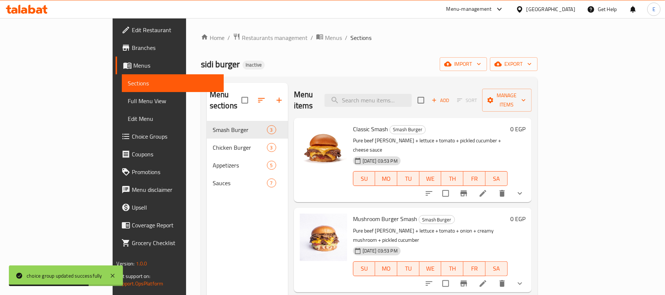
drag, startPoint x: 590, startPoint y: 173, endPoint x: 596, endPoint y: 175, distance: 6.3
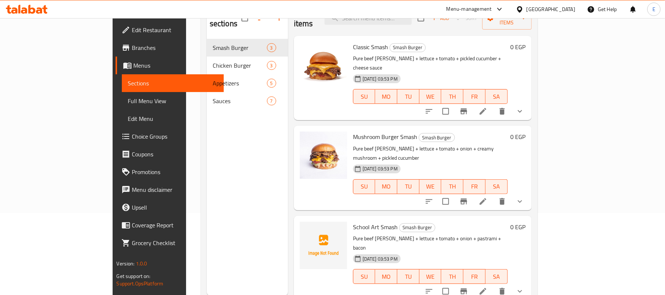
scroll to position [104, 0]
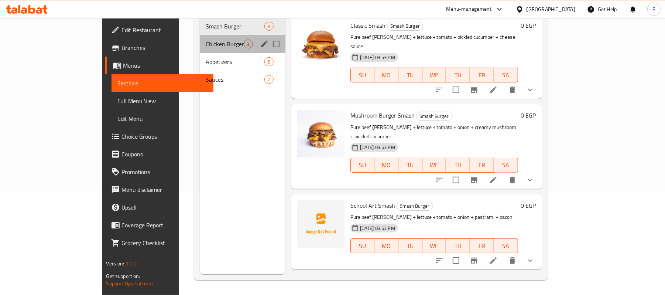
click at [200, 37] on div "Chicken Burger 3" at bounding box center [243, 44] width 86 height 18
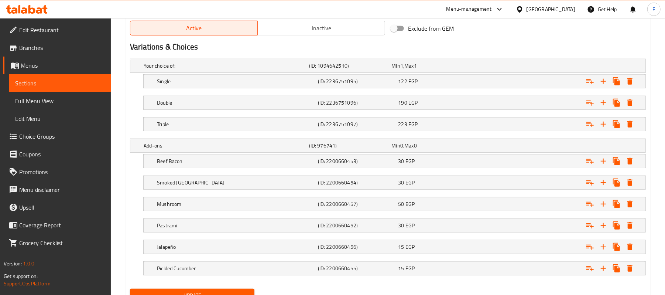
scroll to position [373, 0]
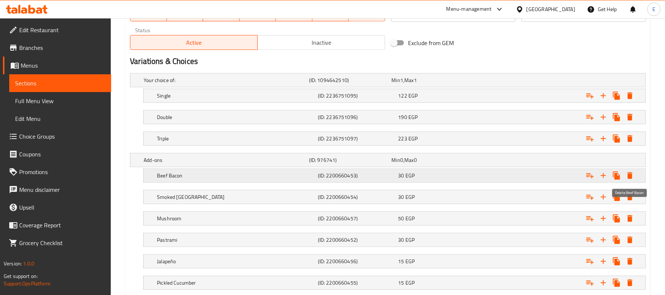
click at [631, 177] on icon "Expand" at bounding box center [630, 175] width 5 height 7
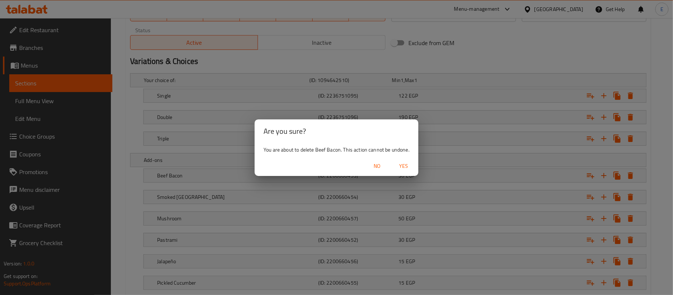
click at [380, 166] on span "No" at bounding box center [377, 165] width 18 height 9
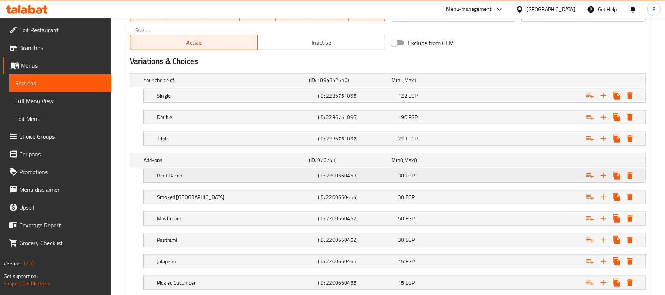
click at [430, 84] on div "30 EGP" at bounding box center [432, 79] width 80 height 7
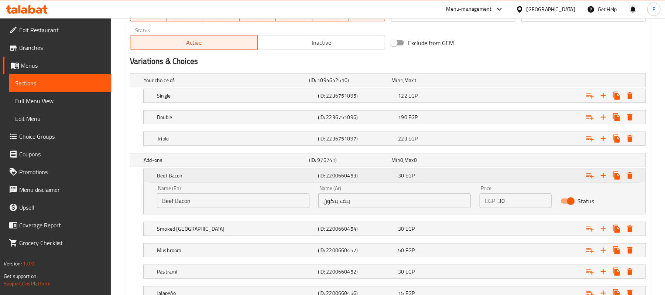
click at [430, 179] on div "30 EGP" at bounding box center [438, 175] width 78 height 7
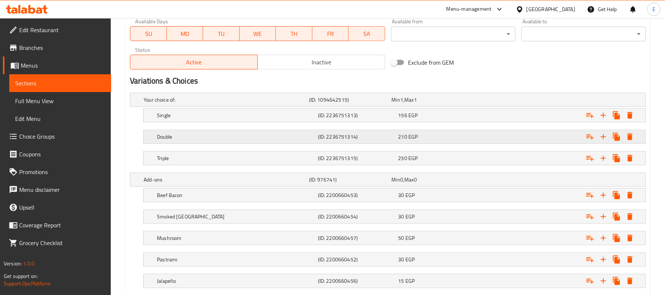
scroll to position [394, 0]
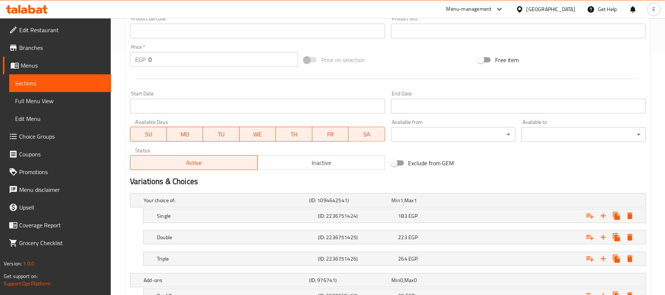
scroll to position [394, 0]
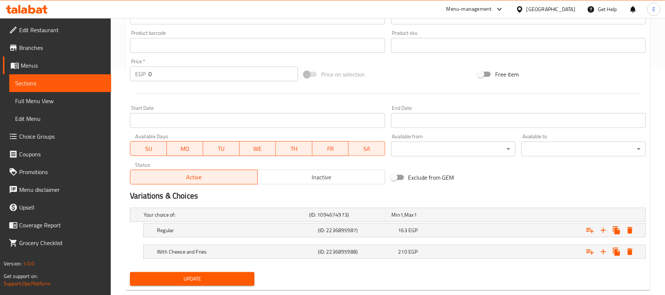
scroll to position [245, 0]
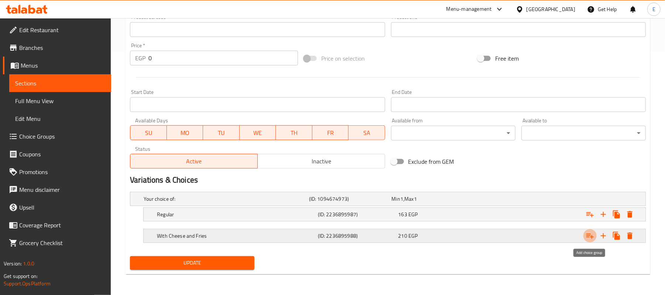
click at [593, 234] on icon "Expand" at bounding box center [590, 235] width 9 height 9
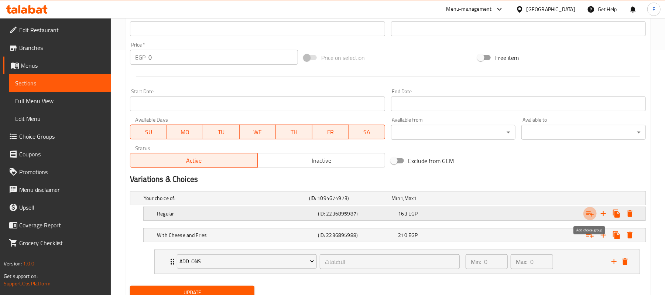
click at [587, 217] on icon "Expand" at bounding box center [590, 213] width 9 height 9
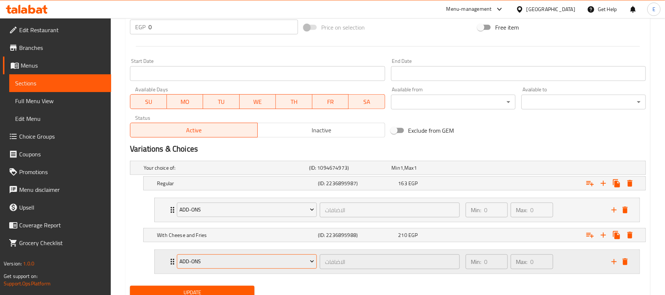
scroll to position [306, 0]
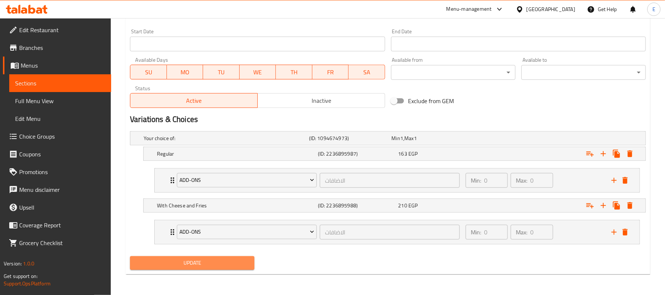
click at [216, 260] on span "Update" at bounding box center [192, 262] width 113 height 9
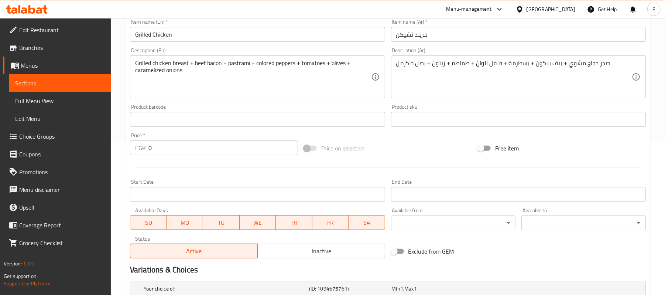
scroll to position [245, 0]
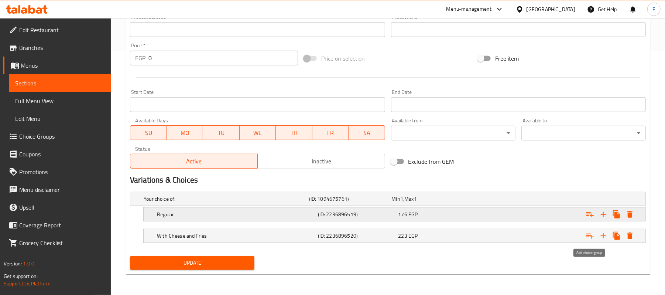
click at [591, 234] on icon "Expand" at bounding box center [590, 235] width 9 height 9
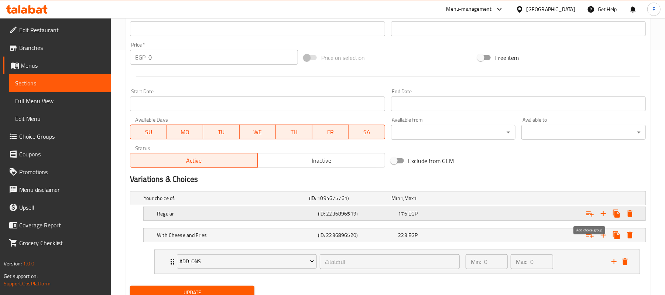
click at [588, 215] on icon "Expand" at bounding box center [590, 213] width 7 height 5
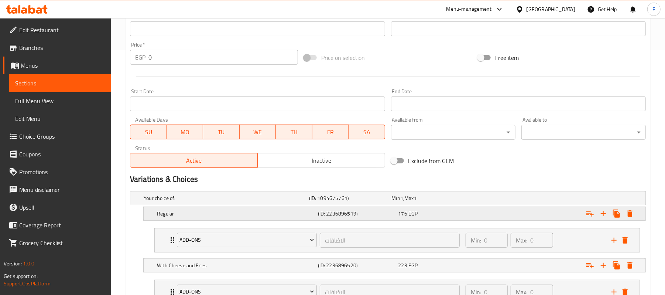
scroll to position [306, 0]
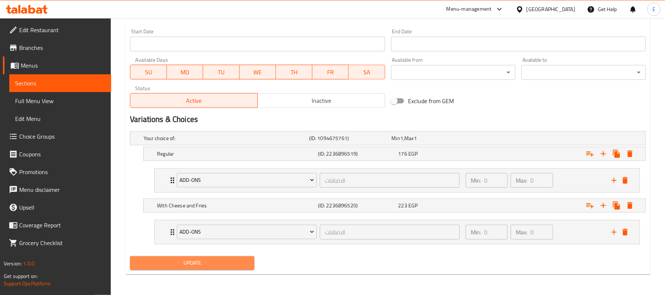
click at [225, 264] on span "Update" at bounding box center [192, 262] width 113 height 9
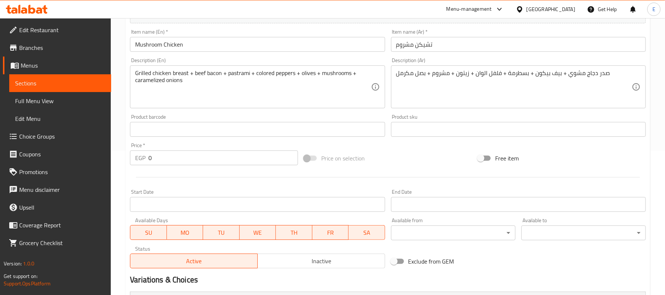
scroll to position [245, 0]
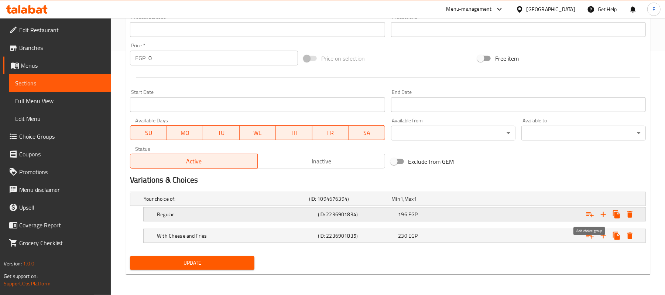
click at [593, 215] on icon "Expand" at bounding box center [590, 214] width 7 height 5
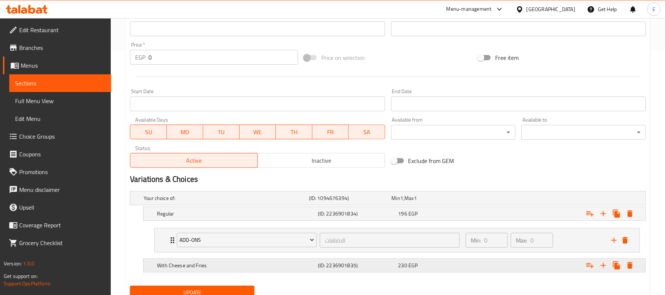
click at [581, 199] on div "Expand" at bounding box center [556, 198] width 166 height 3
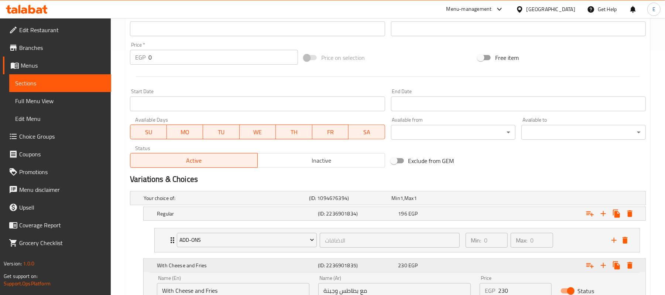
click at [572, 265] on div "Expand" at bounding box center [557, 265] width 161 height 16
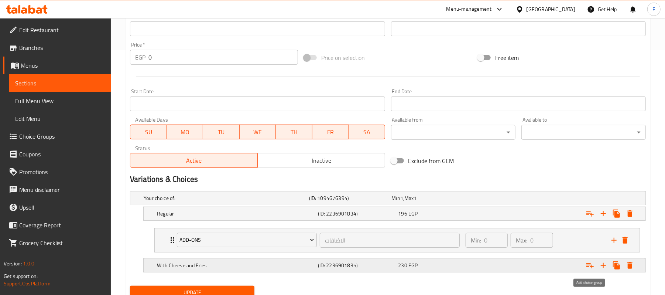
click at [587, 266] on icon "Expand" at bounding box center [590, 265] width 9 height 9
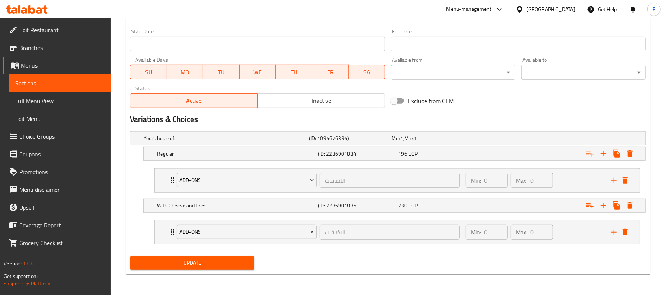
scroll to position [306, 0]
click at [196, 259] on span "Update" at bounding box center [192, 262] width 113 height 9
